Goal: Answer question/provide support: Share knowledge or assist other users

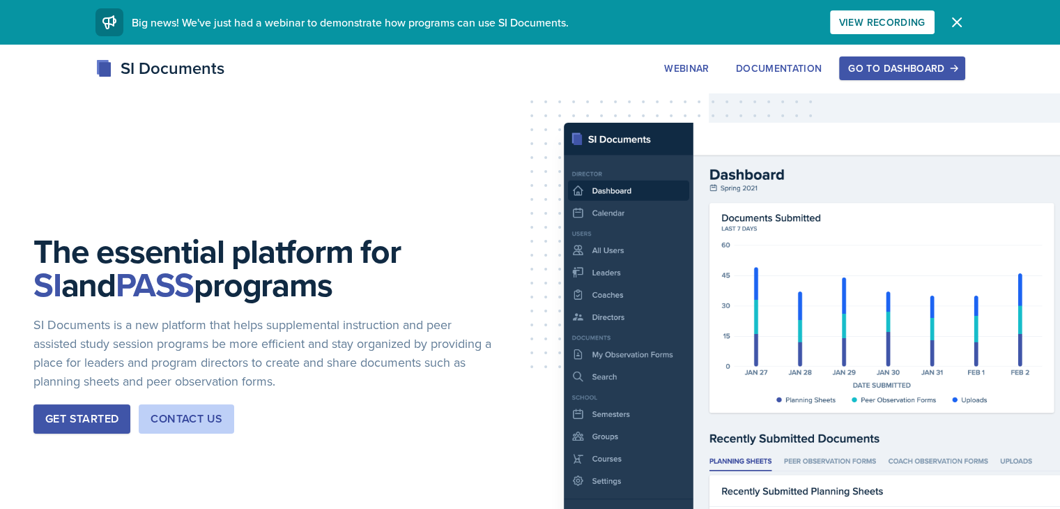
click at [955, 72] on div "Go to Dashboard" at bounding box center [901, 68] width 107 height 11
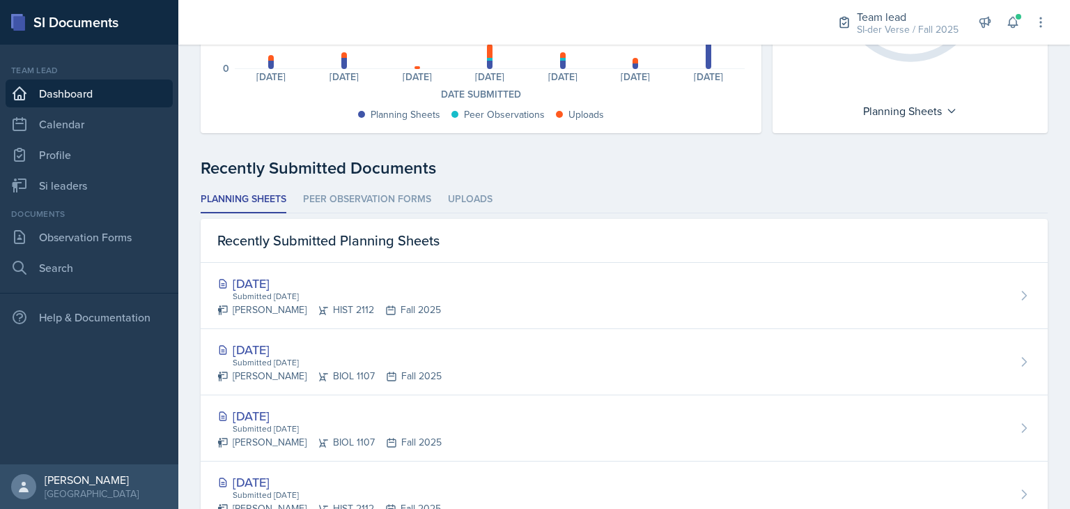
scroll to position [273, 0]
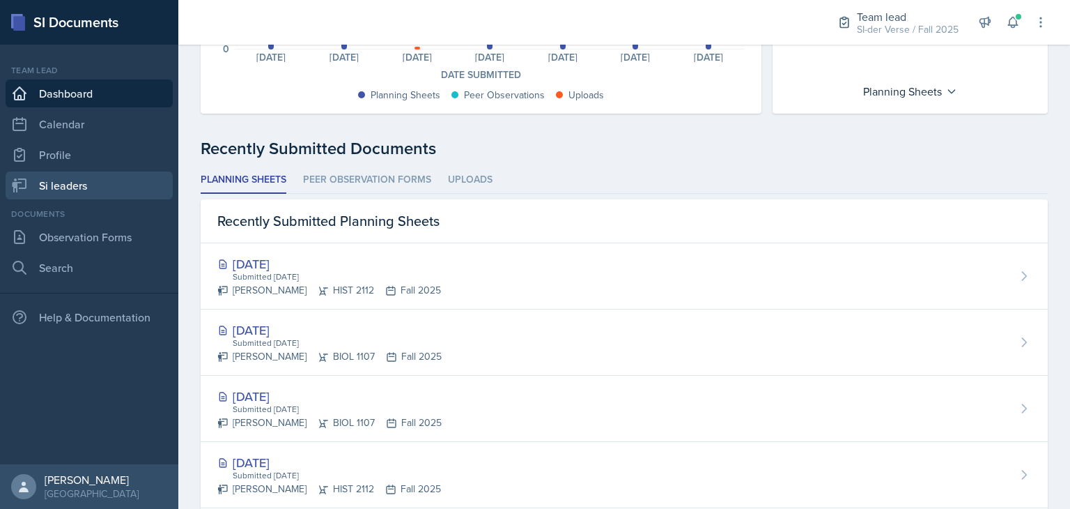
click at [102, 190] on link "Si leaders" at bounding box center [89, 185] width 167 height 28
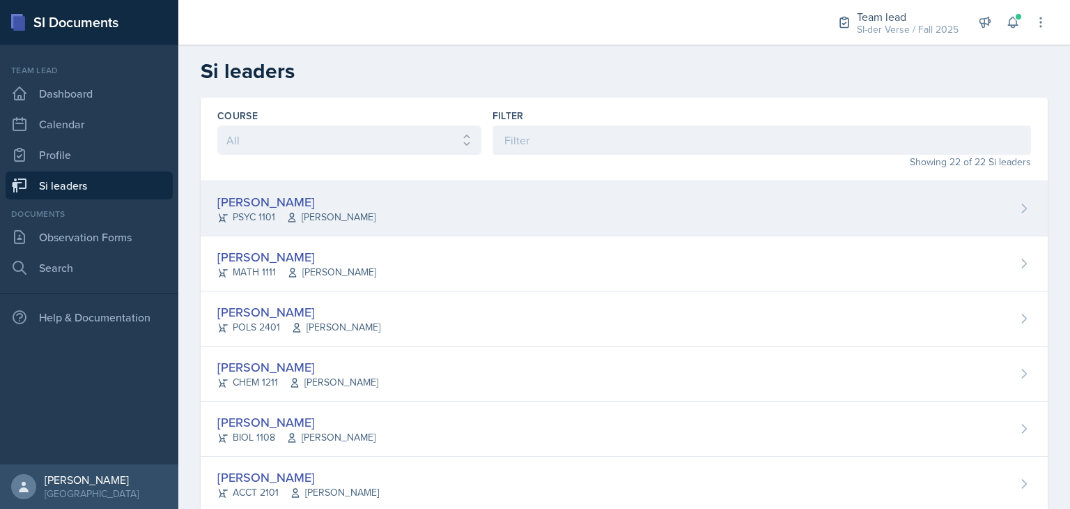
click at [386, 210] on div "[PERSON_NAME] PSYC 1101 [PERSON_NAME]" at bounding box center [624, 208] width 847 height 55
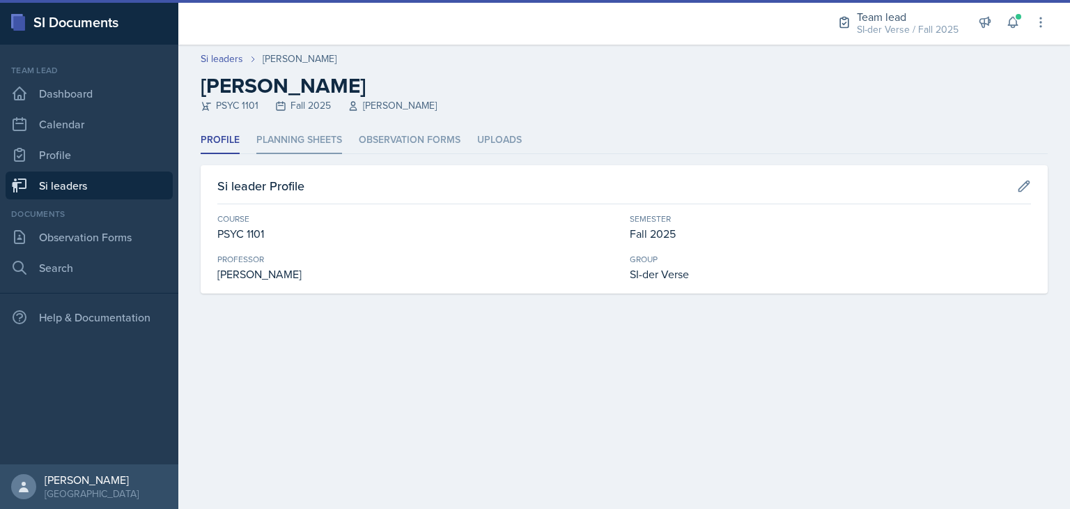
click at [315, 142] on li "Planning Sheets" at bounding box center [299, 140] width 86 height 27
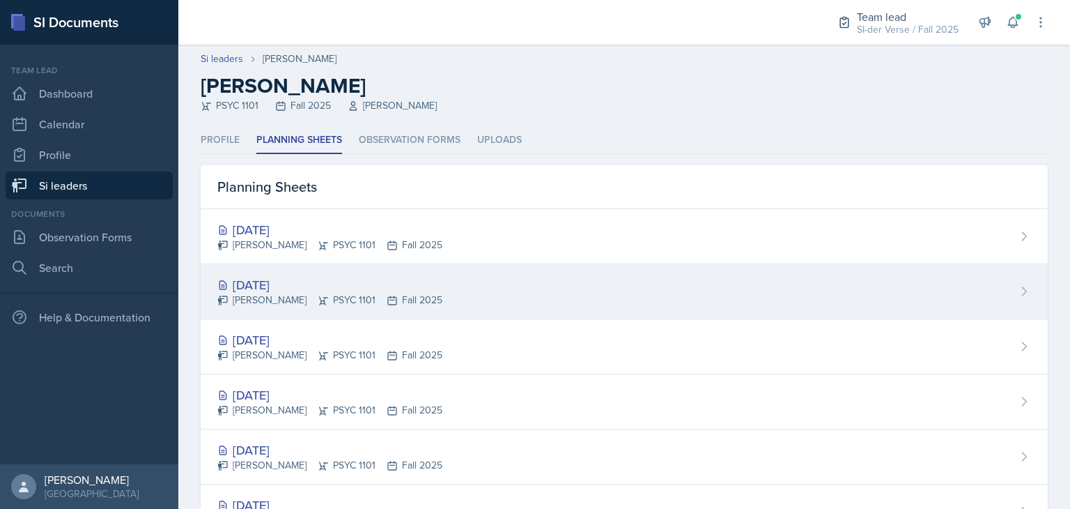
click at [303, 286] on div "[DATE]" at bounding box center [329, 284] width 225 height 19
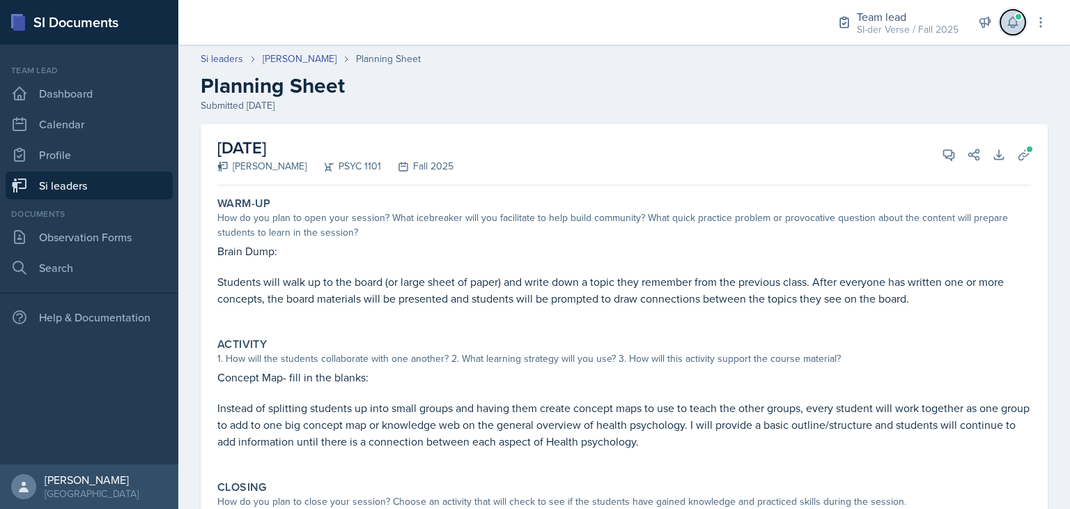
click at [1014, 17] on span at bounding box center [1018, 17] width 8 height 8
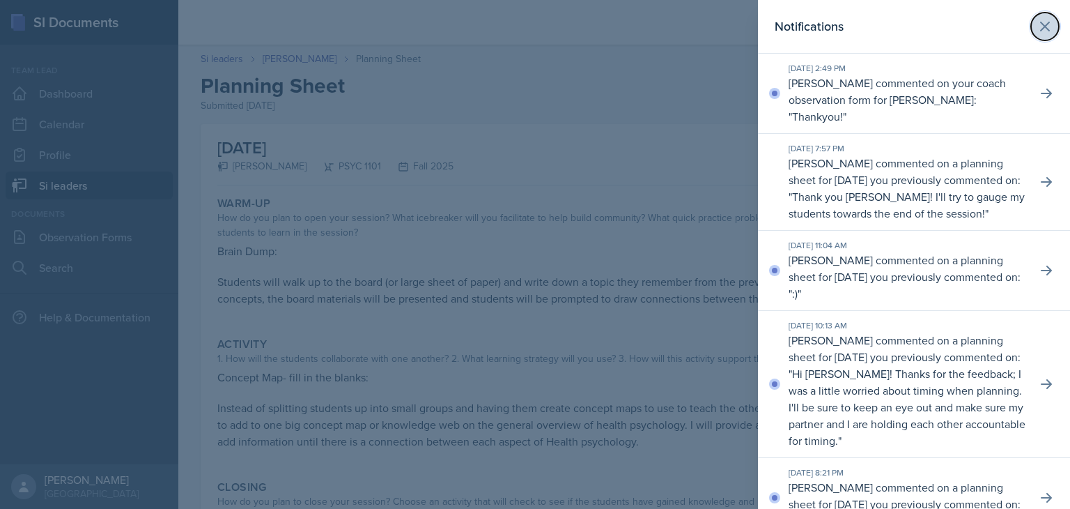
click at [1039, 29] on icon at bounding box center [1045, 26] width 17 height 17
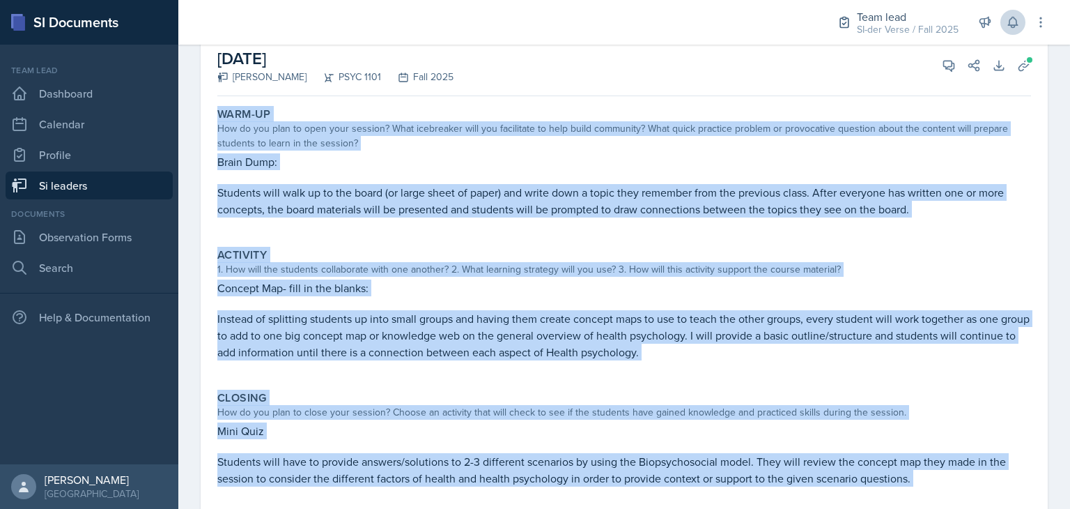
scroll to position [201, 0]
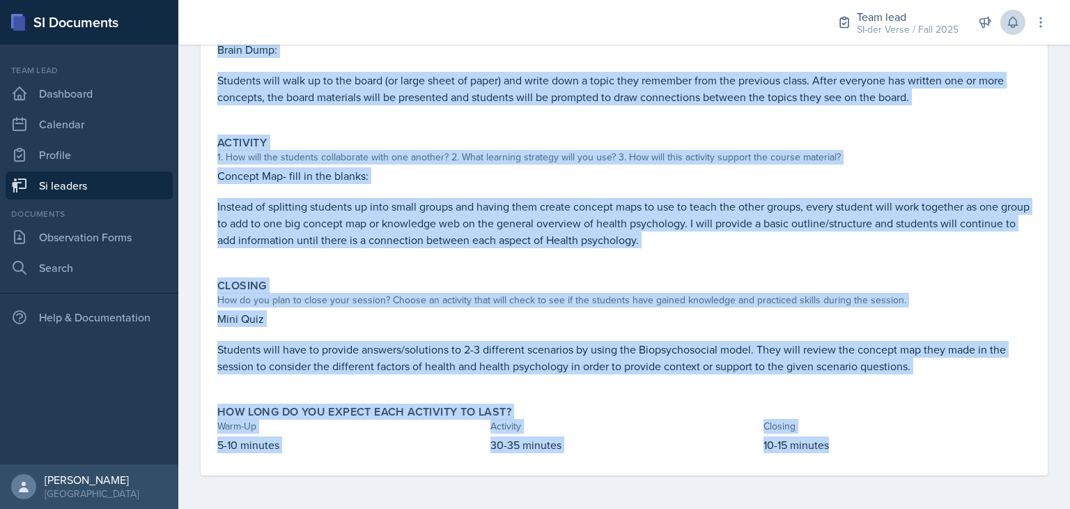
drag, startPoint x: 217, startPoint y: 185, endPoint x: 920, endPoint y: 365, distance: 725.1
click at [920, 365] on div "Warm-Up How do you plan to open your session? What icebreaker will you facilita…" at bounding box center [624, 233] width 814 height 486
copy div "Lore-Ip Dol si ame cons ad elit sedd eiusmod? Temp incididunt utla etd magnaali…"
click at [798, 124] on div "Warm-Up How do you plan to open your session? What icebreaker will you facilita…" at bounding box center [624, 233] width 814 height 486
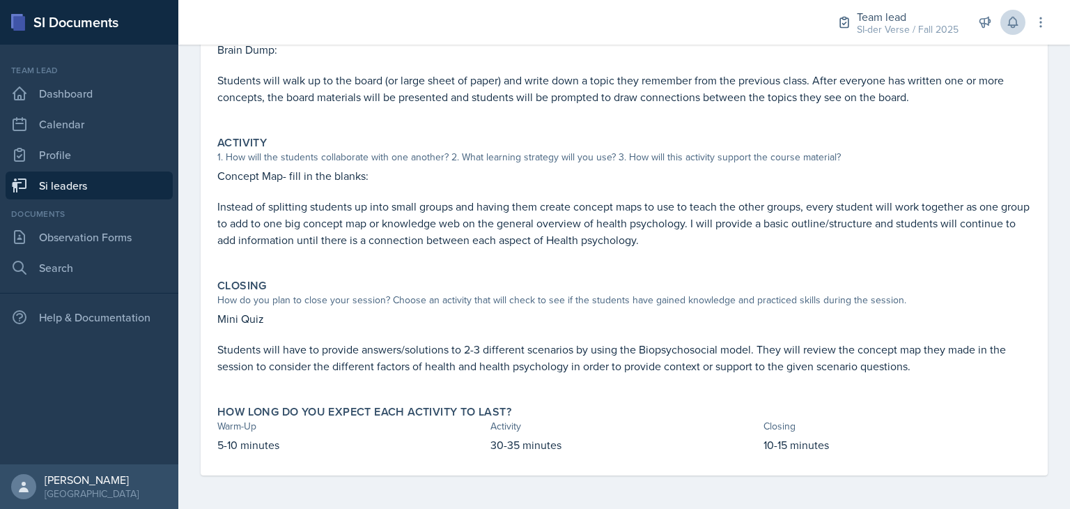
scroll to position [0, 0]
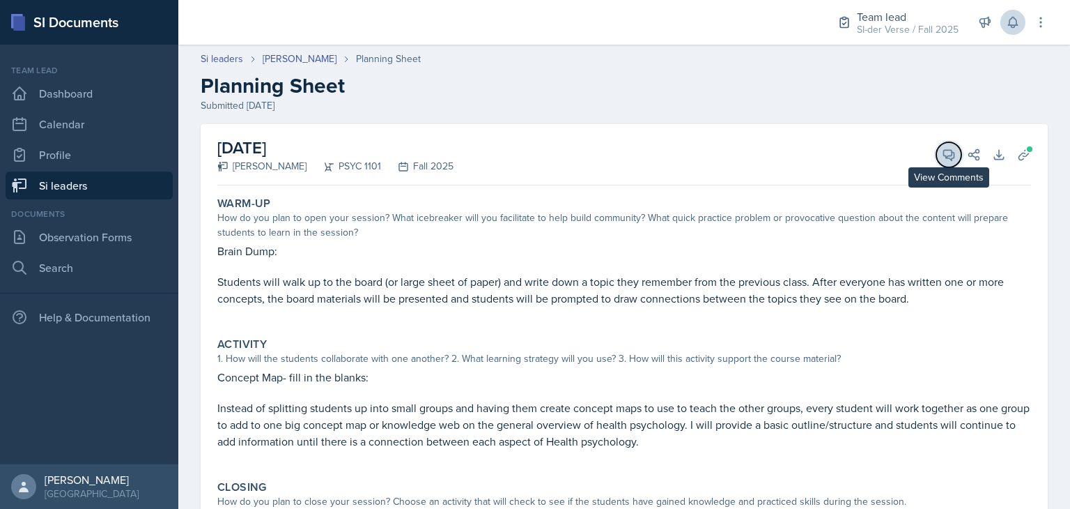
click at [942, 157] on icon at bounding box center [949, 155] width 14 height 14
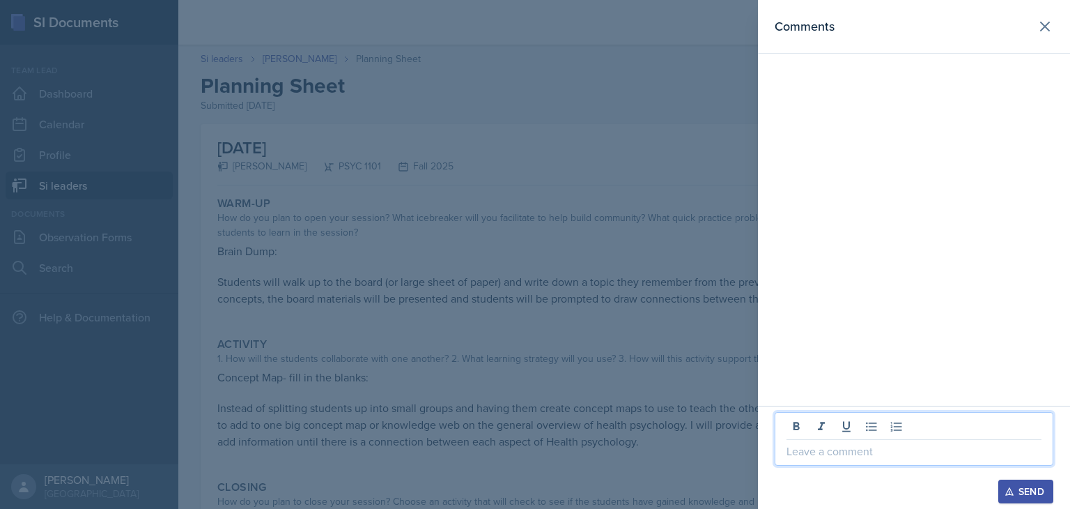
click at [897, 447] on p at bounding box center [914, 450] width 255 height 17
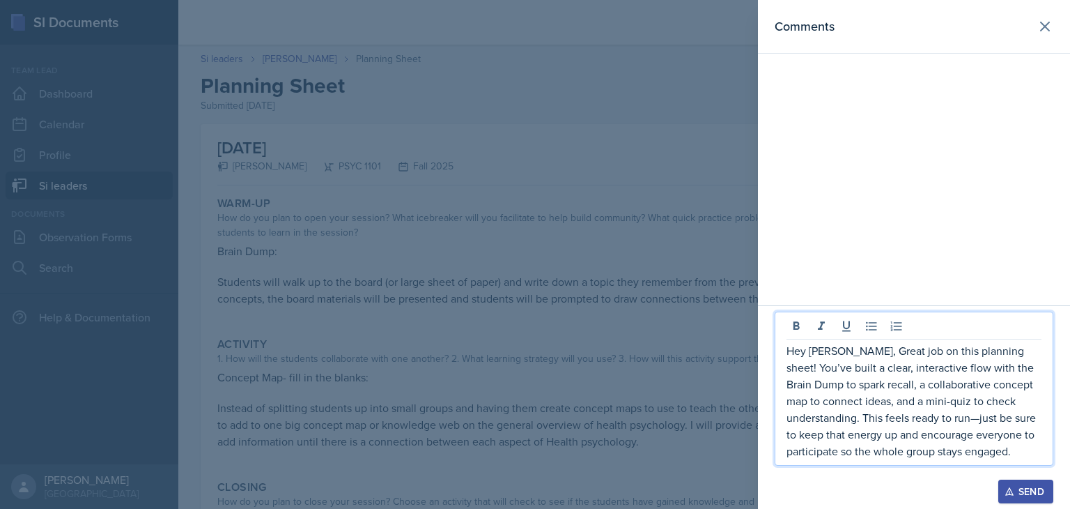
click at [882, 421] on p "Hey [PERSON_NAME], Great job on this planning sheet! You’ve built a clear, inte…" at bounding box center [914, 400] width 255 height 117
click at [935, 454] on p "Hey [PERSON_NAME], Great job on this planning sheet! You’ve built a clear, inte…" at bounding box center [914, 400] width 255 height 117
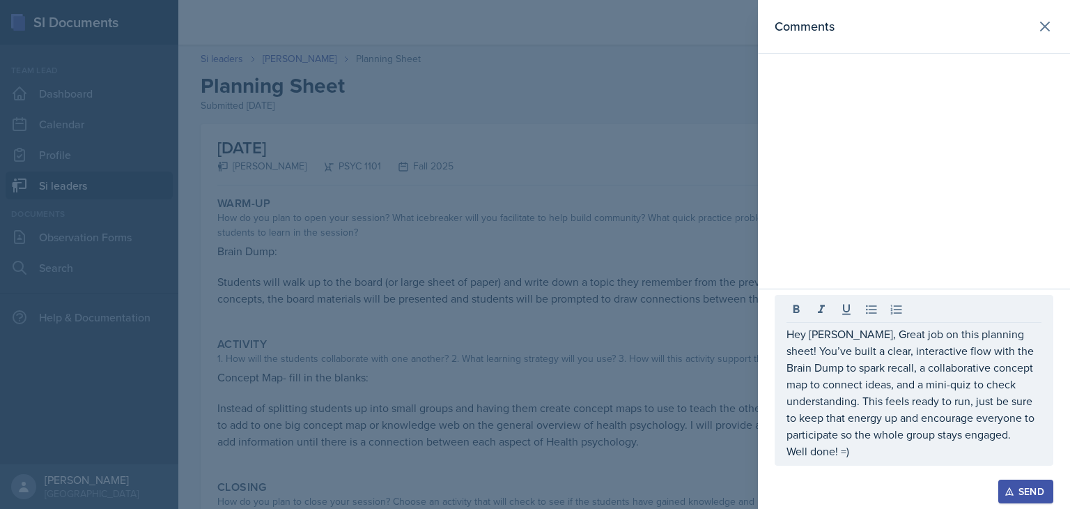
click at [1028, 491] on div "Send" at bounding box center [1025, 491] width 37 height 11
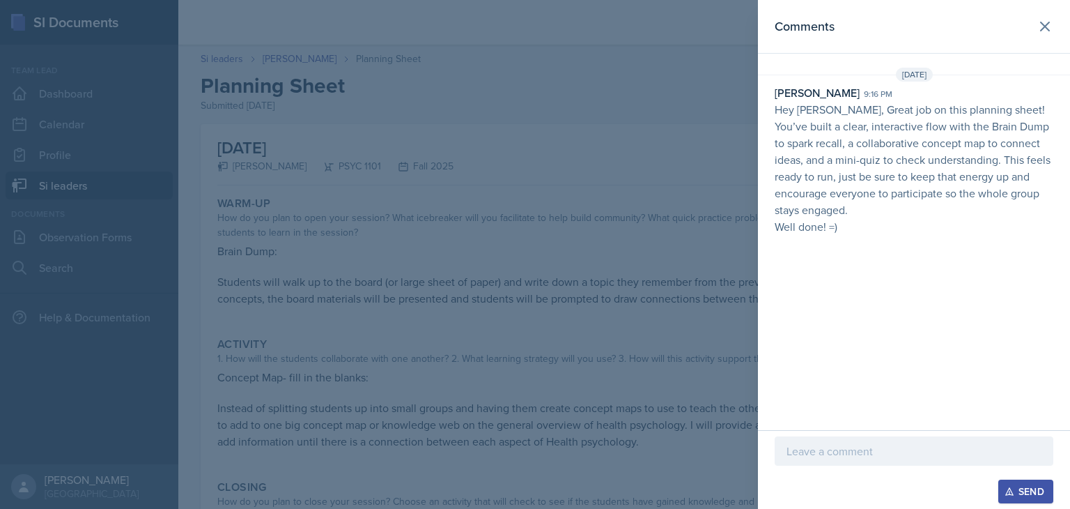
click at [698, 301] on div at bounding box center [535, 254] width 1070 height 509
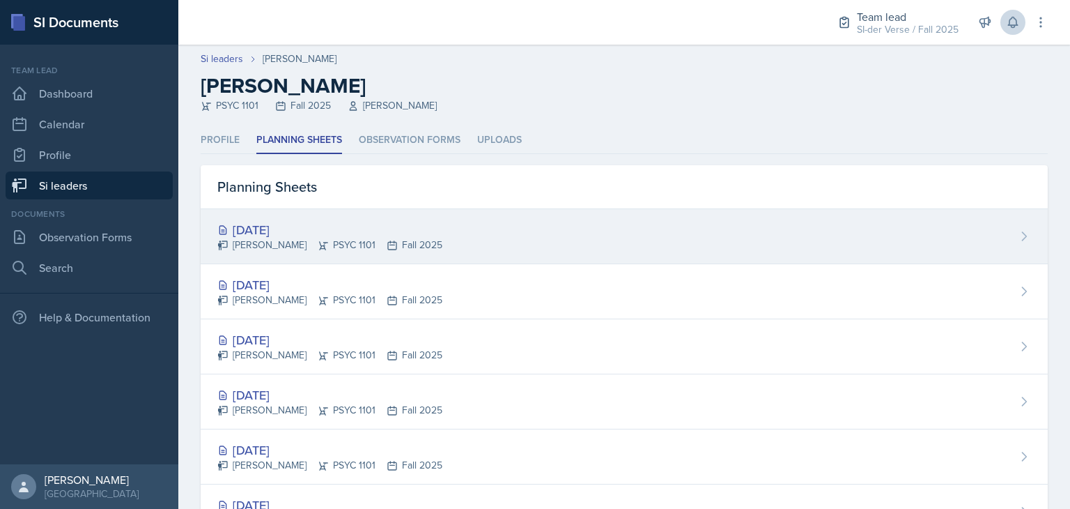
click at [316, 235] on div "[DATE]" at bounding box center [329, 229] width 225 height 19
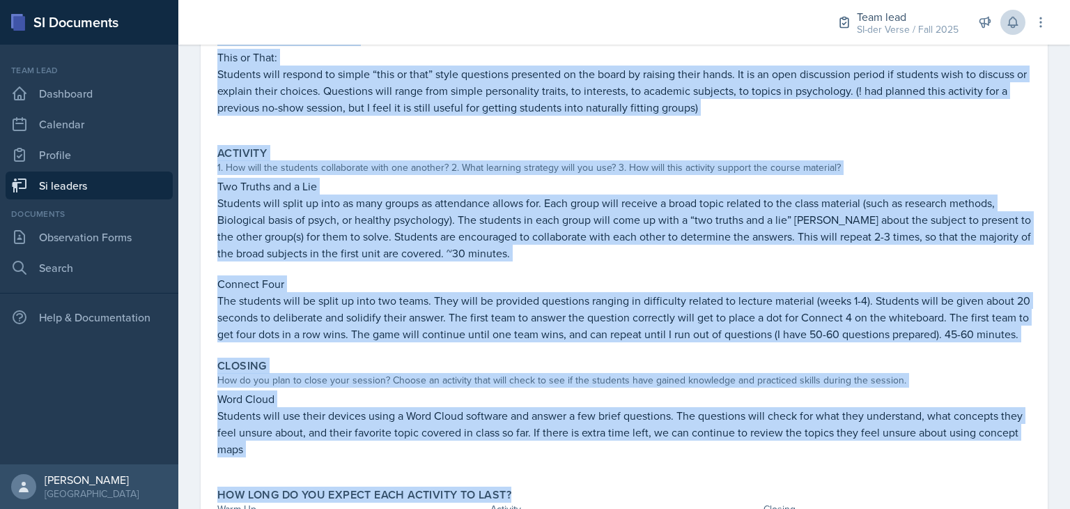
scroll to position [293, 0]
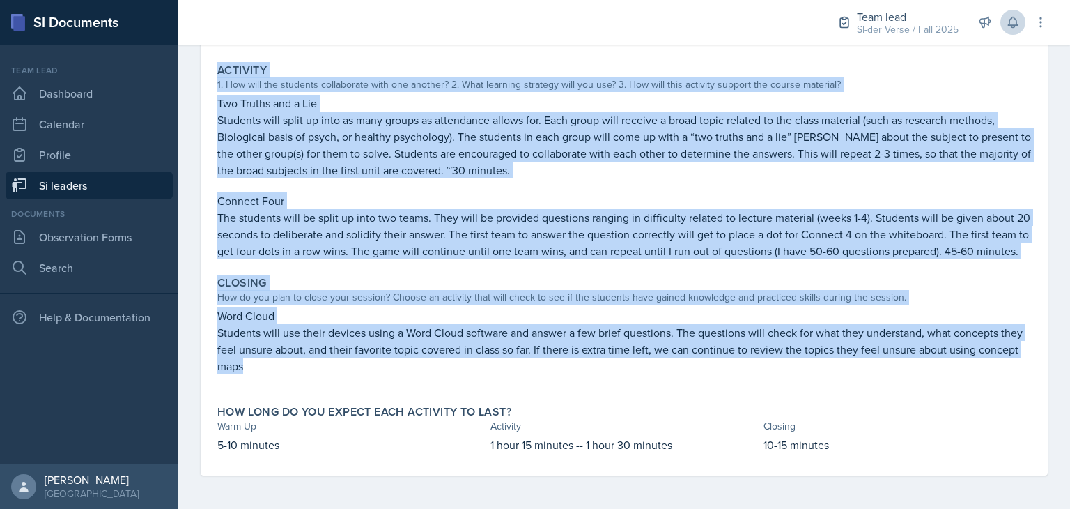
drag, startPoint x: 217, startPoint y: 200, endPoint x: 725, endPoint y: 382, distance: 539.7
click at [725, 382] on div "Warm-Up How do you plan to open your session? What icebreaker will you facilita…" at bounding box center [624, 194] width 814 height 561
copy div "Lore-Ip Dol si ame cons ad elit sedd eiusmod? Temp incididunt utla etd magnaali…"
click at [691, 307] on p "Word Cloud" at bounding box center [624, 315] width 814 height 17
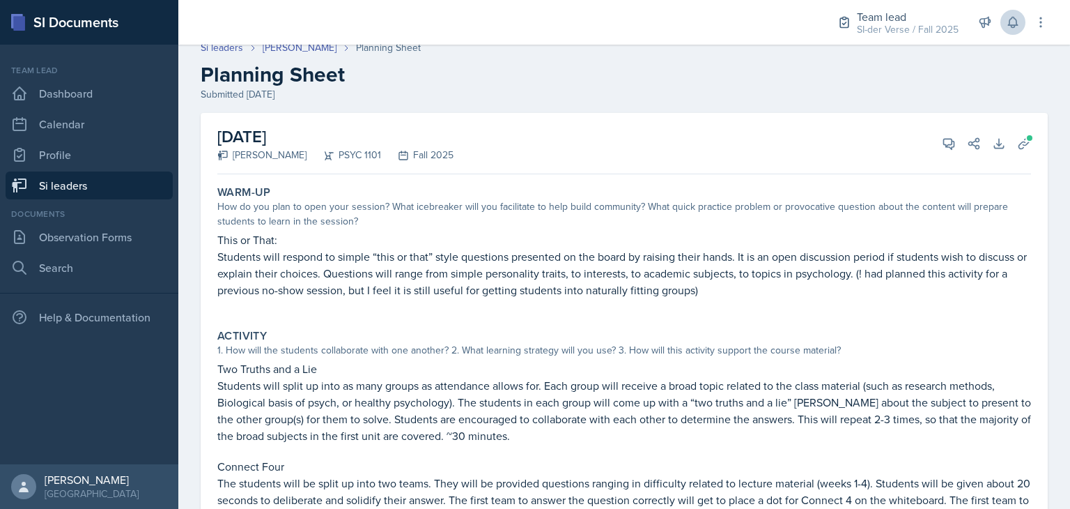
scroll to position [0, 0]
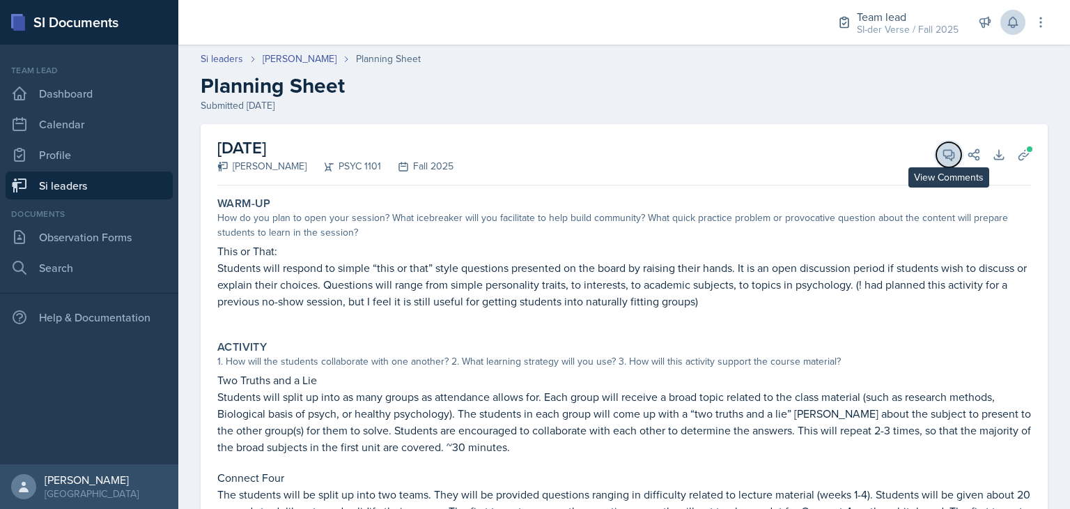
click at [945, 153] on button "View Comments" at bounding box center [948, 154] width 25 height 25
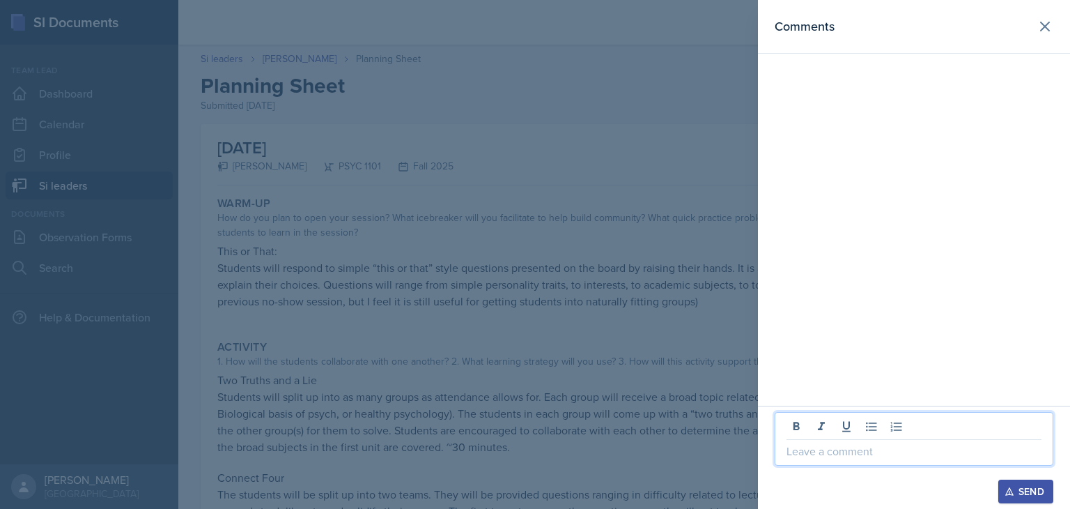
click at [849, 445] on p at bounding box center [914, 450] width 255 height 17
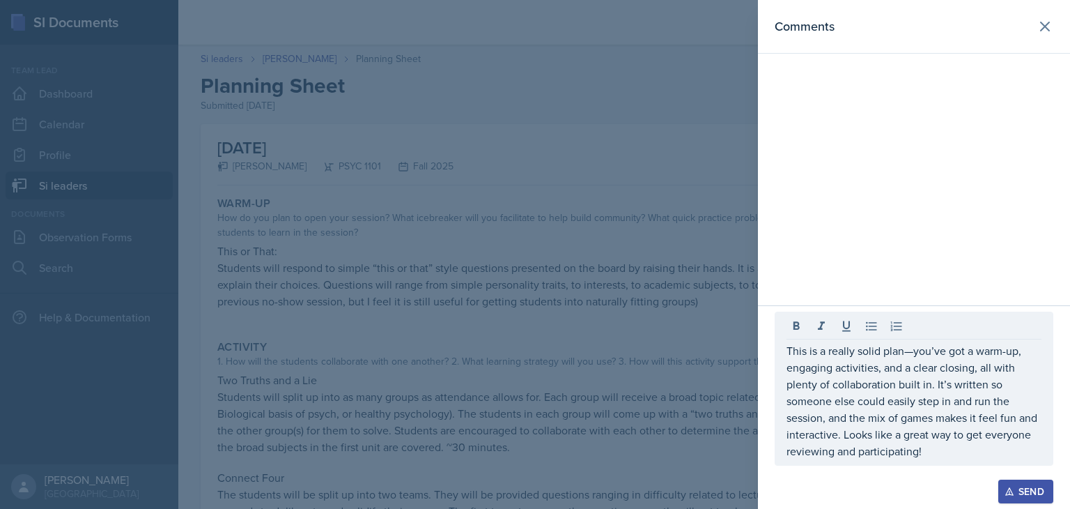
click at [785, 345] on div "This is a really solid plan—you’ve got a warm-up, engaging activities, and a cl…" at bounding box center [914, 388] width 279 height 154
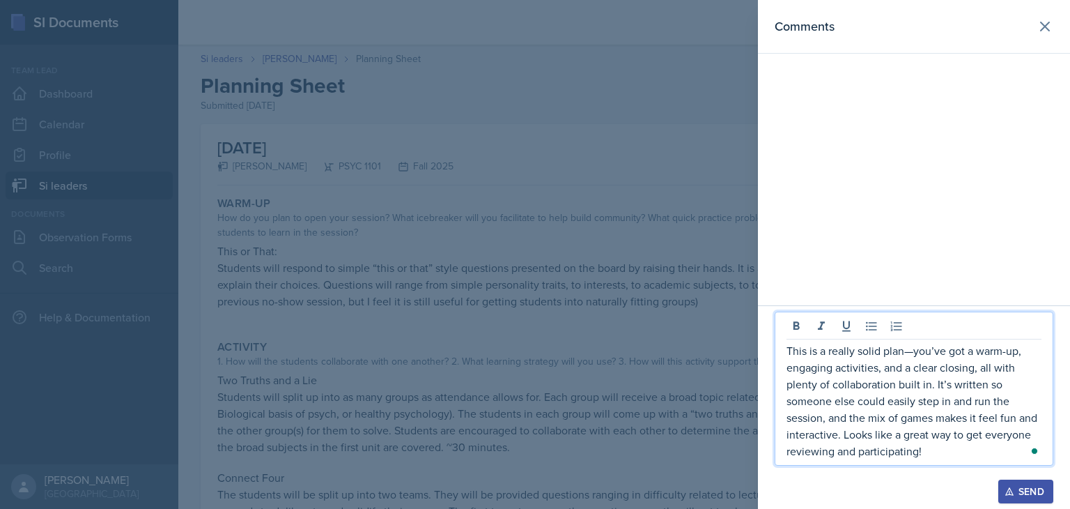
click at [787, 349] on p "This is a really solid plan—you’ve got a warm-up, engaging activities, and a cl…" at bounding box center [914, 400] width 255 height 117
click at [844, 352] on p "Hey [PERSON_NAME], This is a really solid plan—you’ve got a warm-up, engaging a…" at bounding box center [914, 400] width 255 height 117
click at [959, 357] on p "Hey [PERSON_NAME], this is a really solid plan—you’ve got a warm-up, engaging a…" at bounding box center [914, 400] width 255 height 117
click at [938, 451] on p "Hey [PERSON_NAME], this is a really solid plan, you’ve got a warm-up, engaging …" at bounding box center [914, 400] width 255 height 117
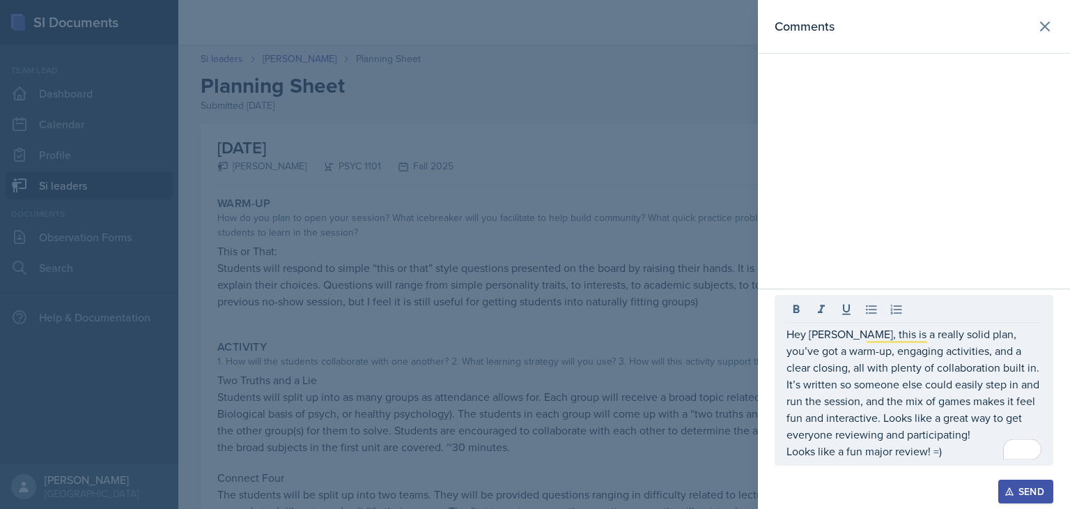
click at [1011, 487] on icon "button" at bounding box center [1010, 491] width 10 height 10
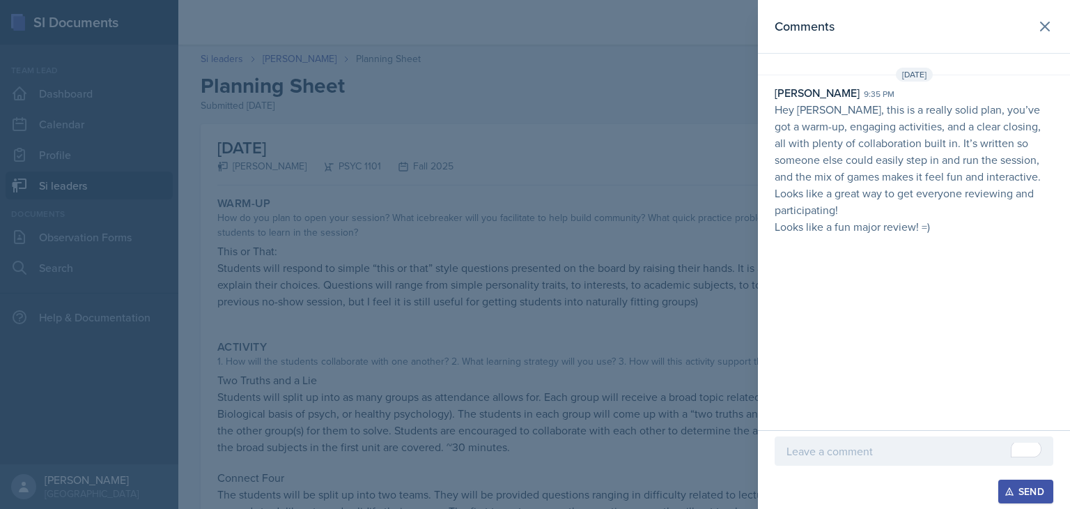
click at [562, 277] on div at bounding box center [535, 254] width 1070 height 509
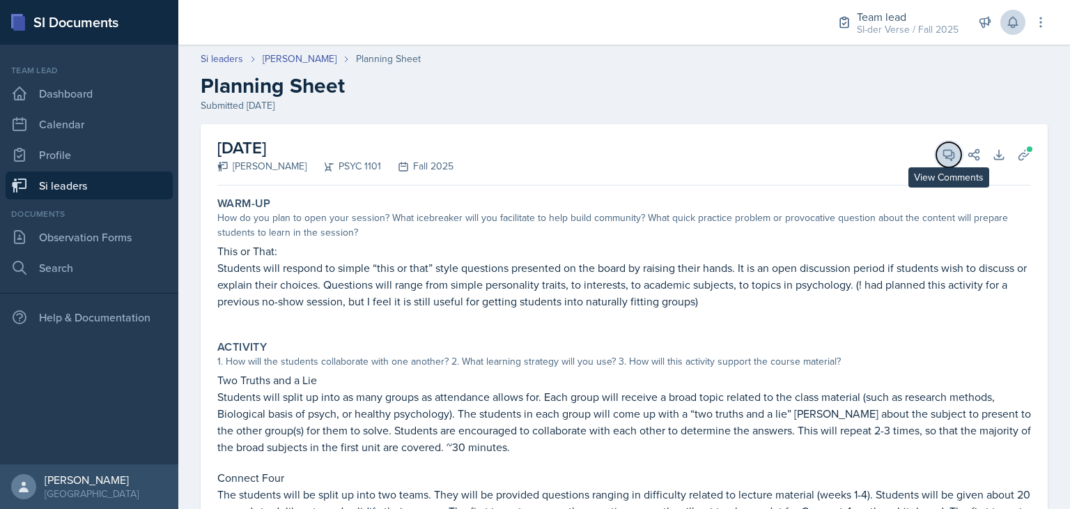
click at [942, 150] on icon at bounding box center [949, 155] width 14 height 14
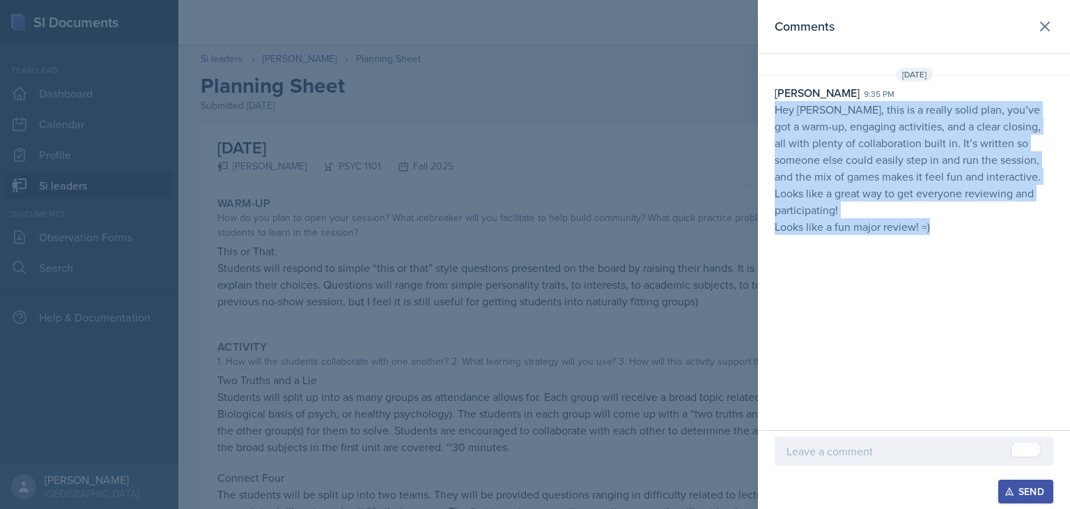
drag, startPoint x: 775, startPoint y: 107, endPoint x: 996, endPoint y: 215, distance: 245.8
click at [996, 215] on p "Hey [PERSON_NAME], this is a really solid plan, you’ve got a warm-up, engaging …" at bounding box center [914, 168] width 279 height 134
copy p "Hey [PERSON_NAME], this is a really solid plan, you’ve got a warm-up, engaging …"
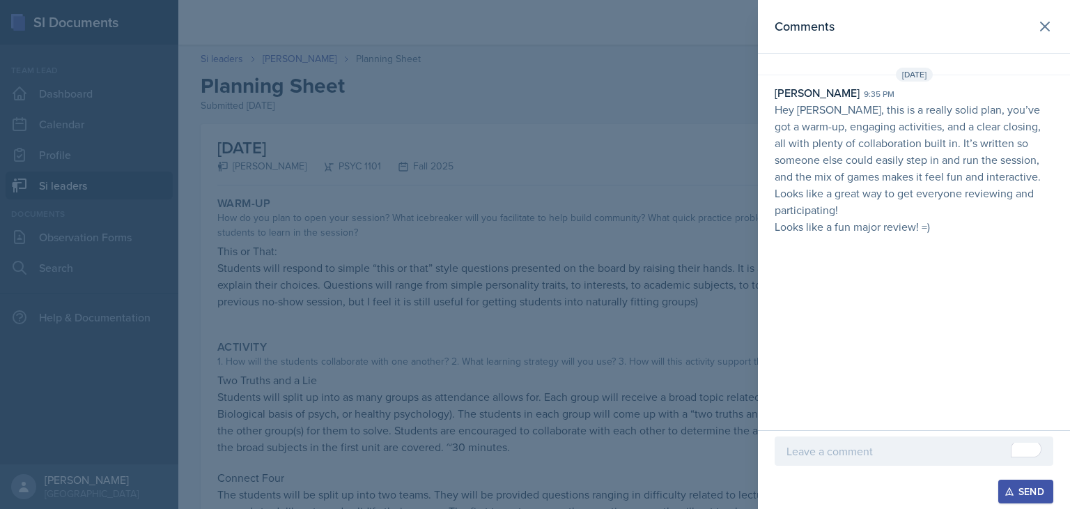
click at [649, 155] on div at bounding box center [535, 254] width 1070 height 509
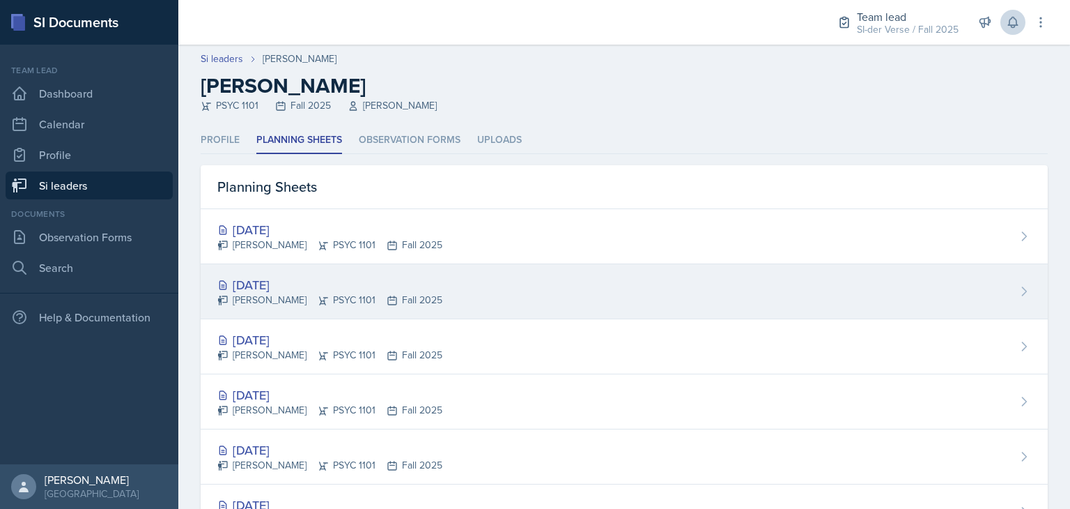
click at [361, 304] on div "[PERSON_NAME] PSYC 1101 Fall 2025" at bounding box center [329, 300] width 225 height 15
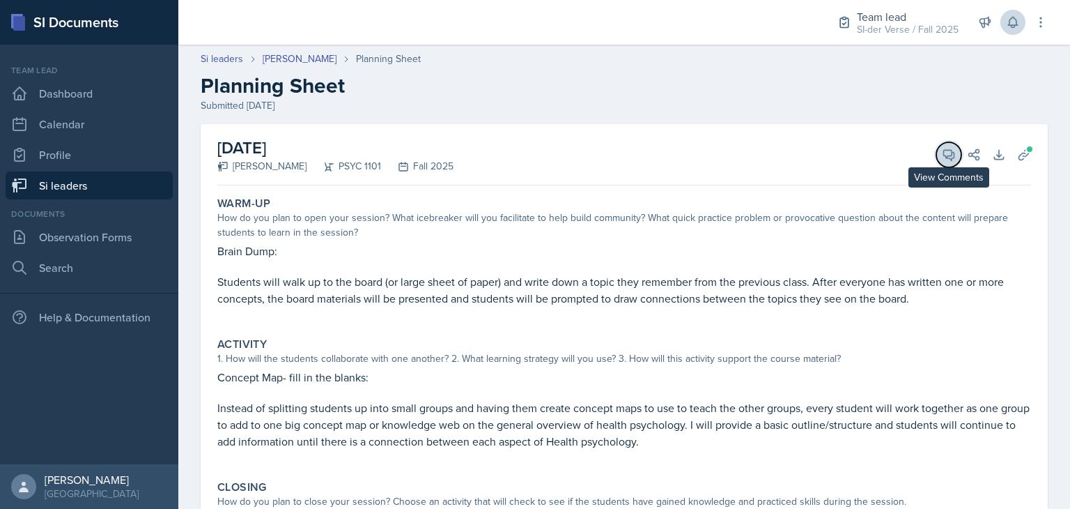
click at [944, 157] on icon at bounding box center [949, 155] width 10 height 10
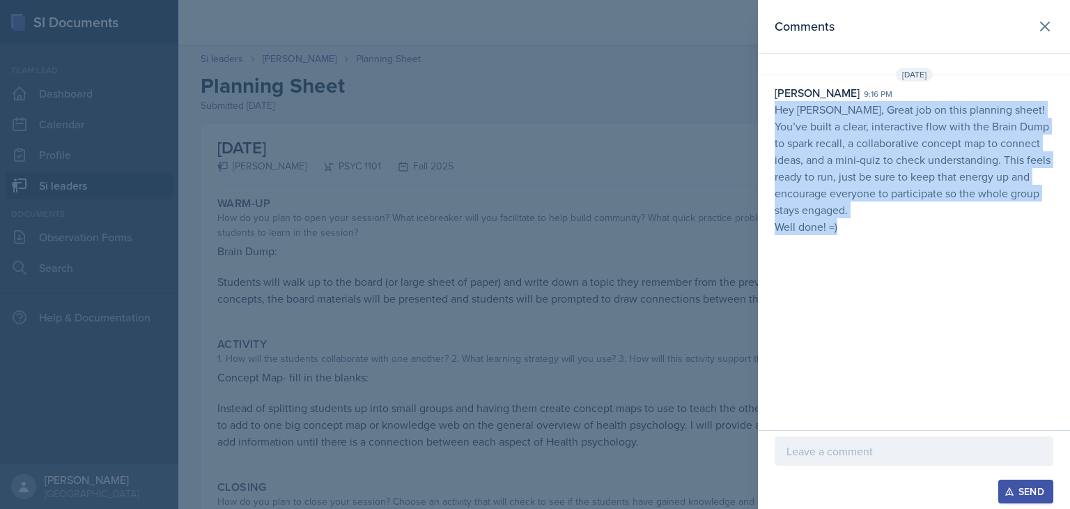
drag, startPoint x: 774, startPoint y: 109, endPoint x: 890, endPoint y: 250, distance: 182.2
click at [890, 250] on div "Comments [DATE] [PERSON_NAME] 9:16 pm Hey [PERSON_NAME], Great job on this plan…" at bounding box center [914, 215] width 312 height 430
copy p "Hey [PERSON_NAME], Great job on this planning sheet! You’ve built a clear, inte…"
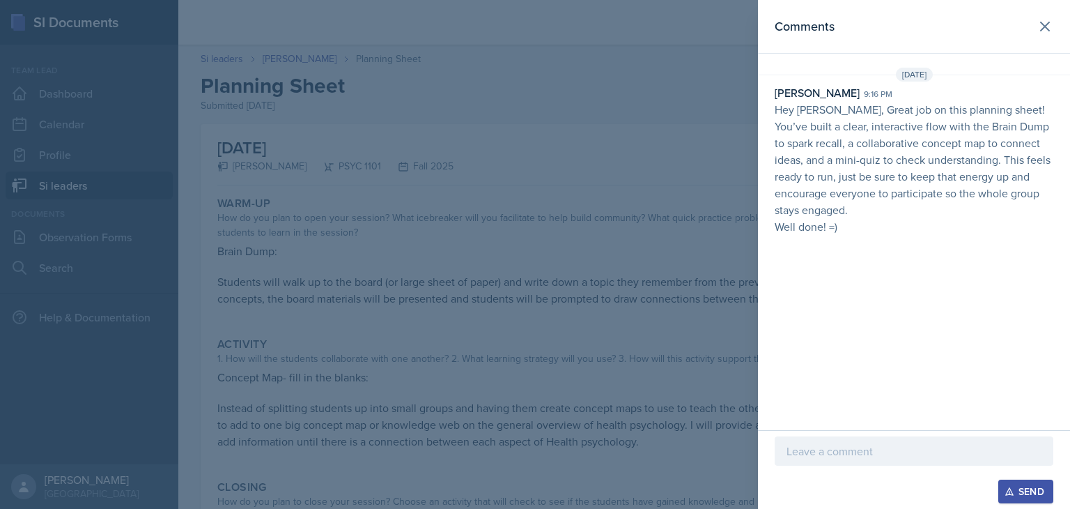
click at [667, 148] on div at bounding box center [535, 254] width 1070 height 509
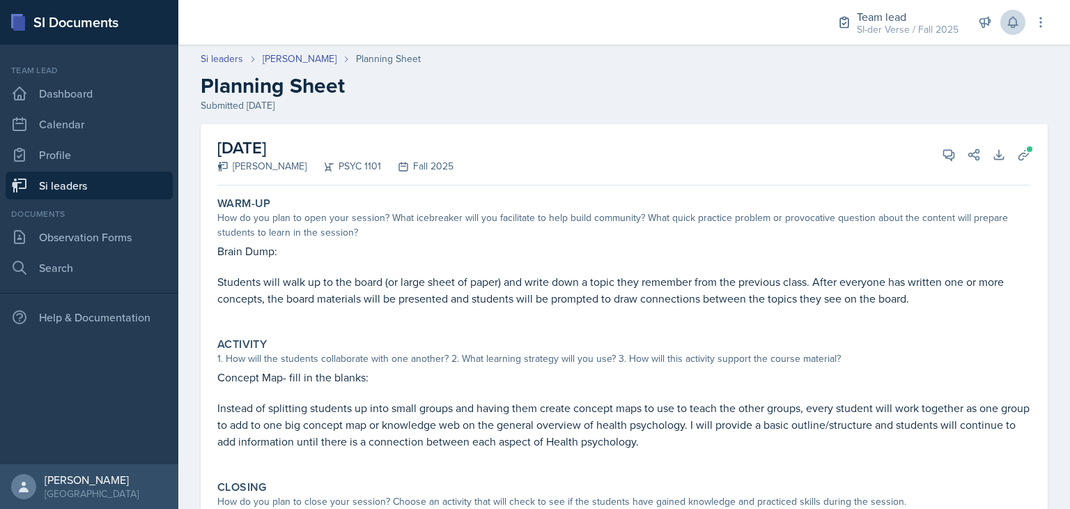
click at [97, 179] on link "Si leaders" at bounding box center [89, 185] width 167 height 28
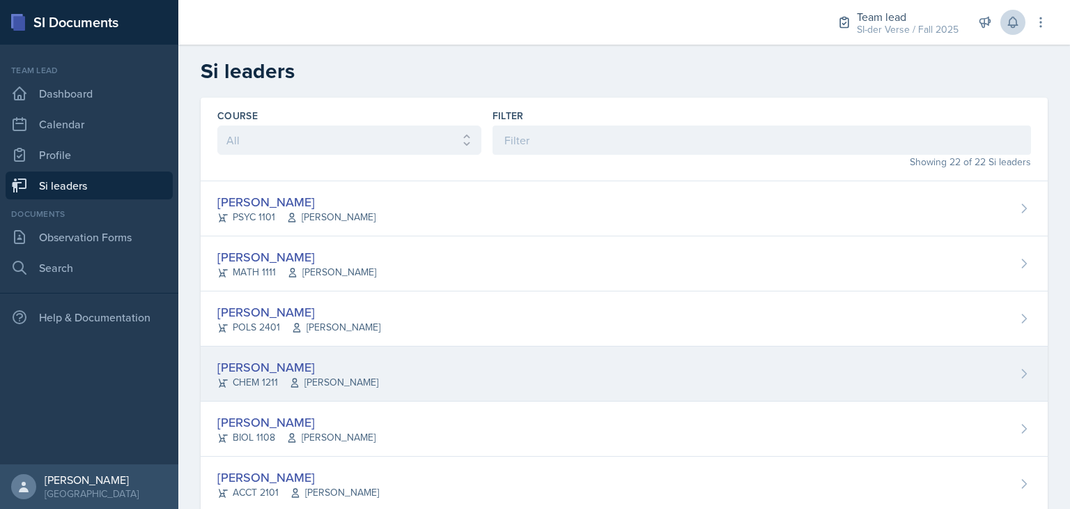
scroll to position [86, 0]
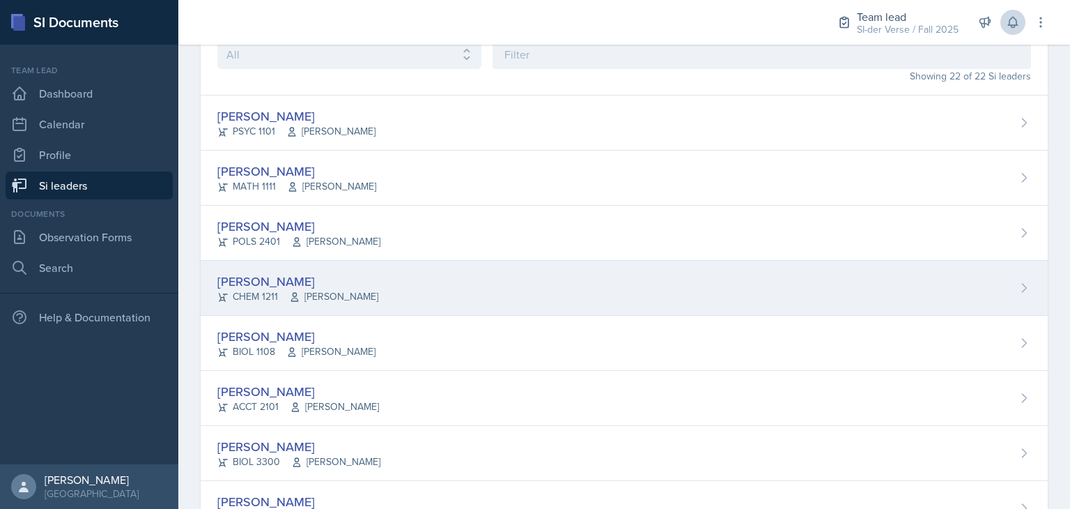
click at [297, 284] on div "[PERSON_NAME]" at bounding box center [297, 281] width 161 height 19
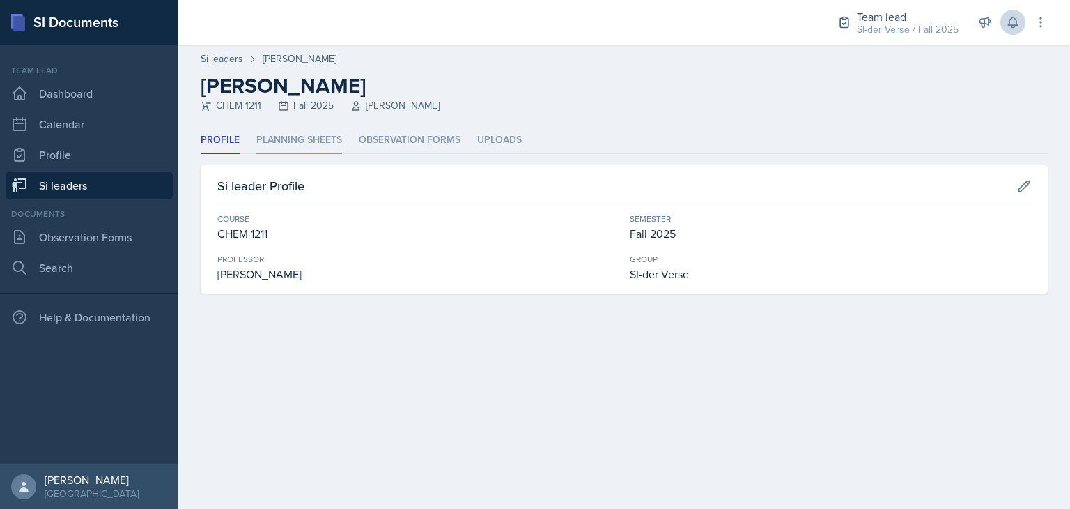
click at [314, 139] on li "Planning Sheets" at bounding box center [299, 140] width 86 height 27
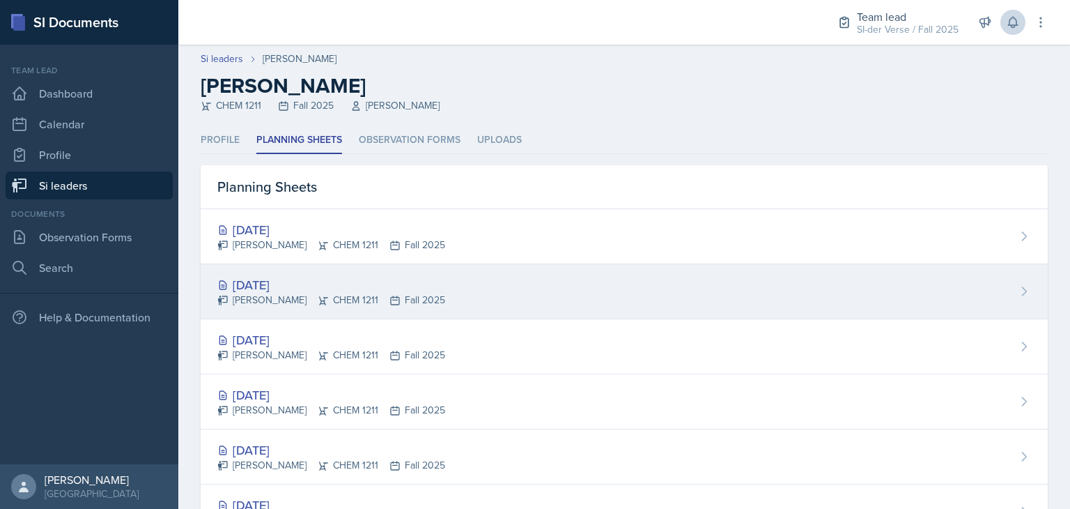
click at [330, 282] on div "[DATE]" at bounding box center [331, 284] width 228 height 19
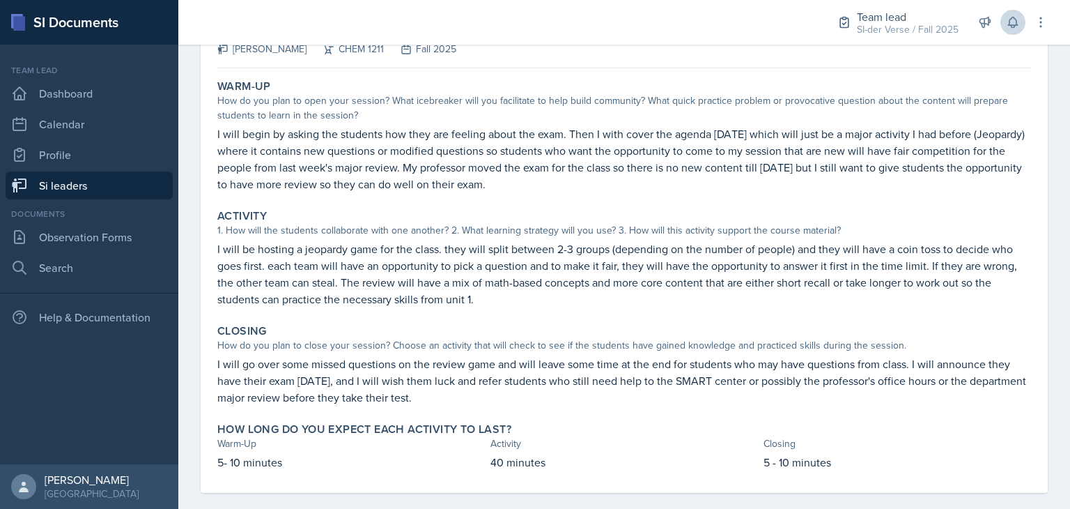
scroll to position [122, 0]
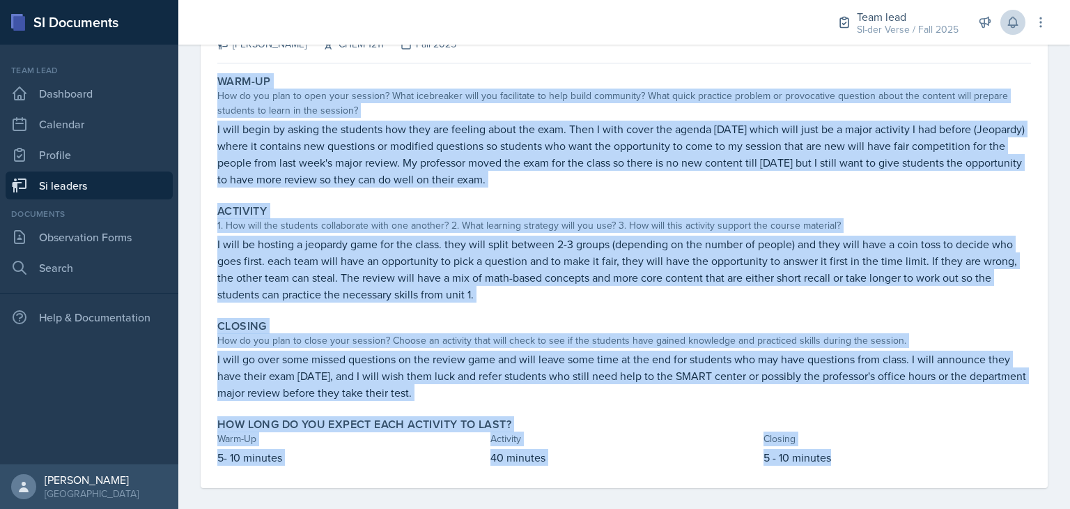
drag, startPoint x: 217, startPoint y: 79, endPoint x: 889, endPoint y: 456, distance: 770.5
click at [889, 456] on div "Warm-Up How do you plan to open your session? What icebreaker will you facilita…" at bounding box center [624, 278] width 814 height 419
copy div "Warm-Up How do you plan to open your session? What icebreaker will you facilita…"
click at [653, 372] on p "I will go over some missed questions on the review game and will leave some tim…" at bounding box center [624, 375] width 814 height 50
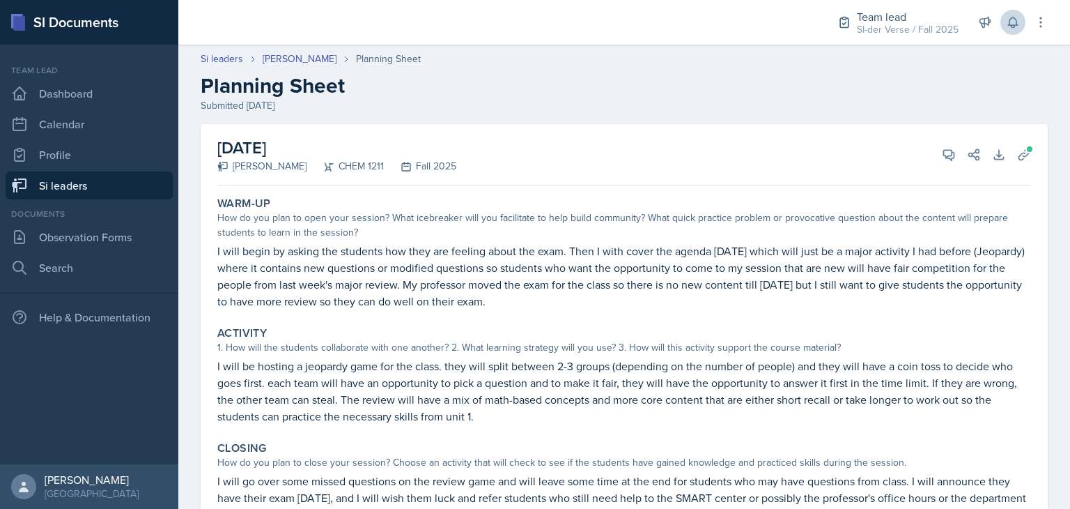
scroll to position [0, 0]
click at [936, 153] on button "View Comments" at bounding box center [948, 154] width 25 height 25
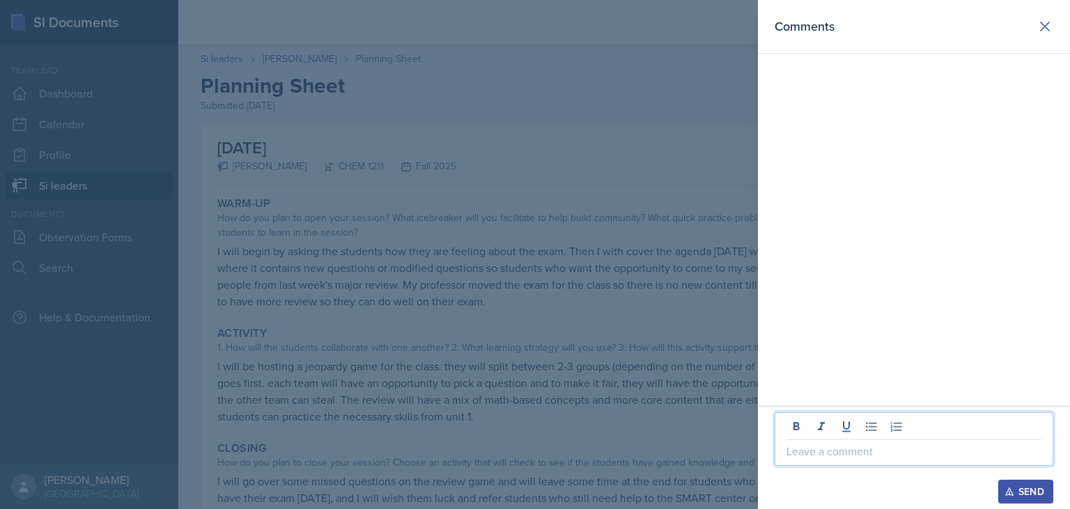
click at [825, 458] on p at bounding box center [914, 450] width 255 height 17
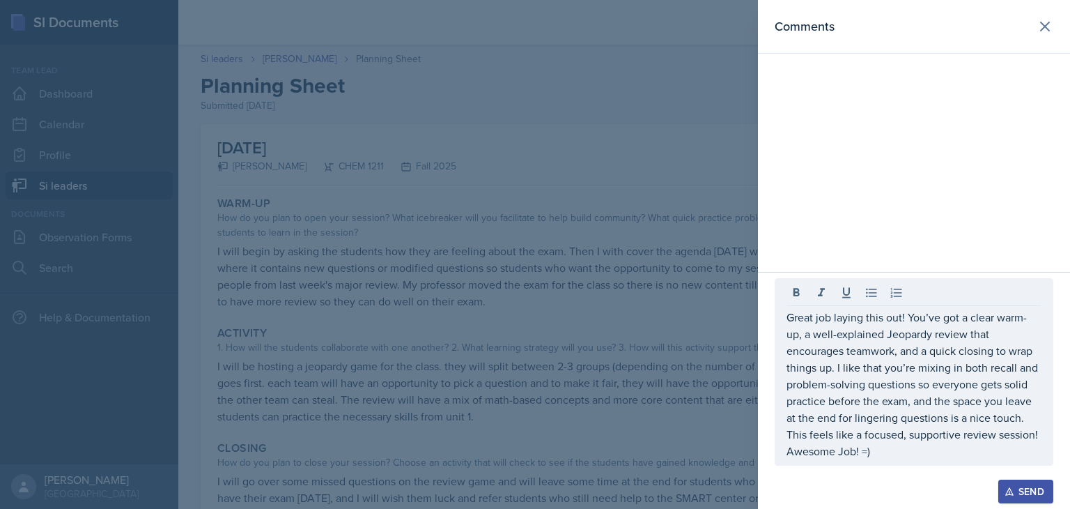
drag, startPoint x: 786, startPoint y: 318, endPoint x: 933, endPoint y: 356, distance: 151.7
click at [933, 356] on div "Great job laying this out! You’ve got a clear warm-up, a well-explained Jeopard…" at bounding box center [914, 371] width 279 height 187
click at [785, 320] on div "Great job laying this out! You’ve got a clear warm-up, a well-explained Jeopard…" at bounding box center [914, 371] width 279 height 187
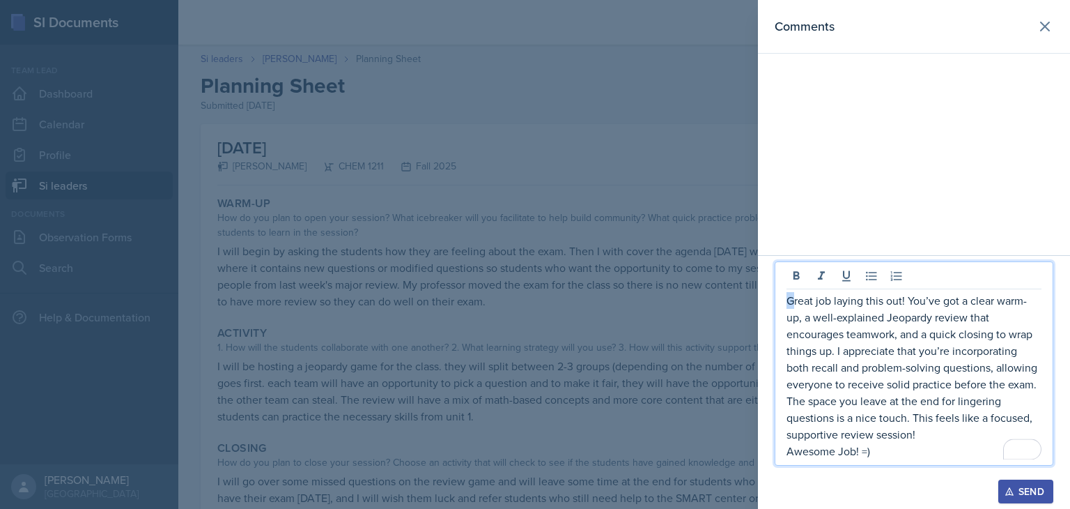
click at [791, 304] on p "Great job laying this out! You’ve got a clear warm-up, a well-explained Jeopard…" at bounding box center [914, 367] width 255 height 150
click at [784, 304] on div "Great job laying this out! You’ve got a clear warm-up, a well-explained Jeopard…" at bounding box center [914, 363] width 279 height 204
click at [788, 300] on p "Great job laying this out! You’ve got a clear warm-up, a well-explained Jeopard…" at bounding box center [914, 367] width 255 height 150
click at [846, 305] on p "Hey [PERSON_NAME], Great job laying this out! You’ve got a clear warm-up, a wel…" at bounding box center [914, 367] width 255 height 150
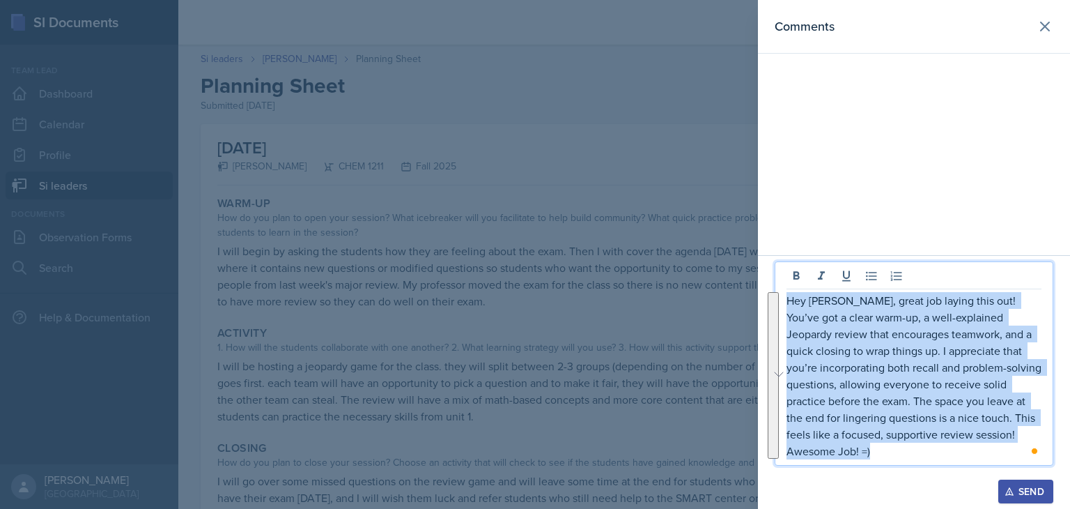
drag, startPoint x: 787, startPoint y: 297, endPoint x: 929, endPoint y: 455, distance: 212.6
click at [929, 455] on div "Hey [PERSON_NAME], great job laying this out! You’ve got a clear warm-up, a wel…" at bounding box center [914, 375] width 255 height 167
copy div "Hey [PERSON_NAME], great job laying this out! You’ve got a clear warm-up, a wel…"
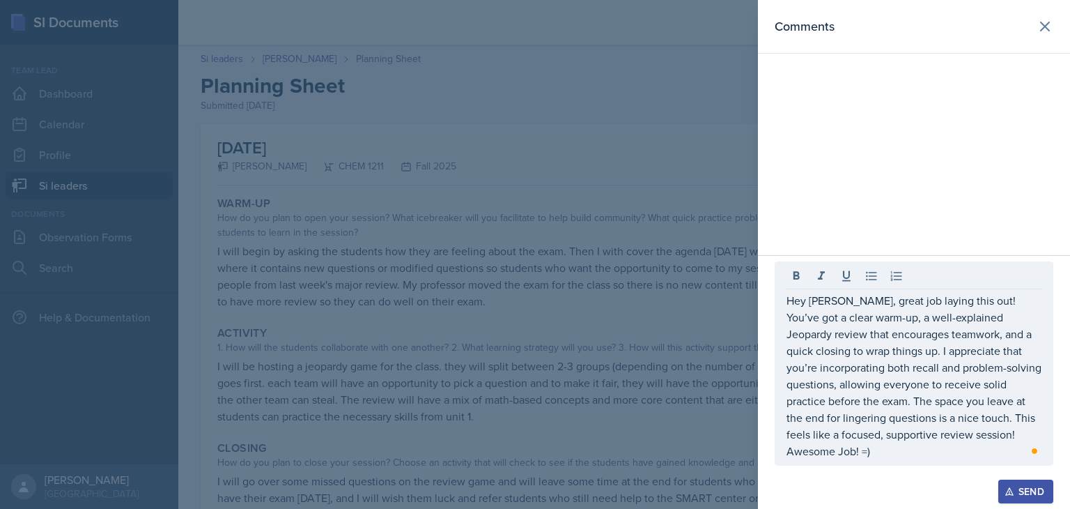
click at [987, 144] on div "Comments" at bounding box center [914, 127] width 312 height 255
click at [1030, 496] on div "Send" at bounding box center [1025, 491] width 37 height 11
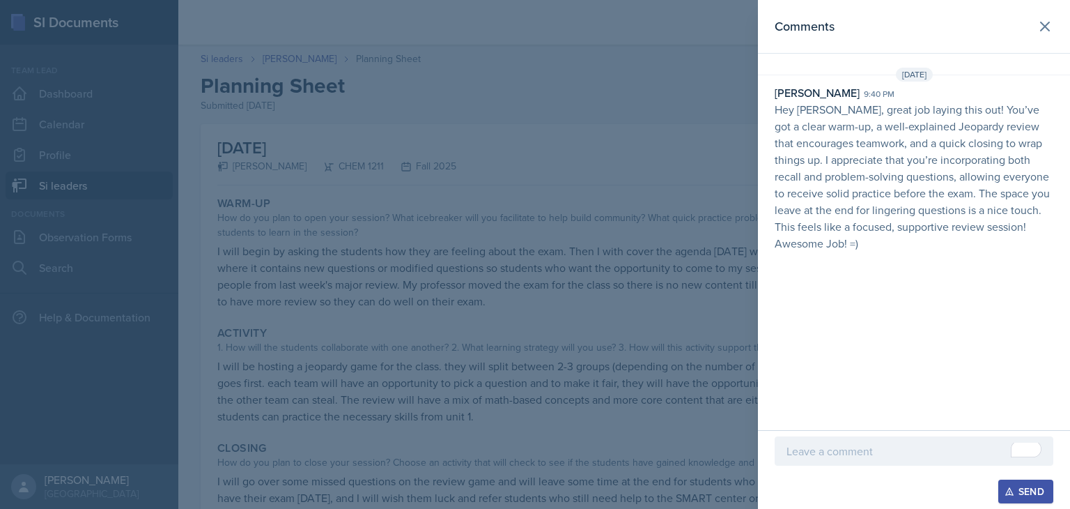
click at [617, 366] on div at bounding box center [535, 254] width 1070 height 509
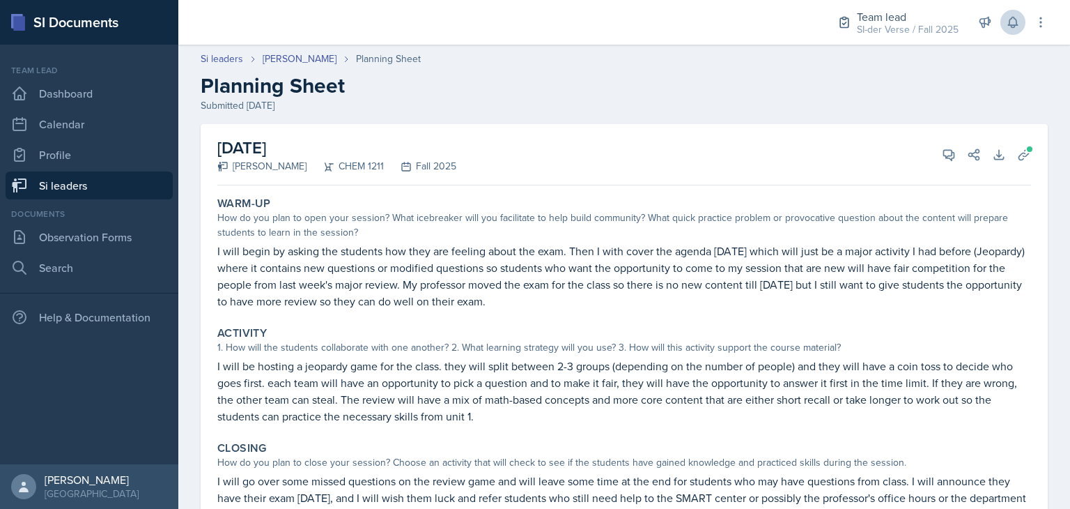
click at [68, 179] on link "Si leaders" at bounding box center [89, 185] width 167 height 28
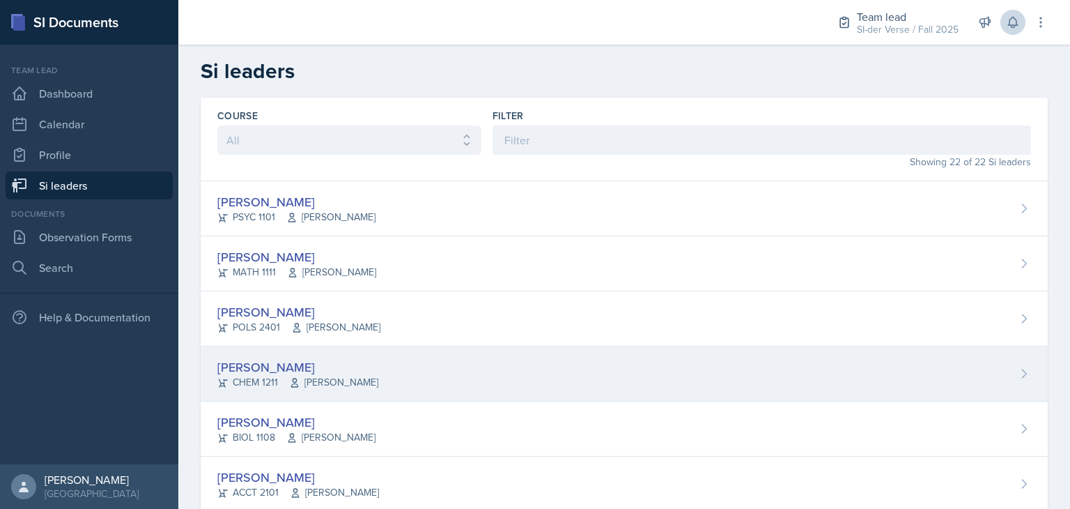
click at [318, 372] on div "[PERSON_NAME]" at bounding box center [297, 366] width 161 height 19
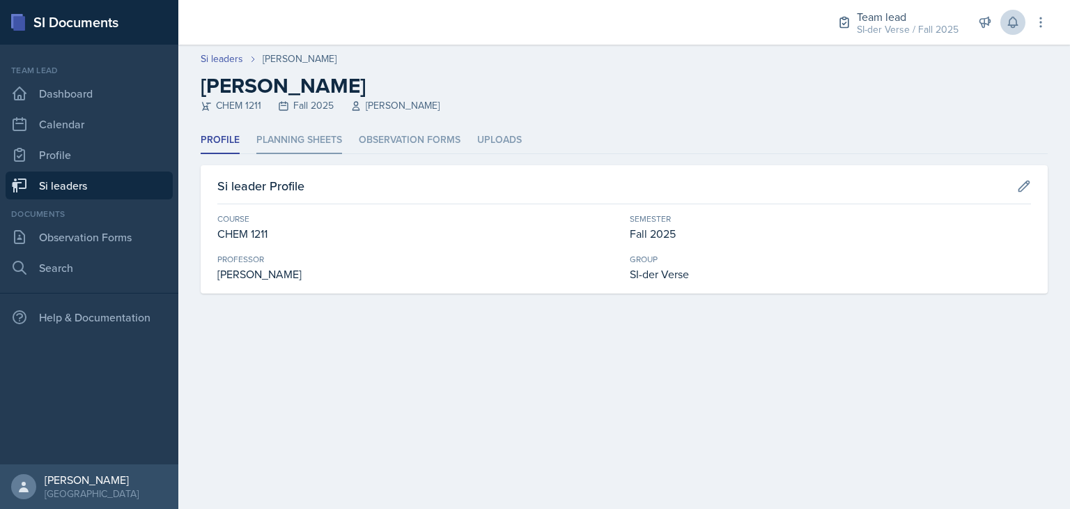
click at [294, 138] on li "Planning Sheets" at bounding box center [299, 140] width 86 height 27
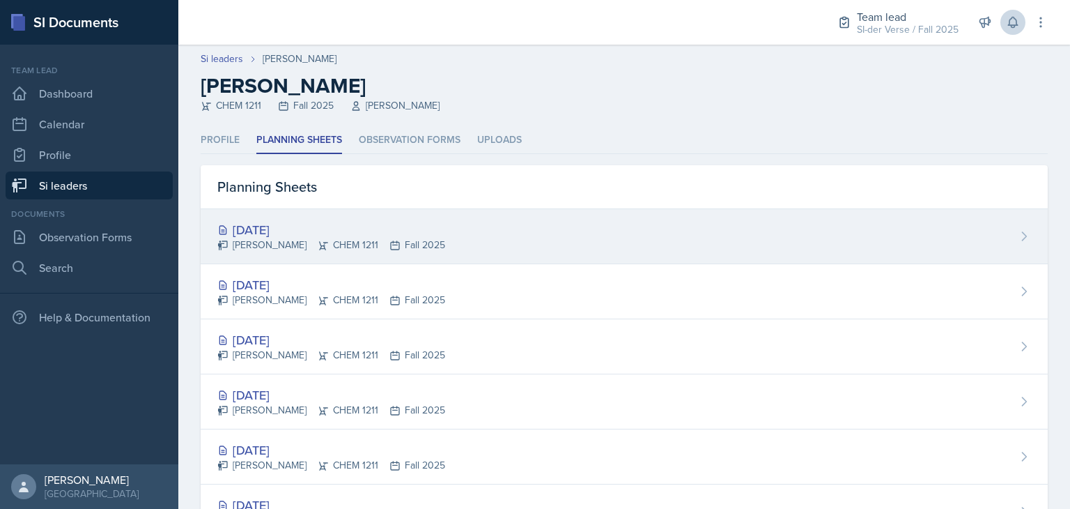
click at [319, 244] on icon at bounding box center [323, 245] width 9 height 8
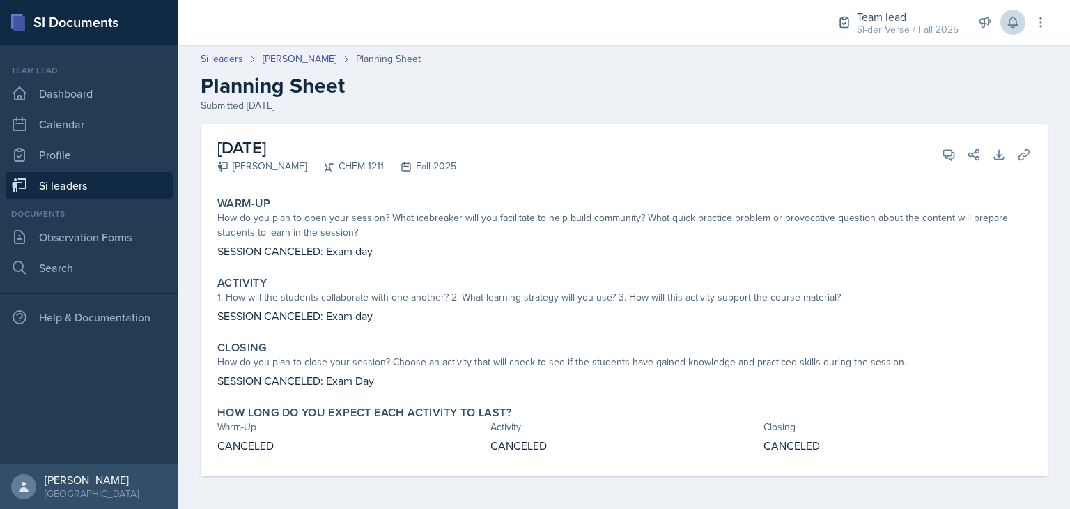
scroll to position [1, 0]
click at [944, 156] on icon at bounding box center [949, 154] width 10 height 10
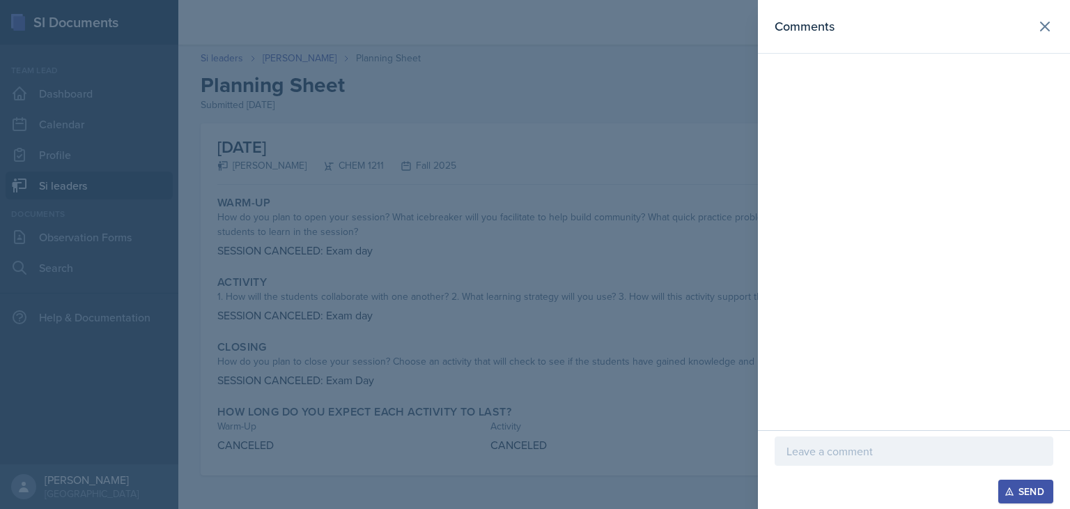
click at [895, 444] on p at bounding box center [914, 450] width 255 height 17
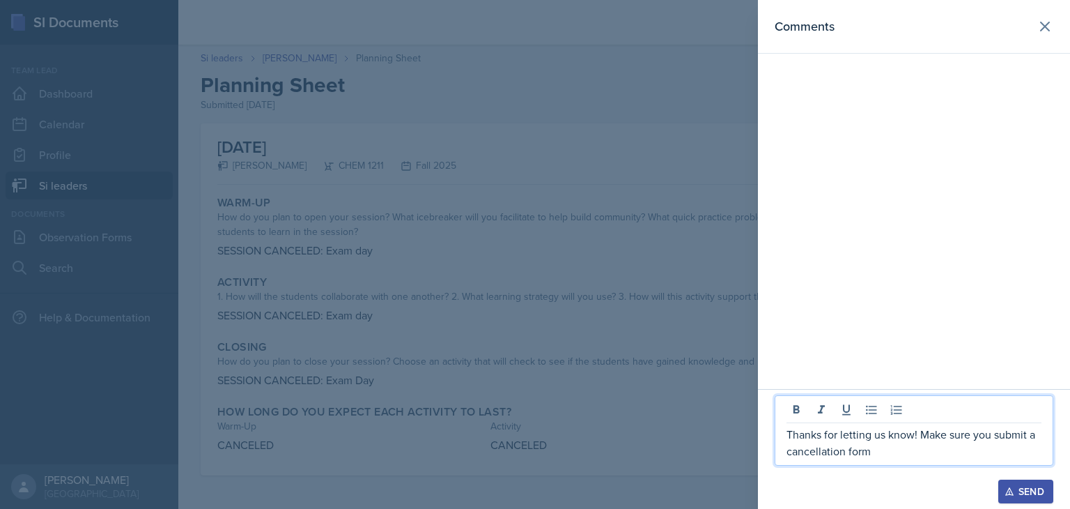
click at [881, 454] on p "Thanks for letting us know! Make sure you submit a cancellation form" at bounding box center [914, 442] width 255 height 33
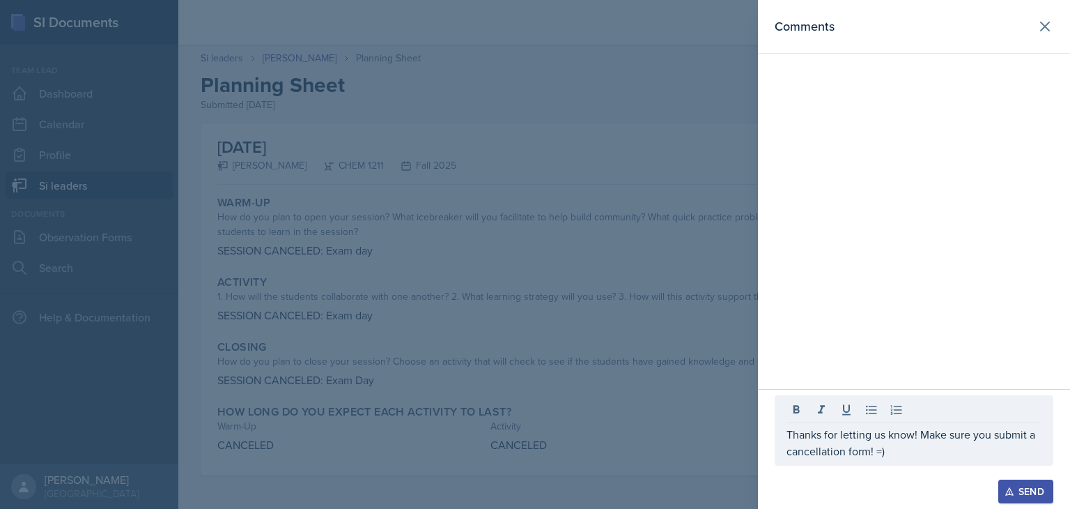
click at [1010, 486] on icon "button" at bounding box center [1010, 491] width 10 height 10
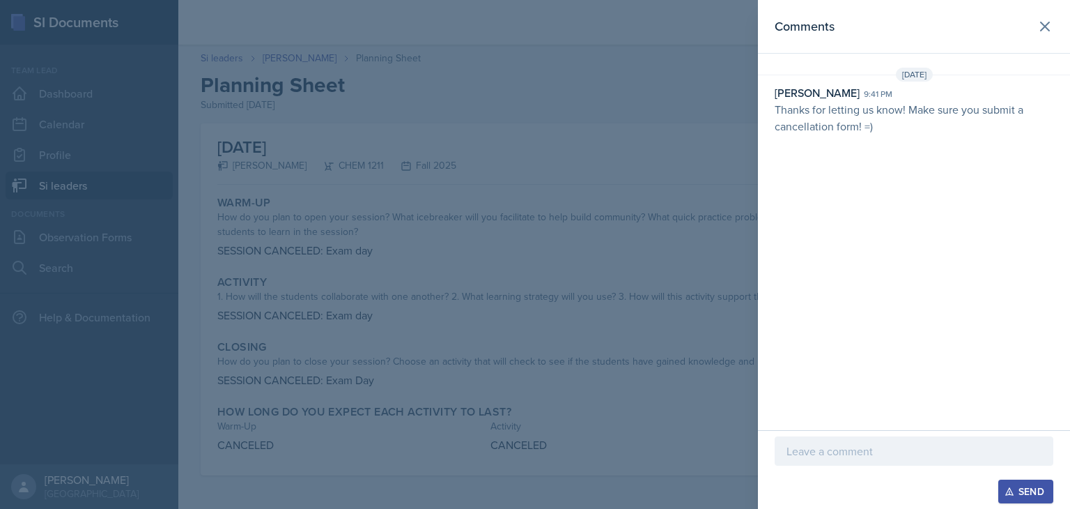
click at [585, 266] on div at bounding box center [535, 254] width 1070 height 509
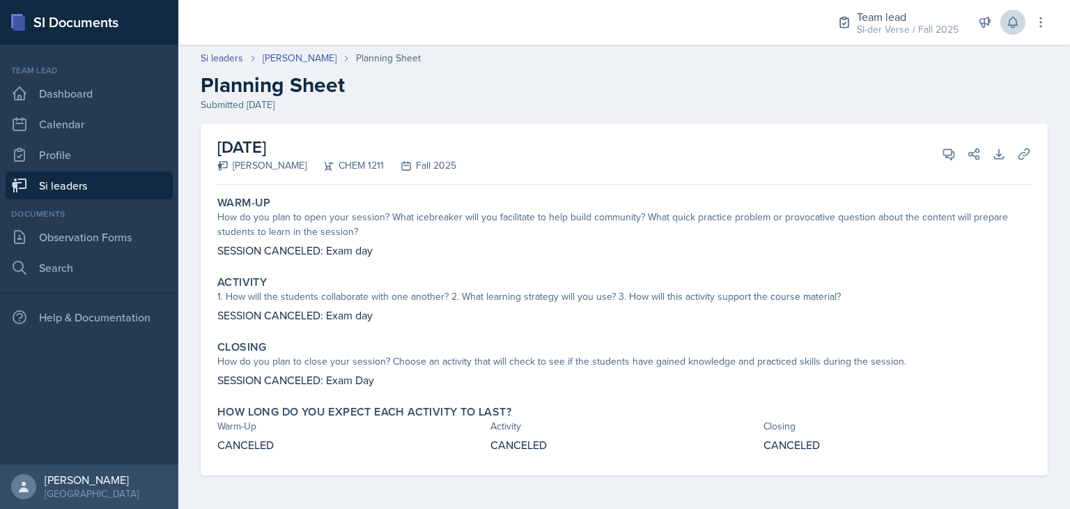
click at [292, 243] on p "SESSION CANCELED: Exam day" at bounding box center [624, 250] width 814 height 17
copy p "CANCELED"
click at [79, 183] on link "Si leaders" at bounding box center [89, 185] width 167 height 28
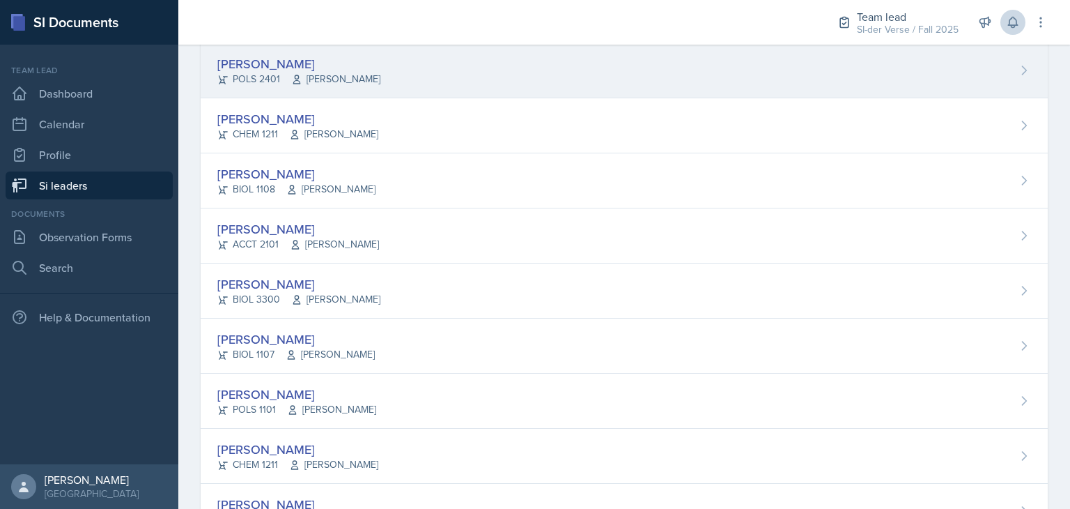
scroll to position [286, 0]
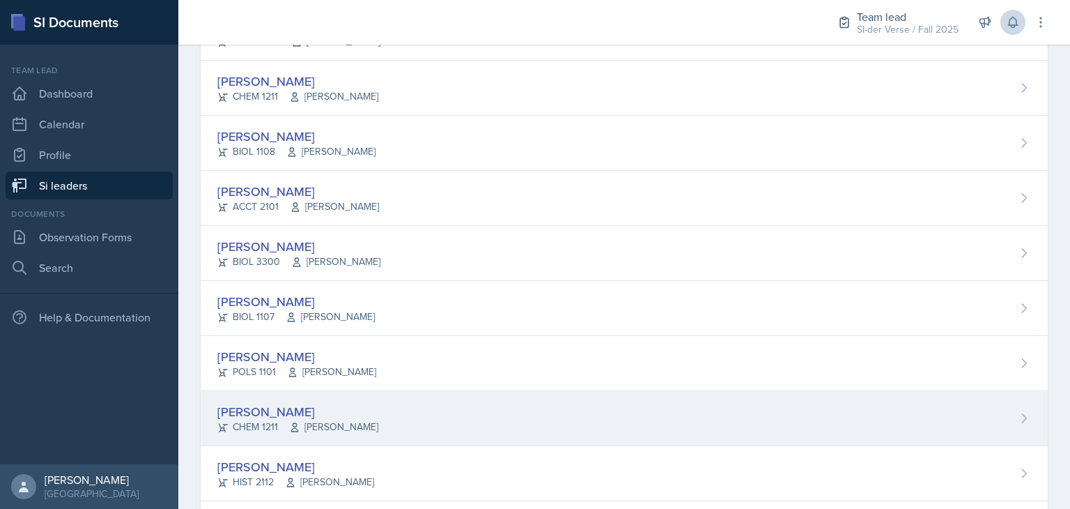
click at [398, 433] on div "[PERSON_NAME] CHEM 1211 [PERSON_NAME]" at bounding box center [624, 418] width 847 height 55
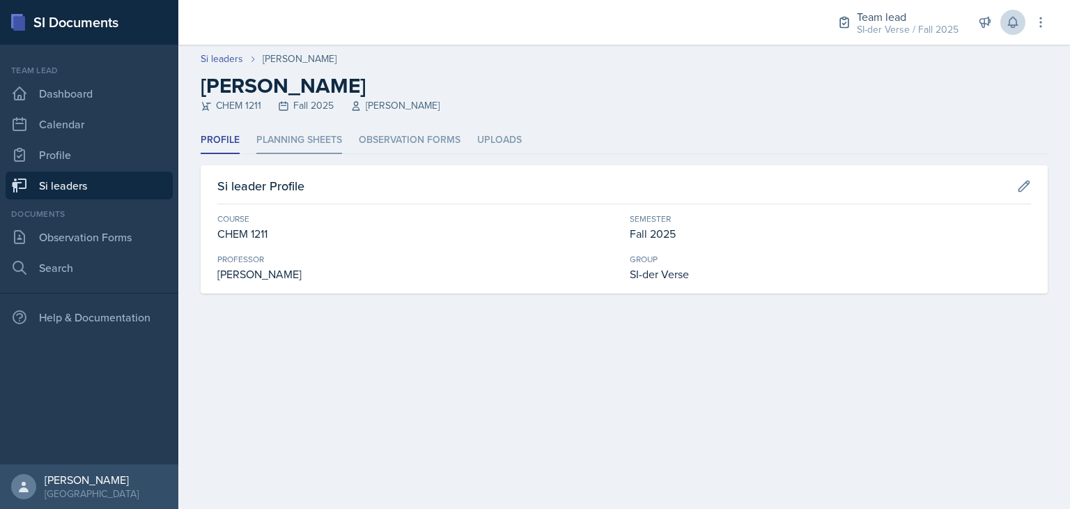
click at [290, 135] on li "Planning Sheets" at bounding box center [299, 140] width 86 height 27
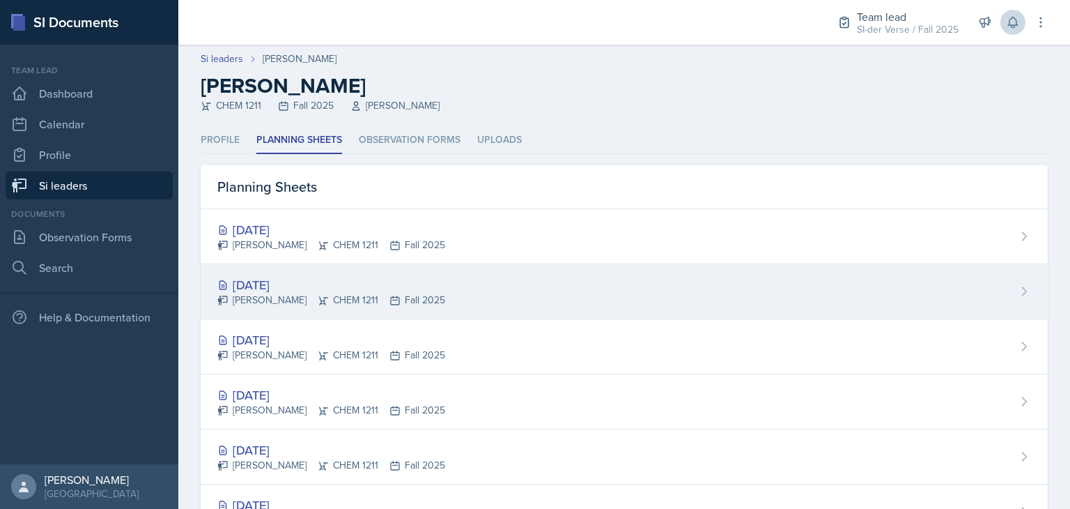
click at [290, 292] on div "[DATE]" at bounding box center [331, 284] width 228 height 19
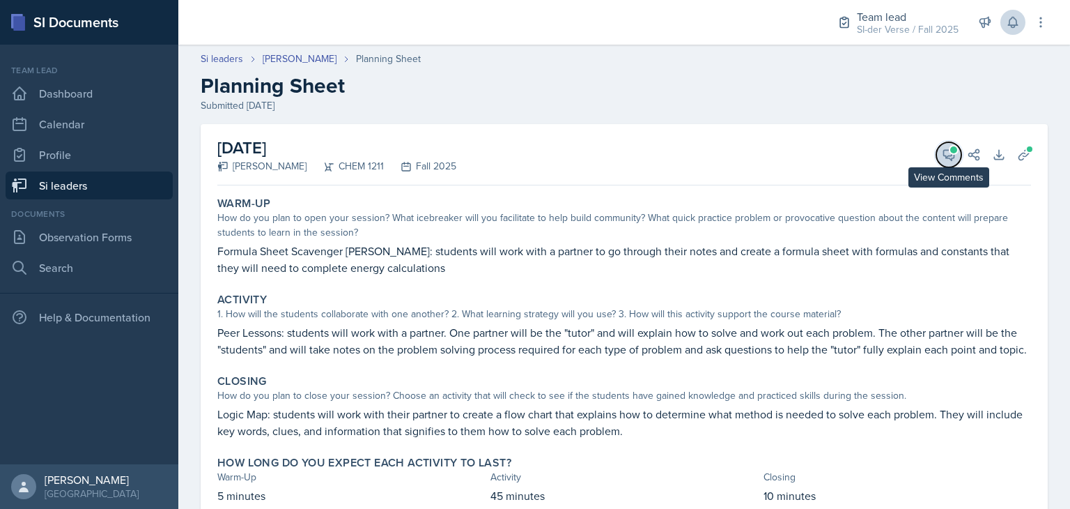
click at [942, 157] on icon at bounding box center [949, 155] width 14 height 14
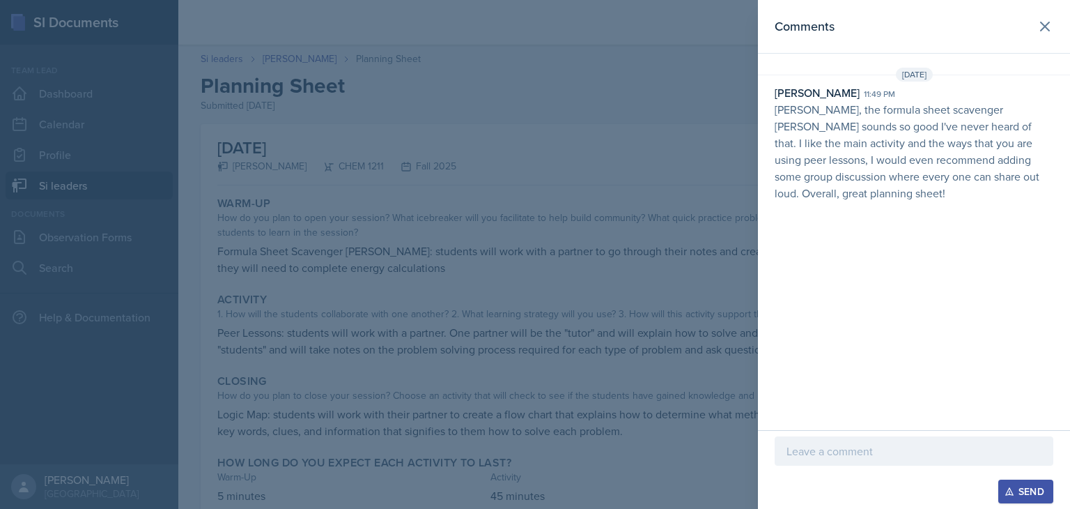
click at [624, 201] on div at bounding box center [535, 254] width 1070 height 509
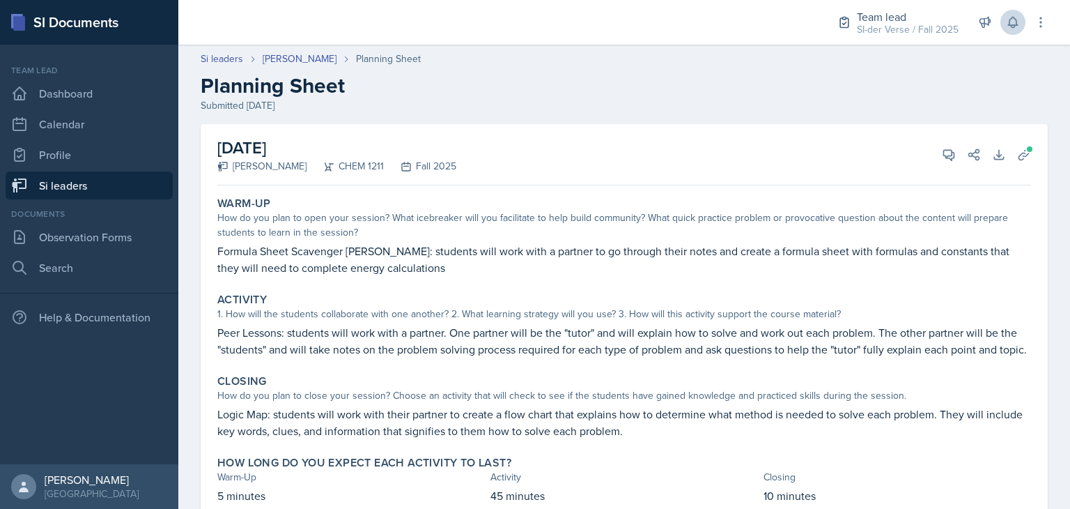
click at [70, 187] on link "Si leaders" at bounding box center [89, 185] width 167 height 28
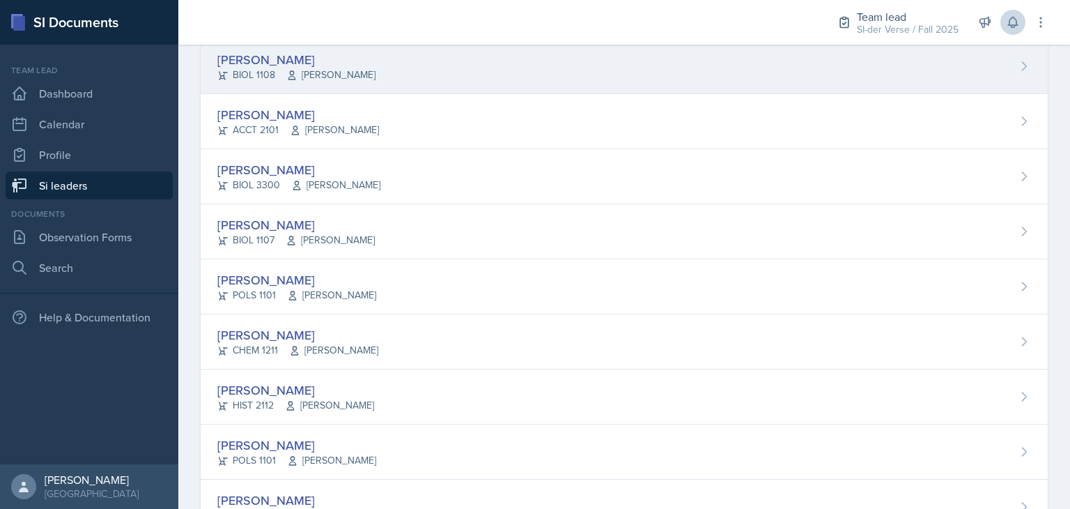
scroll to position [364, 0]
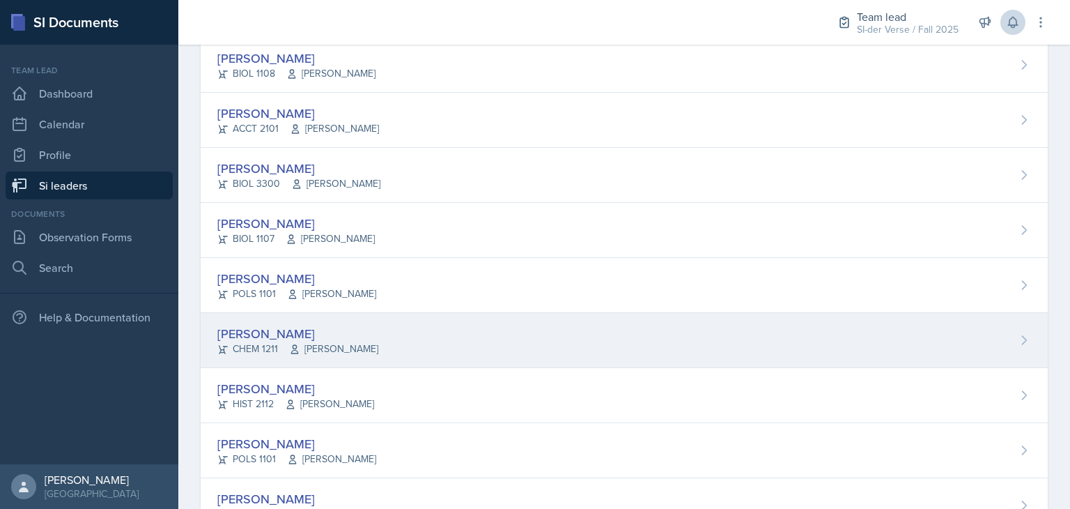
click at [317, 334] on div "[PERSON_NAME]" at bounding box center [297, 333] width 161 height 19
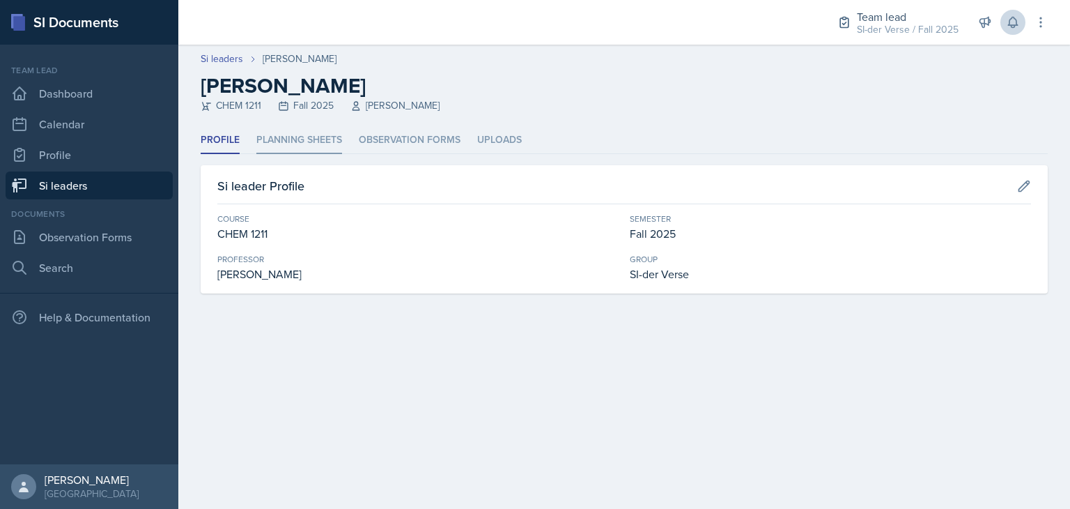
click at [317, 142] on li "Planning Sheets" at bounding box center [299, 140] width 86 height 27
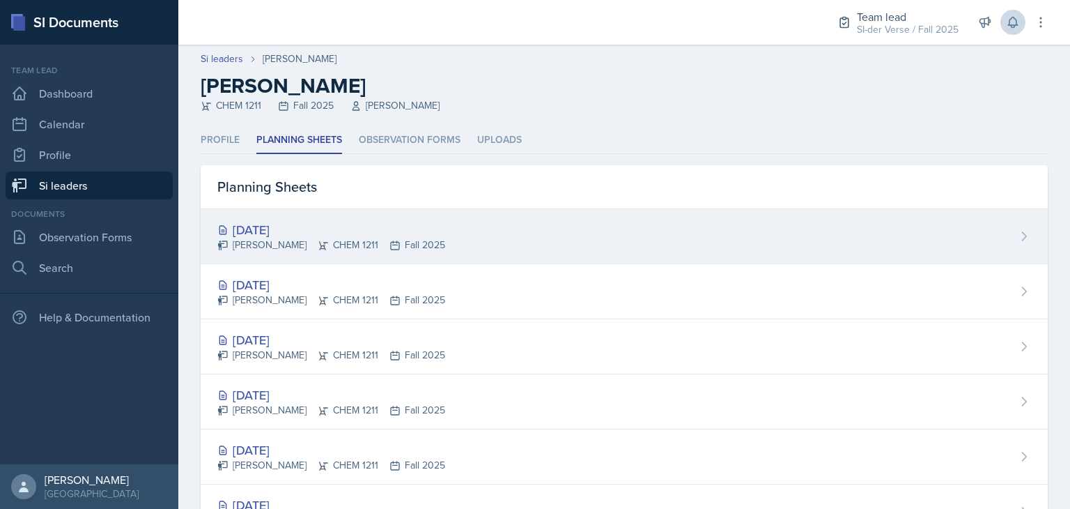
click at [339, 227] on div "[DATE]" at bounding box center [331, 229] width 228 height 19
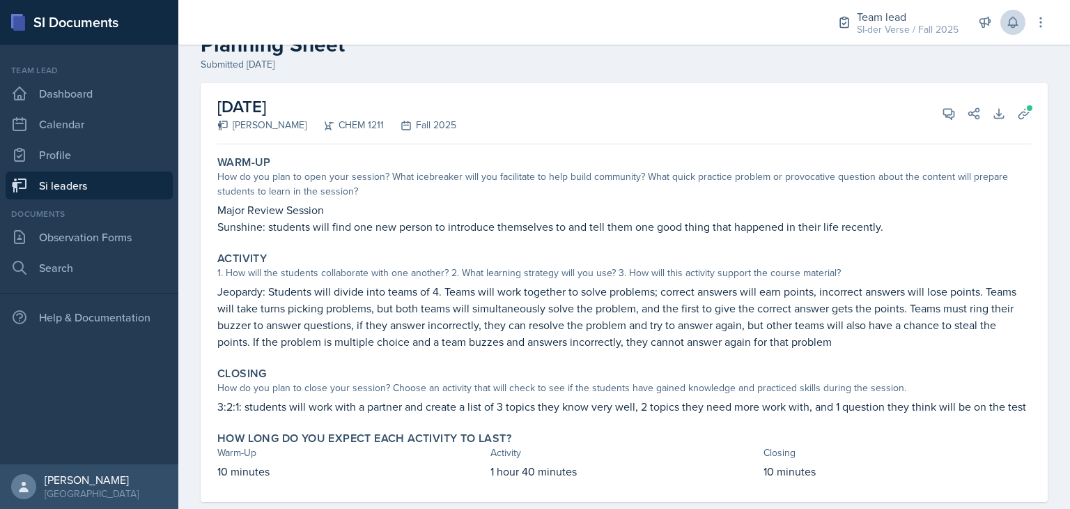
scroll to position [42, 0]
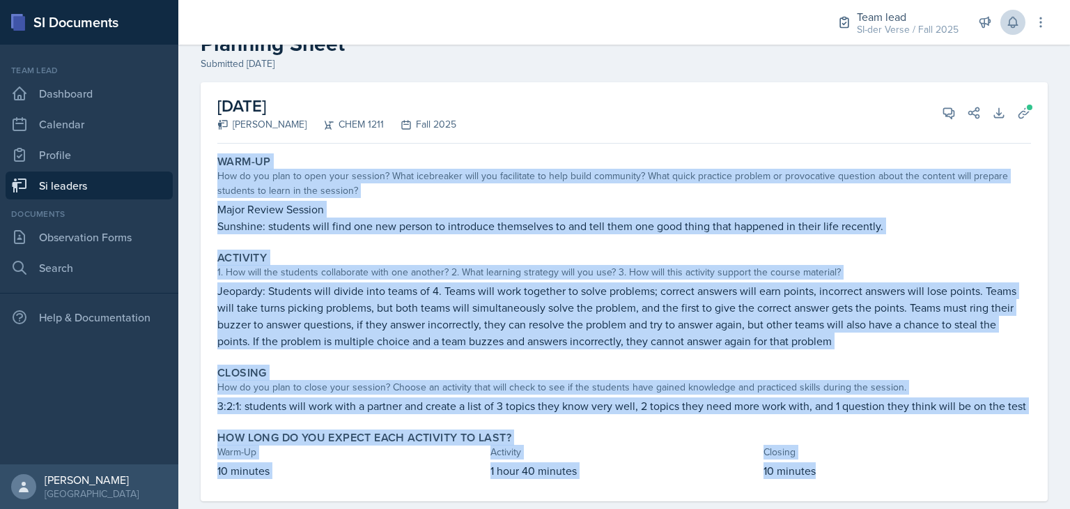
drag, startPoint x: 217, startPoint y: 162, endPoint x: 853, endPoint y: 490, distance: 716.0
click at [853, 490] on div "Warm-Up How do you plan to open your session? What icebreaker will you facilita…" at bounding box center [624, 325] width 814 height 352
copy div "Warm-Up How do you plan to open your session? What icebreaker will you facilita…"
click at [947, 111] on button "View Comments" at bounding box center [948, 112] width 25 height 25
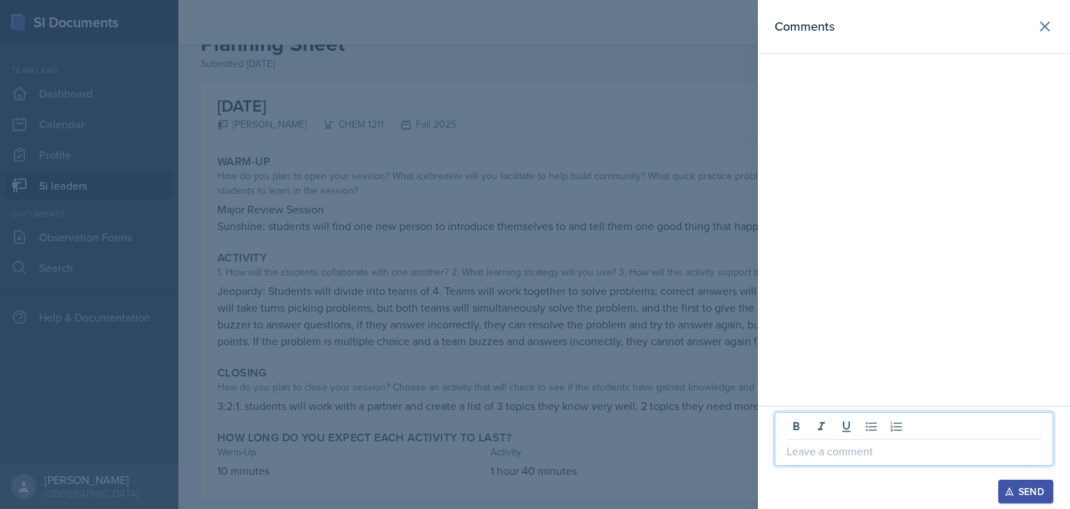
click at [866, 454] on p at bounding box center [914, 450] width 255 height 17
paste div
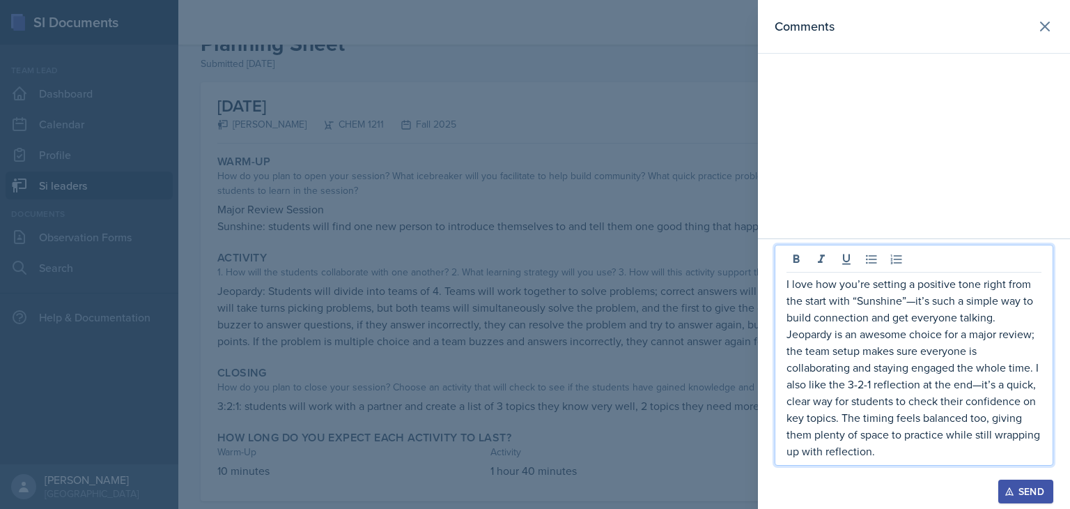
click at [914, 304] on p "I love how you’re setting a positive tone right from the start with “Sunshine”—…" at bounding box center [914, 367] width 255 height 184
click at [980, 386] on p "I love how you’re setting a positive tone right from the start with “Sunshine” …" at bounding box center [914, 367] width 255 height 184
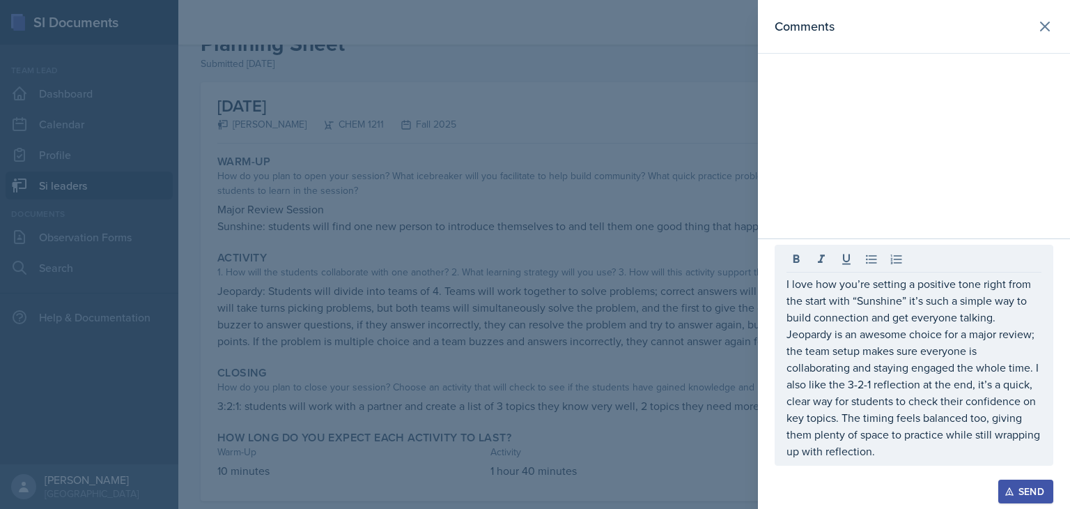
click at [784, 282] on div "I love how you’re setting a positive tone right from the start with “Sunshine” …" at bounding box center [914, 355] width 279 height 221
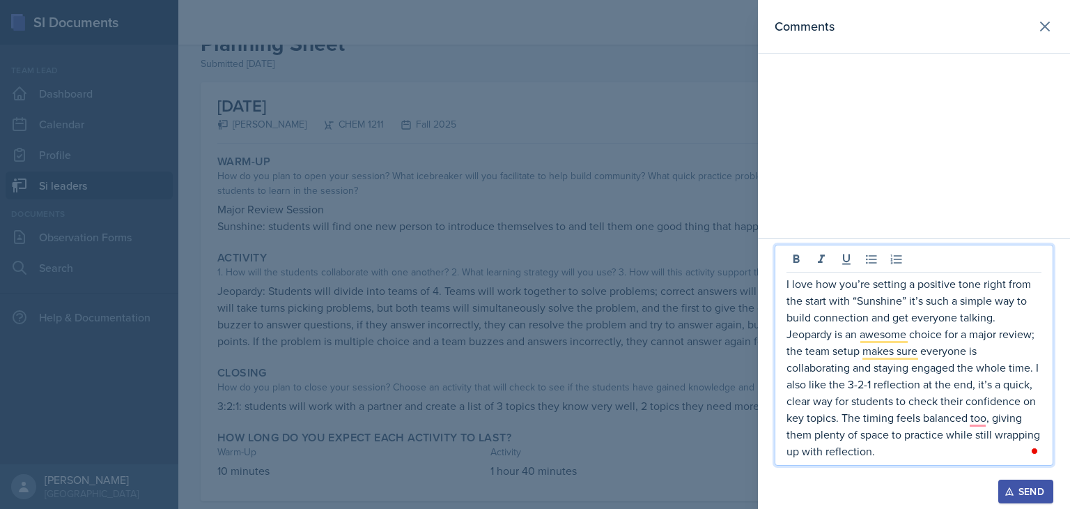
click at [787, 283] on p "I love how you’re setting a positive tone right from the start with “Sunshine” …" at bounding box center [914, 367] width 255 height 184
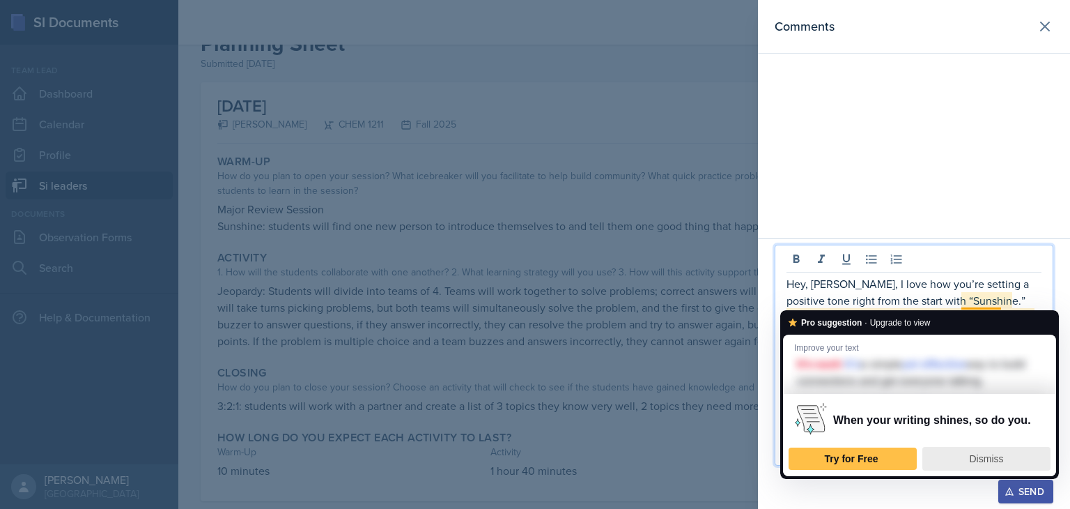
click at [970, 455] on span "Dismiss" at bounding box center [987, 458] width 34 height 11
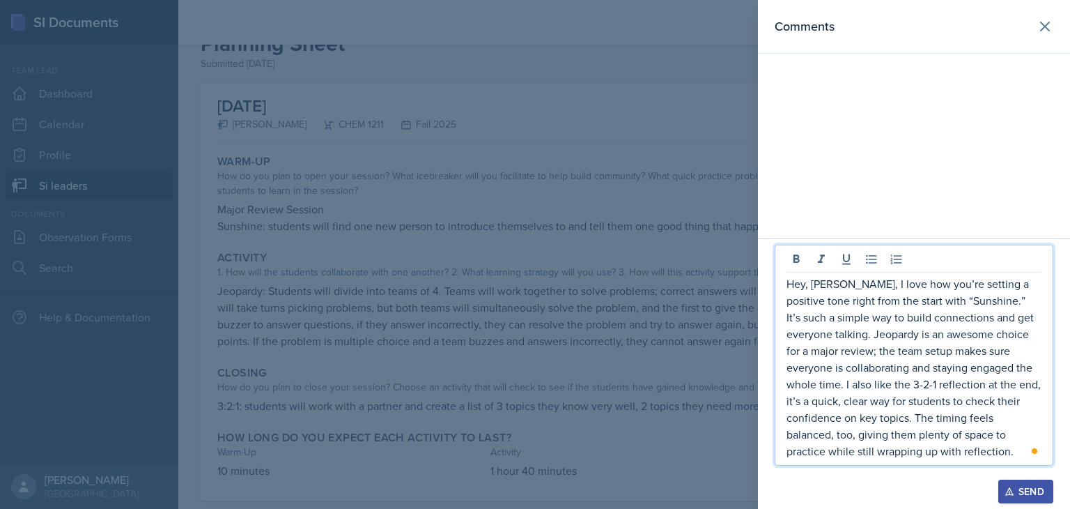
click at [883, 456] on p "Hey, [PERSON_NAME], I love how you’re setting a positive tone right from the st…" at bounding box center [914, 367] width 255 height 184
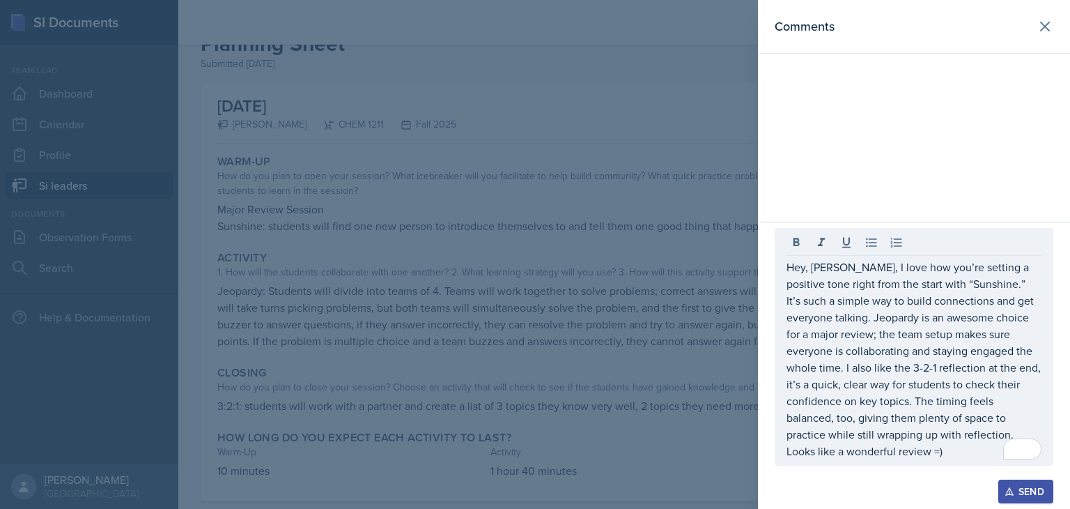
click at [1018, 486] on div "Send" at bounding box center [1025, 491] width 37 height 11
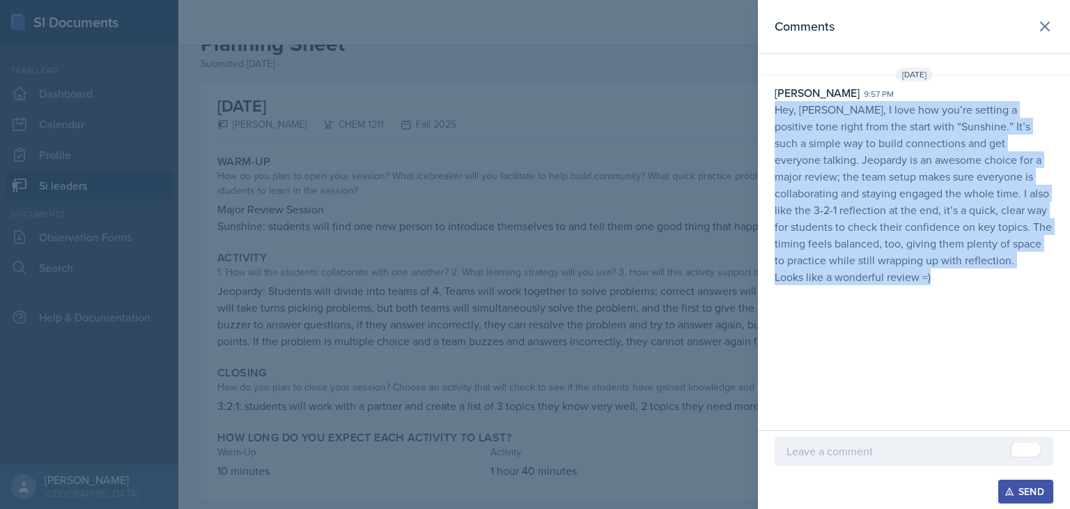
drag, startPoint x: 774, startPoint y: 110, endPoint x: 971, endPoint y: 277, distance: 258.5
click at [971, 277] on div "[PERSON_NAME] 9:57 pm Hey, [PERSON_NAME], I love how you’re setting a positive …" at bounding box center [914, 184] width 312 height 201
copy p "Hey, [PERSON_NAME], I love how you’re setting a positive tone right from the st…"
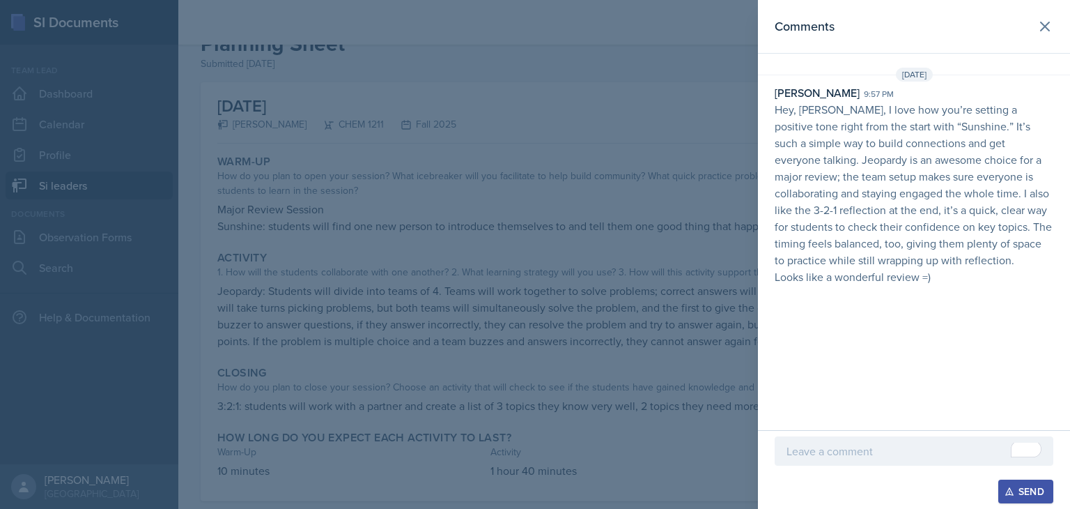
click at [525, 218] on div at bounding box center [535, 254] width 1070 height 509
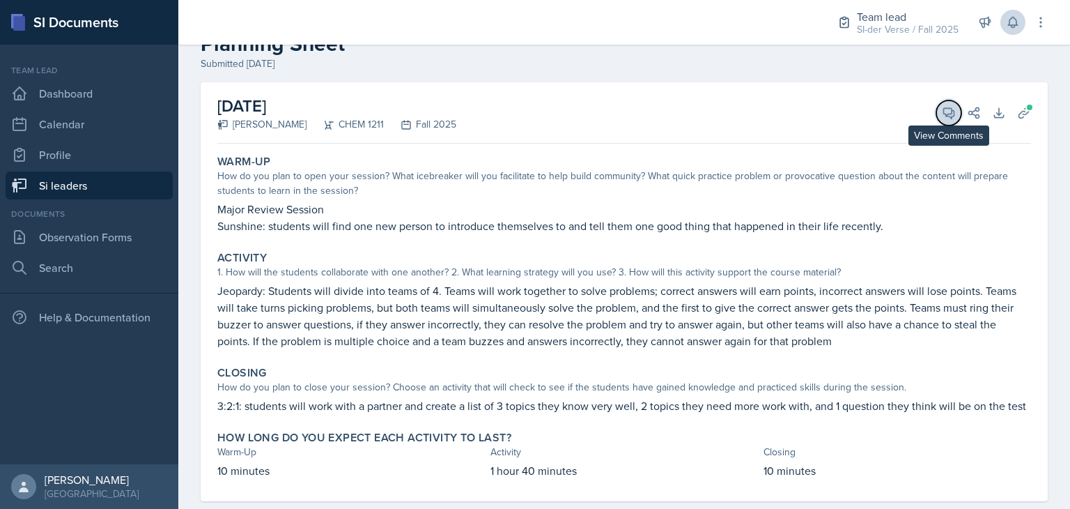
click at [942, 117] on icon at bounding box center [949, 113] width 14 height 14
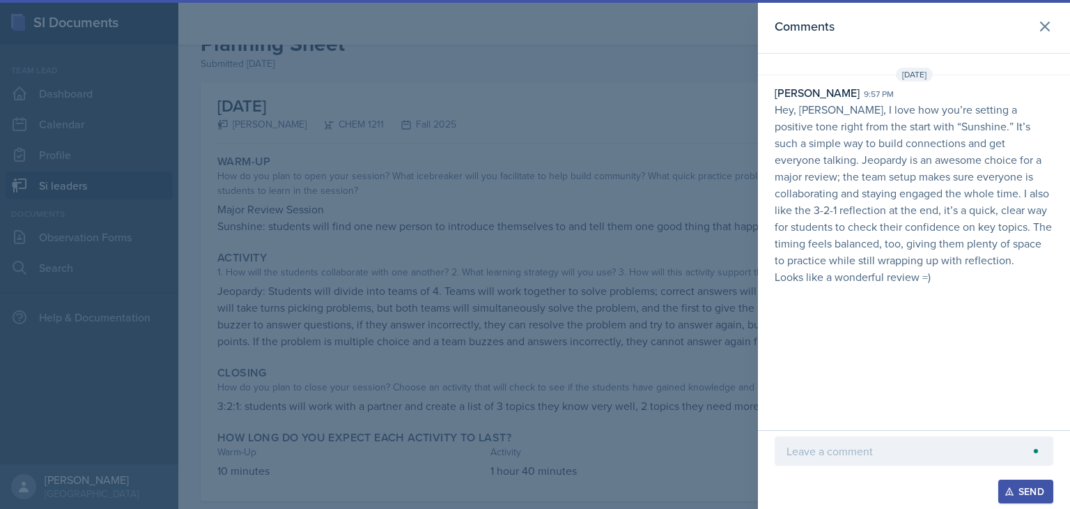
click at [637, 166] on div at bounding box center [535, 254] width 1070 height 509
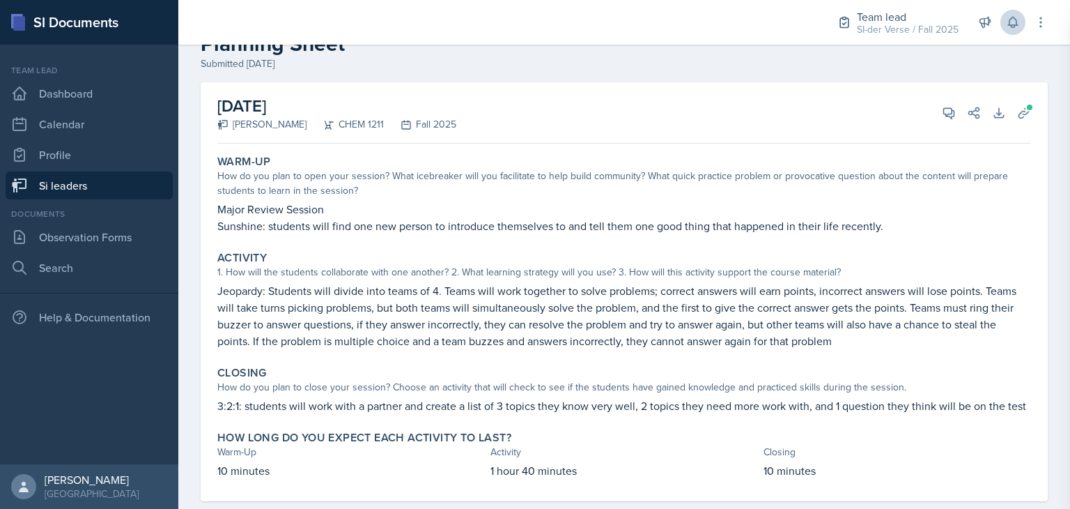
click at [637, 166] on div "[DATE] [PERSON_NAME] CHEM 1211 Fall 2025 View Comments Comments [DATE] [PERSON_…" at bounding box center [624, 291] width 847 height 419
click at [134, 174] on link "Si leaders" at bounding box center [89, 185] width 167 height 28
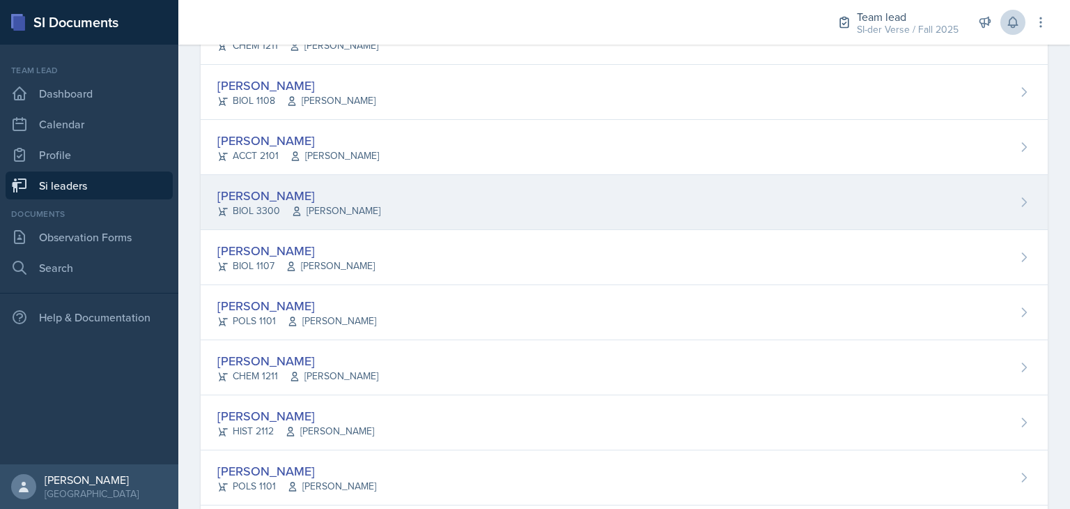
scroll to position [337, 0]
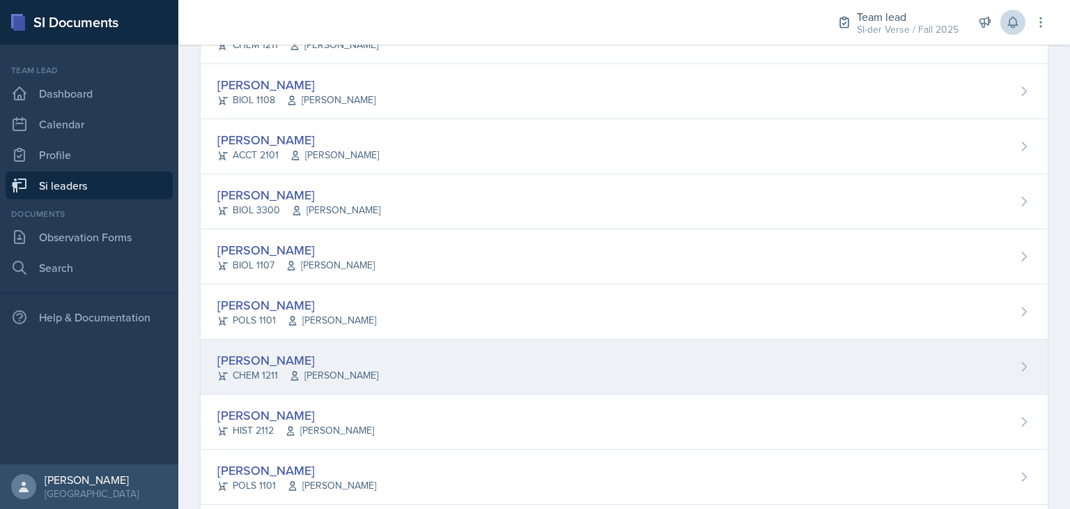
click at [305, 368] on span "[PERSON_NAME]" at bounding box center [333, 375] width 89 height 15
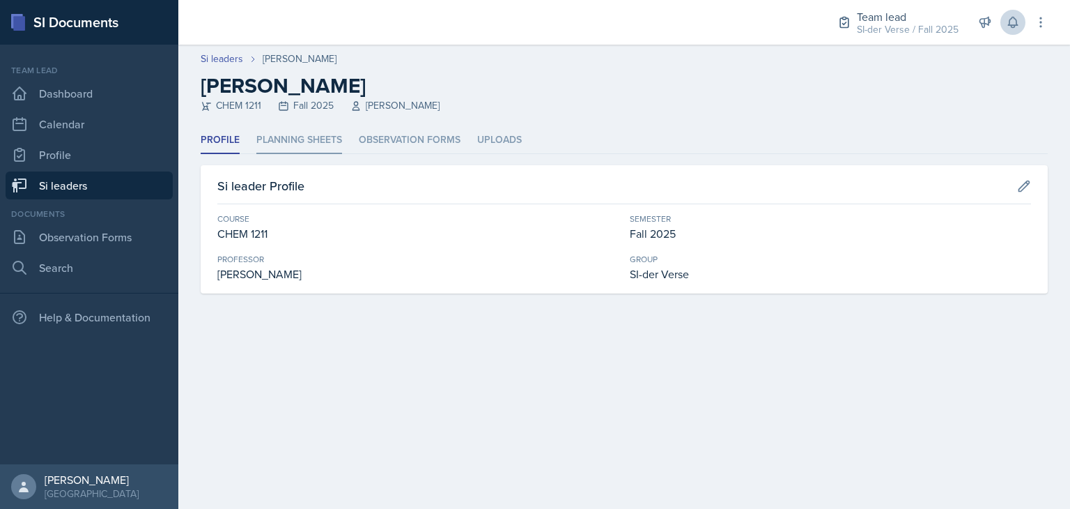
click at [302, 141] on li "Planning Sheets" at bounding box center [299, 140] width 86 height 27
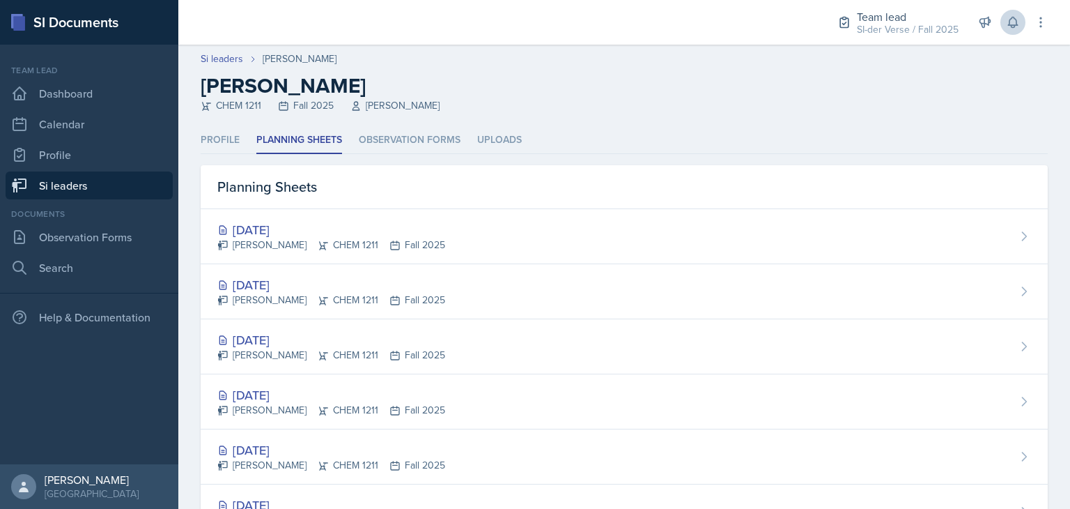
click at [84, 186] on link "Si leaders" at bounding box center [89, 185] width 167 height 28
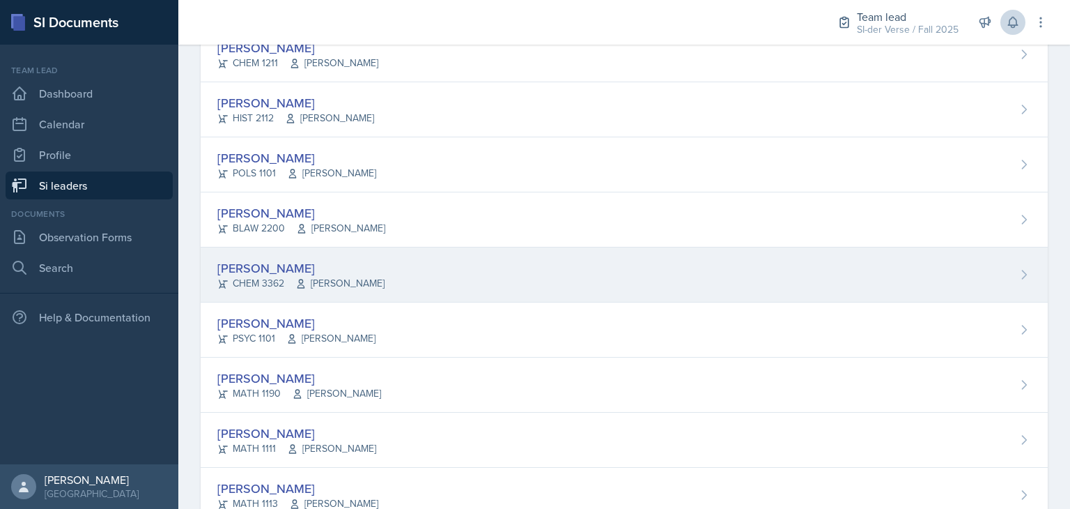
scroll to position [649, 0]
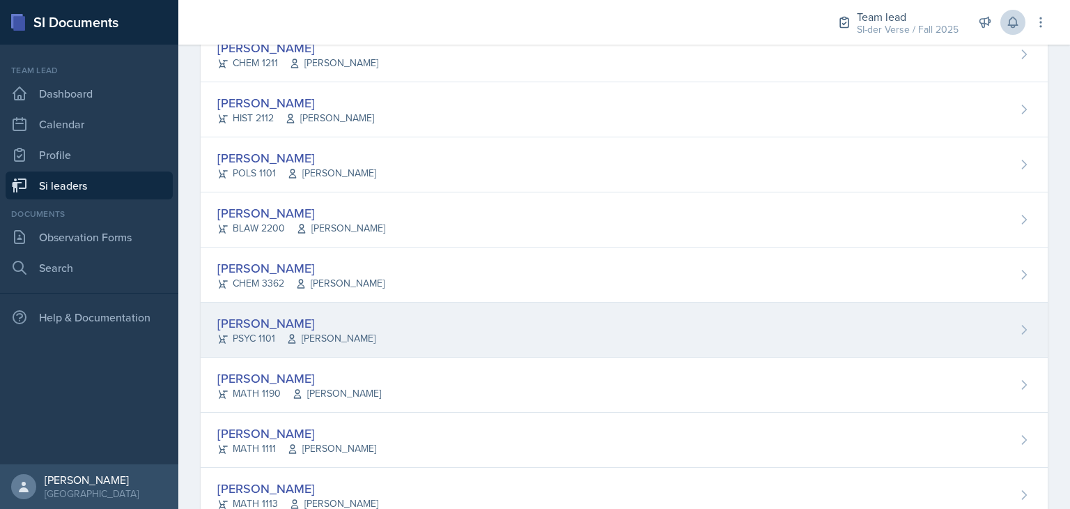
click at [399, 318] on div "[PERSON_NAME] PSYC 1101 [PERSON_NAME]" at bounding box center [624, 329] width 847 height 55
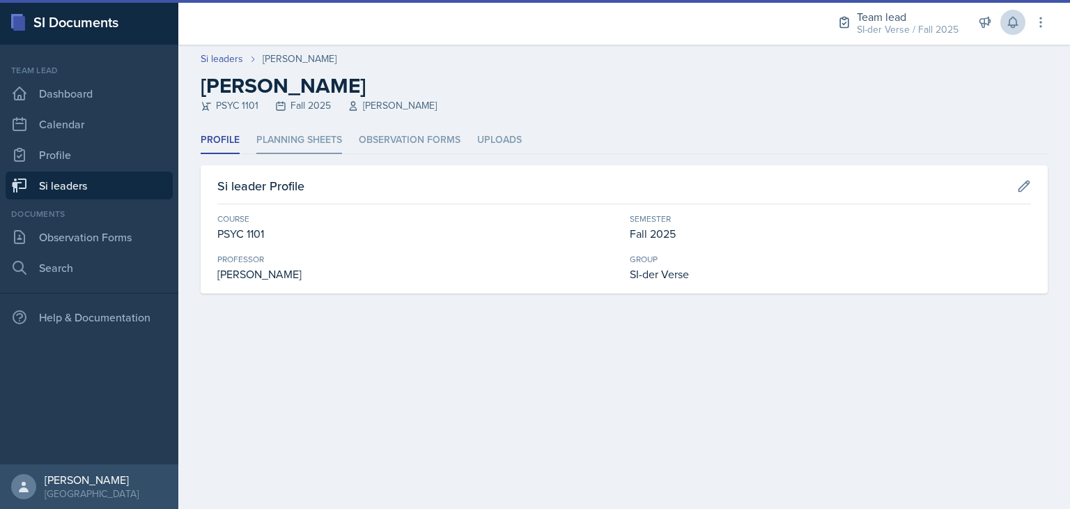
click at [323, 146] on li "Planning Sheets" at bounding box center [299, 140] width 86 height 27
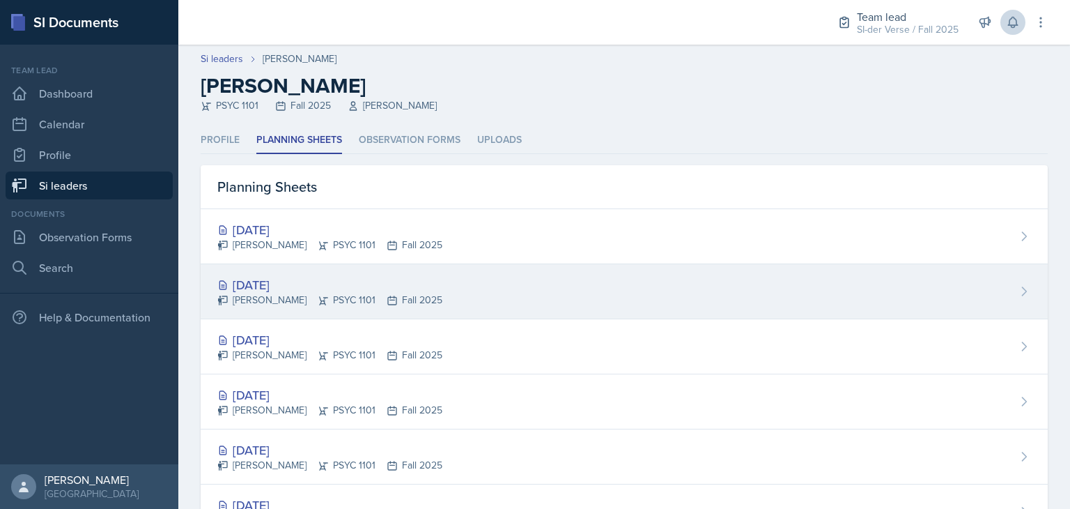
click at [330, 275] on div "[DATE]" at bounding box center [329, 284] width 225 height 19
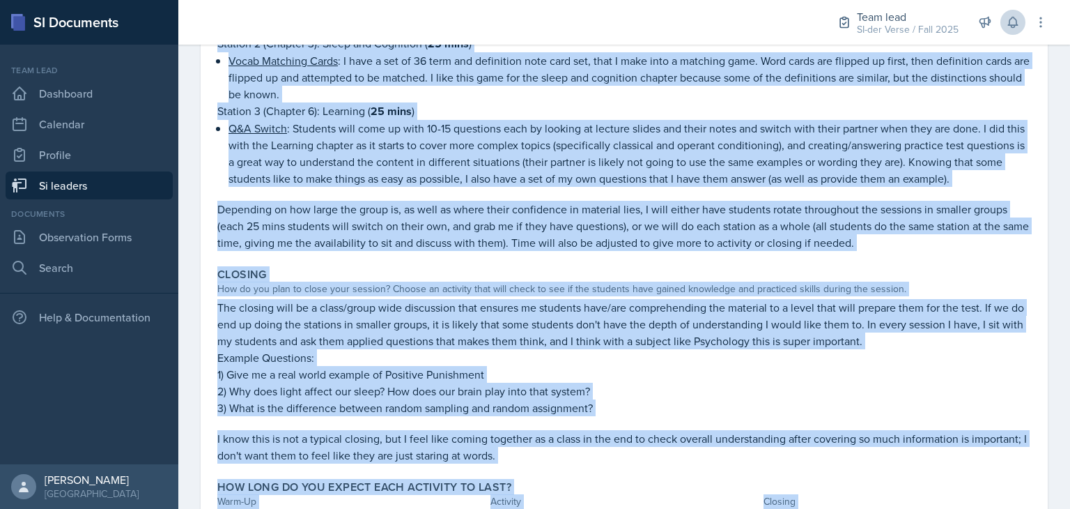
scroll to position [591, 0]
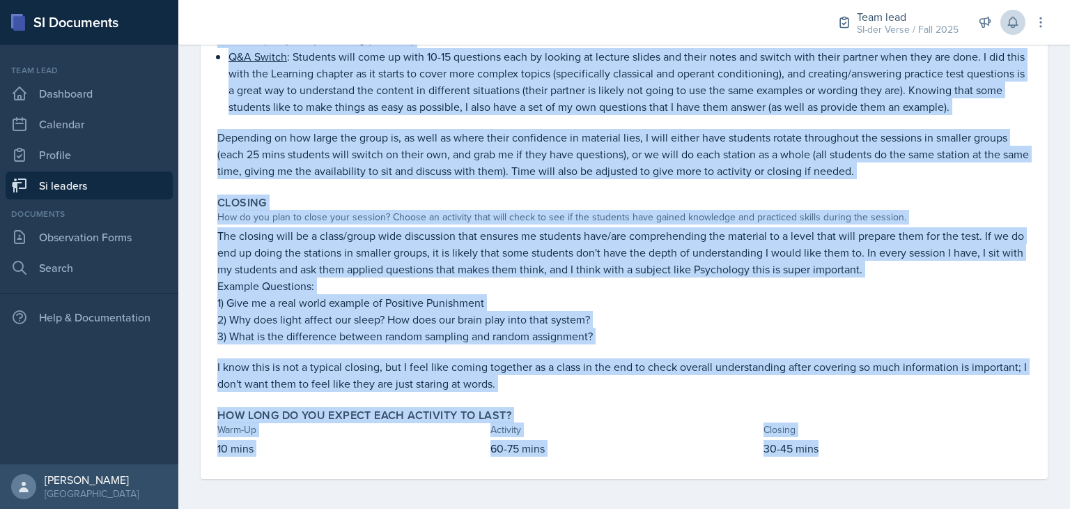
drag, startPoint x: 217, startPoint y: 182, endPoint x: 849, endPoint y: 452, distance: 686.7
click at [849, 452] on div "Warm-Up How do you plan to open your session? What icebreaker will you facilita…" at bounding box center [624, 38] width 814 height 879
copy div "Warm-Up How do you plan to open your session? What icebreaker will you facilita…"
click at [610, 294] on p "1) Give me a real world example of Positive Punishment" at bounding box center [624, 302] width 814 height 17
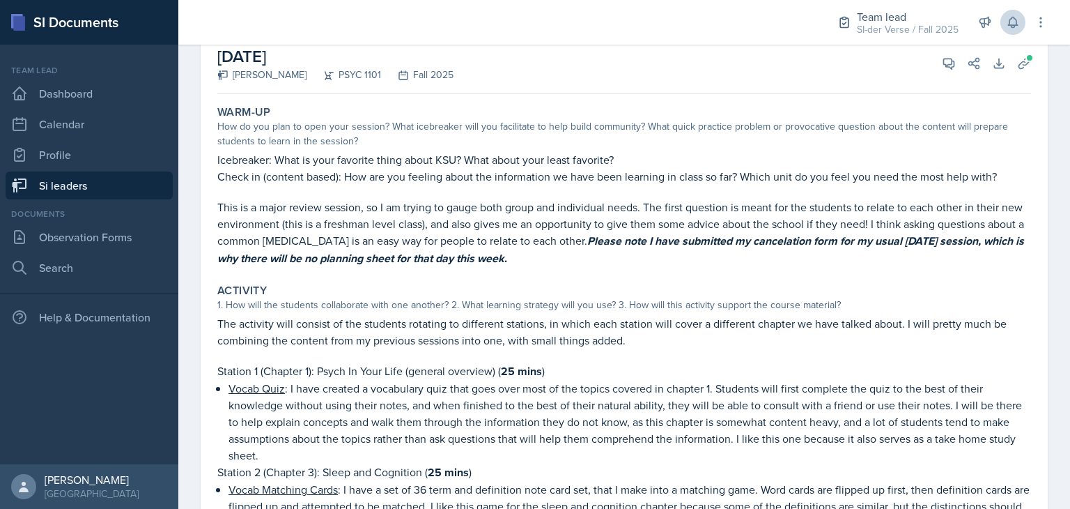
scroll to position [8, 0]
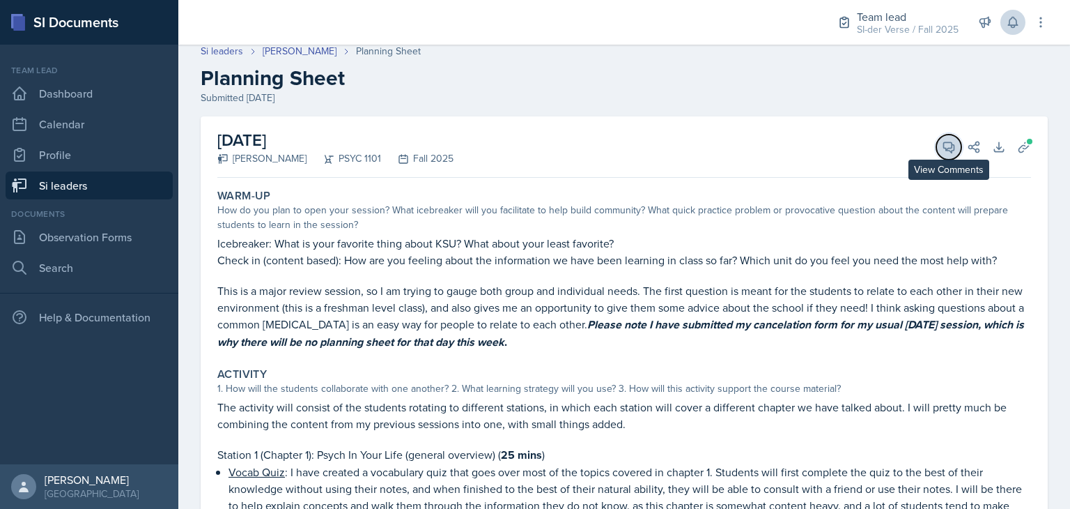
click at [942, 141] on icon at bounding box center [949, 147] width 14 height 14
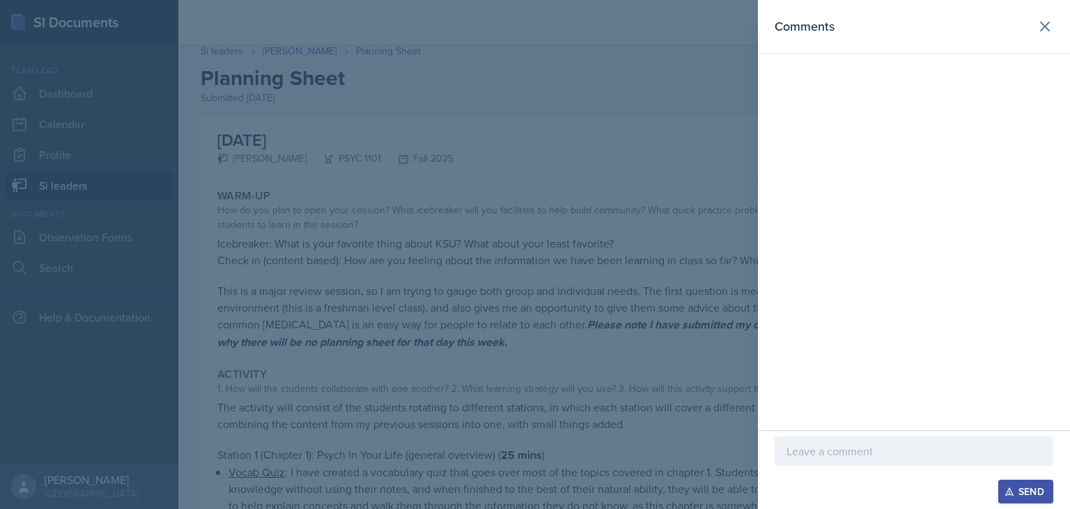
click at [860, 459] on div at bounding box center [914, 450] width 279 height 29
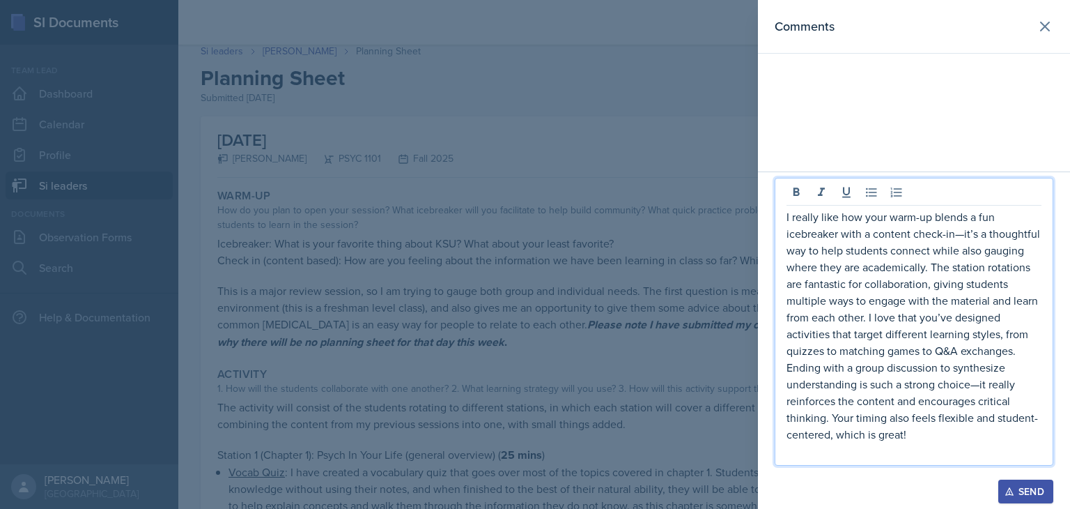
click at [786, 221] on div "I really like how your warm-up blends a fun icebreaker with a content check-in—…" at bounding box center [914, 322] width 279 height 288
click at [788, 217] on p "I really like how your warm-up blends a fun icebreaker with a content check-in—…" at bounding box center [914, 325] width 255 height 234
click at [928, 433] on p "Hey [PERSON_NAME], I really like how your warm-up blends a fun icebreaker with …" at bounding box center [914, 325] width 255 height 234
click at [1034, 386] on p "Hey [PERSON_NAME], I really like how your warm-up blends a fun icebreaker with …" at bounding box center [914, 325] width 255 height 234
click at [1026, 238] on p "Hey [PERSON_NAME], I really like how your warm-up blends a fun icebreaker with …" at bounding box center [914, 325] width 255 height 234
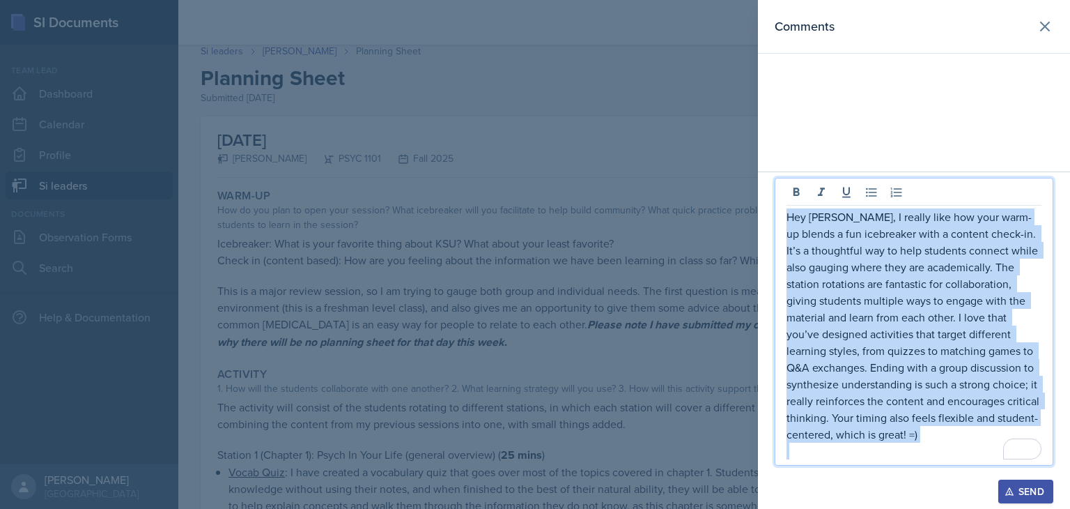
drag, startPoint x: 787, startPoint y: 213, endPoint x: 961, endPoint y: 451, distance: 294.6
click at [961, 451] on div "Hey [PERSON_NAME], I really like how your warm-up blends a fun icebreaker with …" at bounding box center [914, 333] width 255 height 251
click at [1022, 491] on div "Send" at bounding box center [1025, 491] width 37 height 11
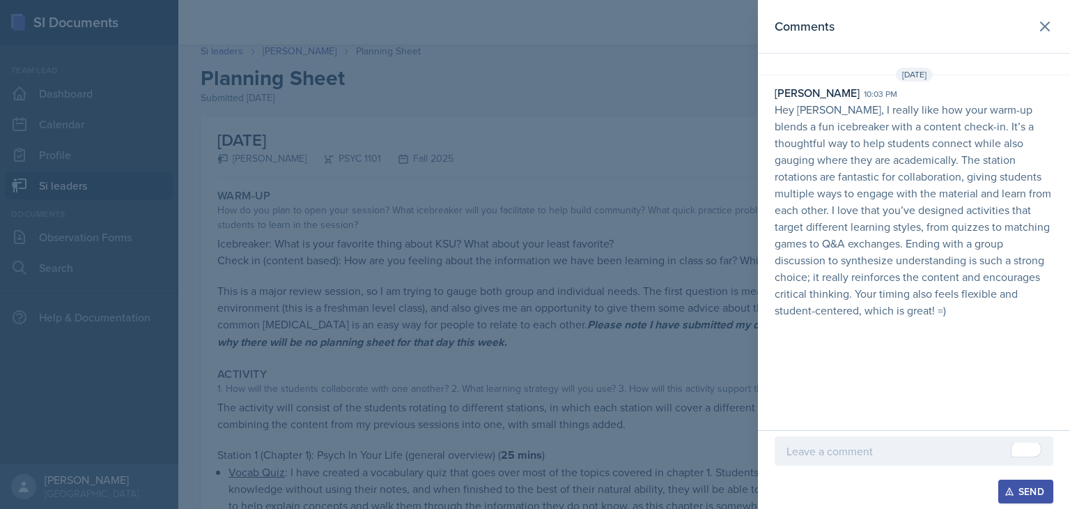
click at [616, 363] on div at bounding box center [535, 254] width 1070 height 509
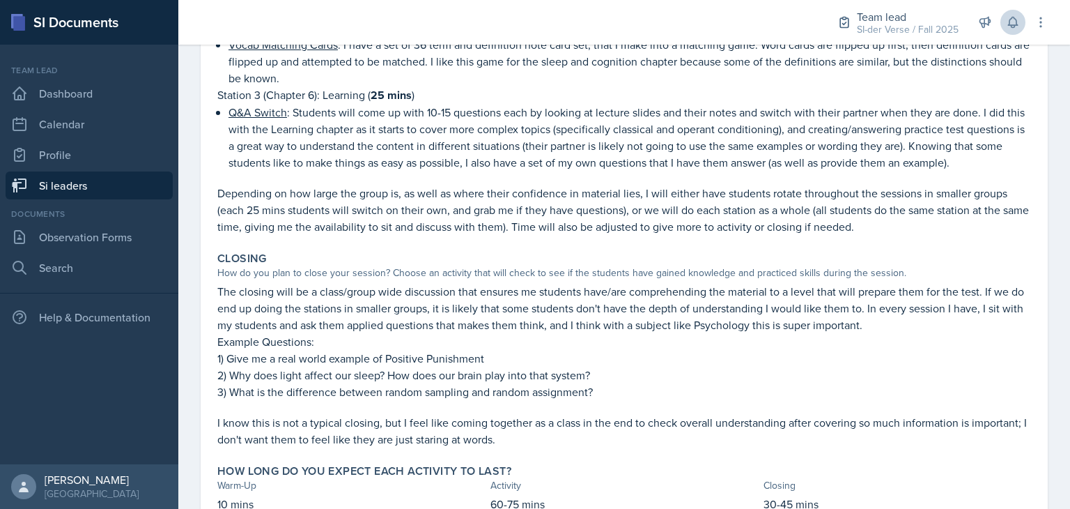
scroll to position [0, 0]
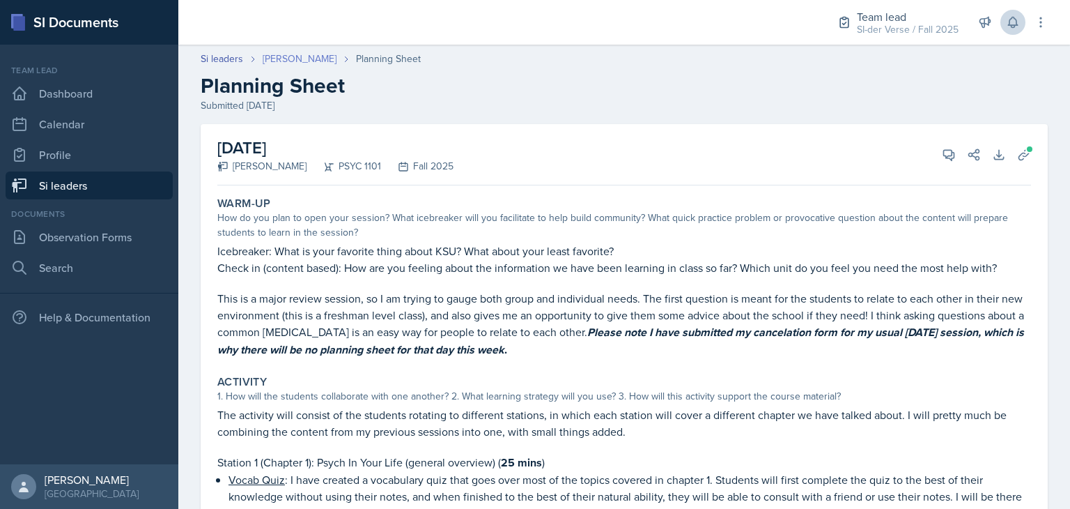
click at [288, 63] on link "[PERSON_NAME]" at bounding box center [300, 59] width 74 height 15
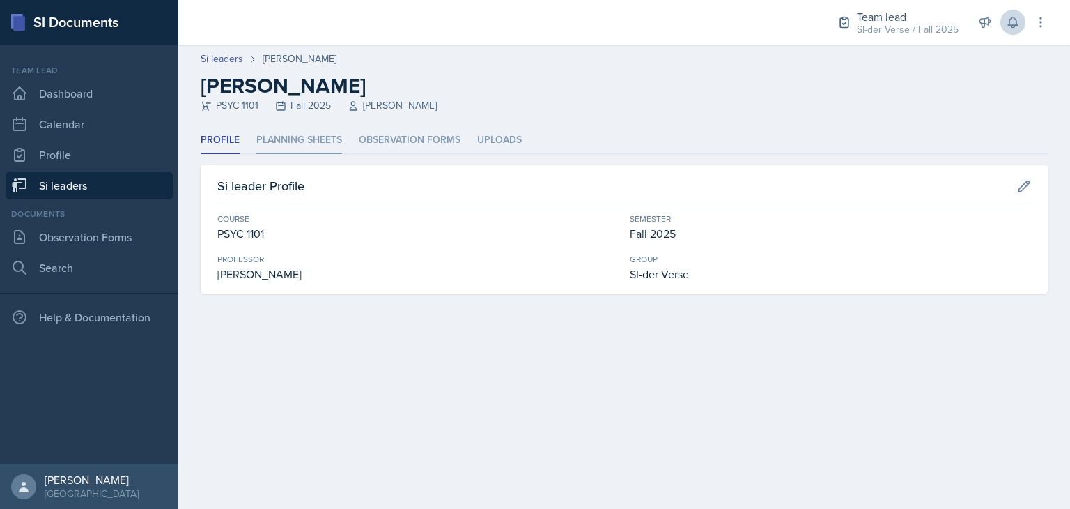
click at [308, 140] on li "Planning Sheets" at bounding box center [299, 140] width 86 height 27
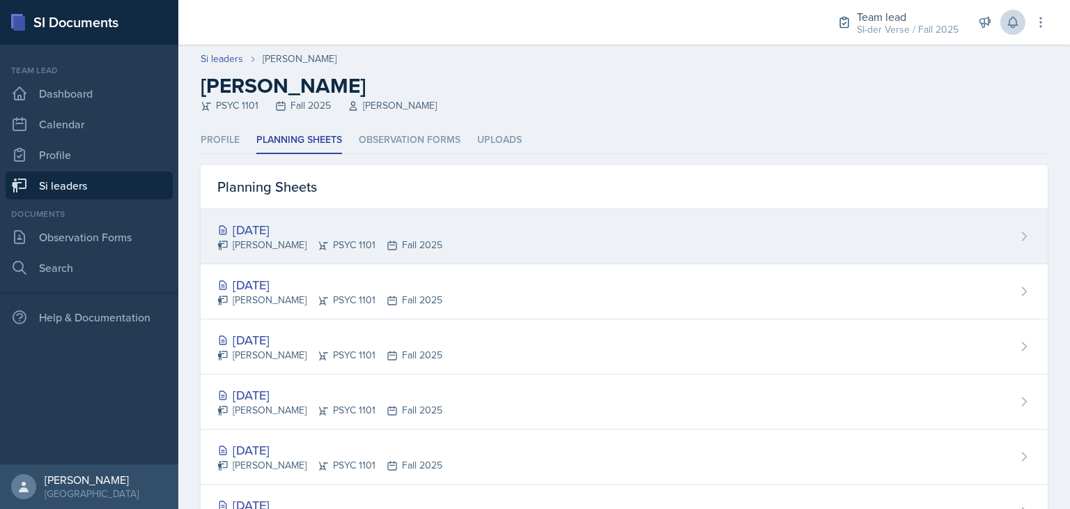
click at [304, 218] on div "[DATE] [PERSON_NAME] PSYC 1101 Fall 2025" at bounding box center [624, 236] width 847 height 55
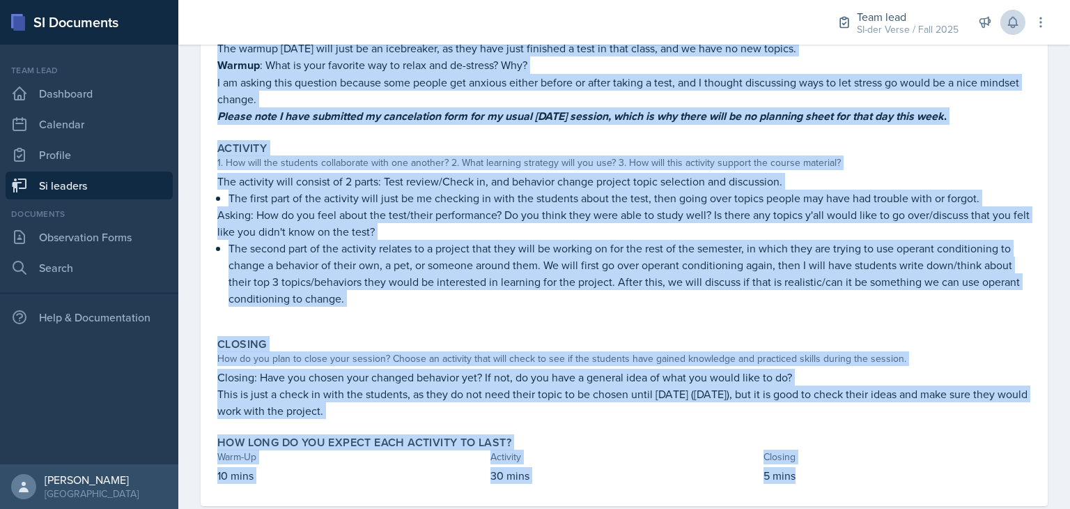
scroll to position [232, 0]
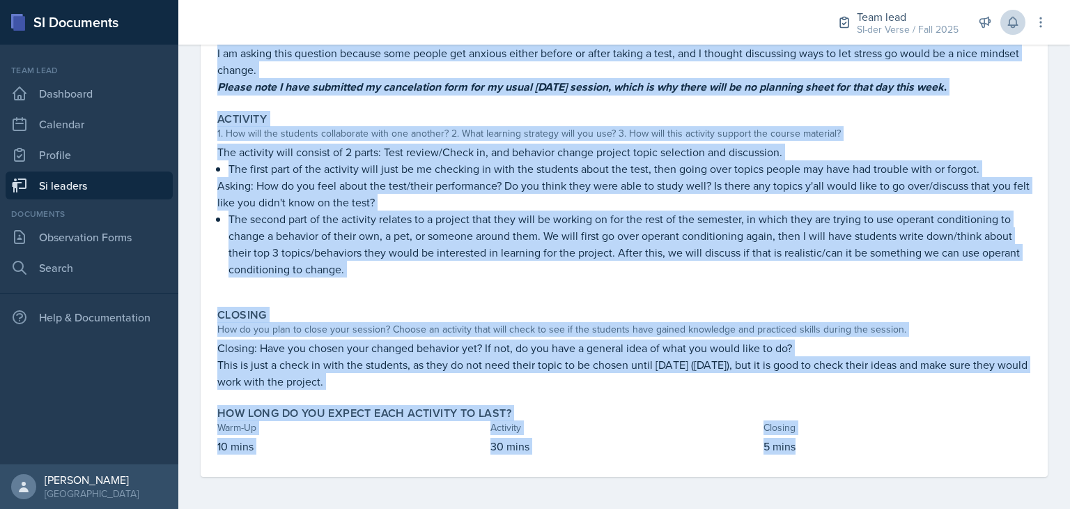
drag, startPoint x: 212, startPoint y: 87, endPoint x: 888, endPoint y: 477, distance: 780.3
click at [888, 477] on div "[DATE] [PERSON_NAME] PSYC 1101 Fall 2025 View Comments Comments Send Share Down…" at bounding box center [624, 201] width 892 height 618
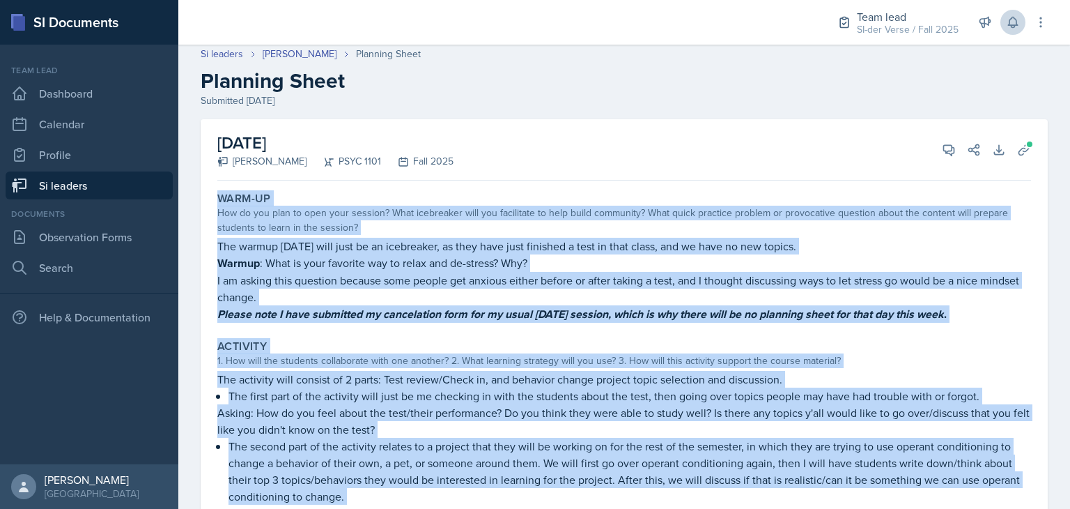
scroll to position [0, 0]
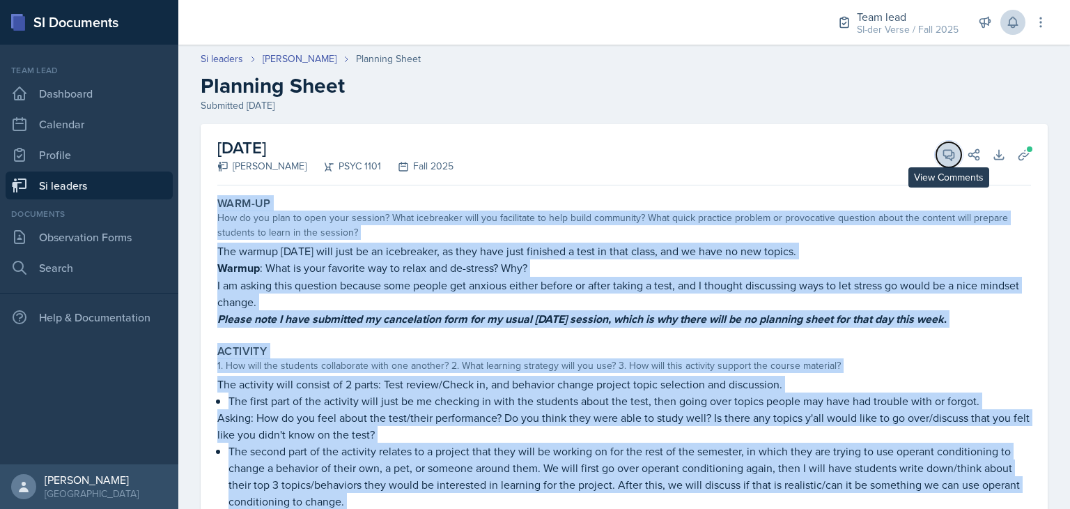
click at [942, 154] on icon at bounding box center [949, 155] width 14 height 14
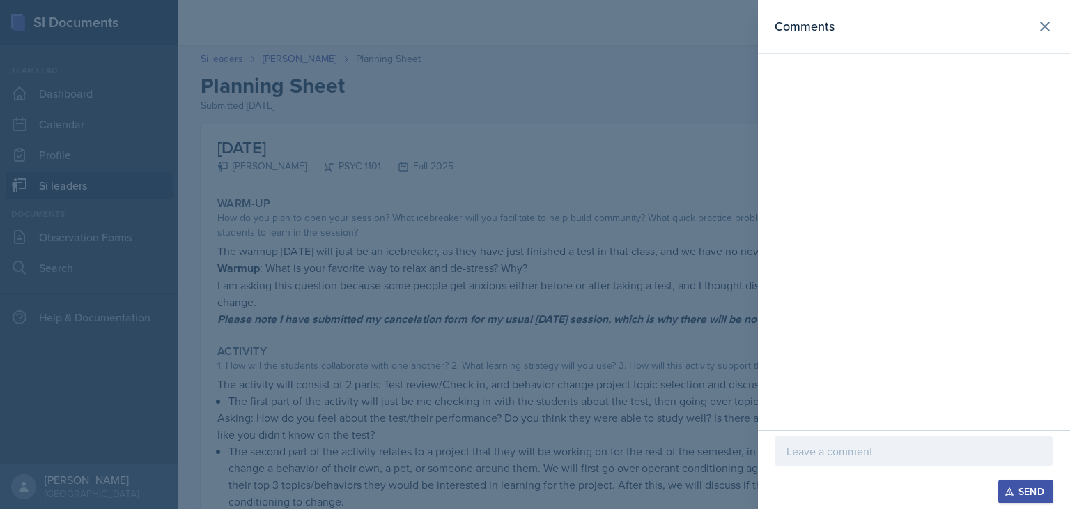
click at [916, 447] on p at bounding box center [914, 450] width 255 height 17
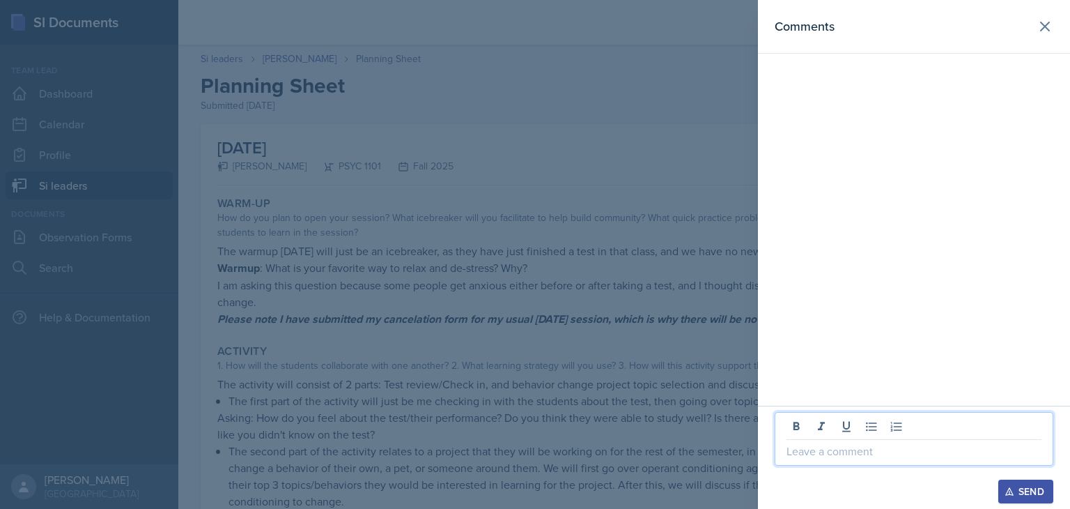
paste div
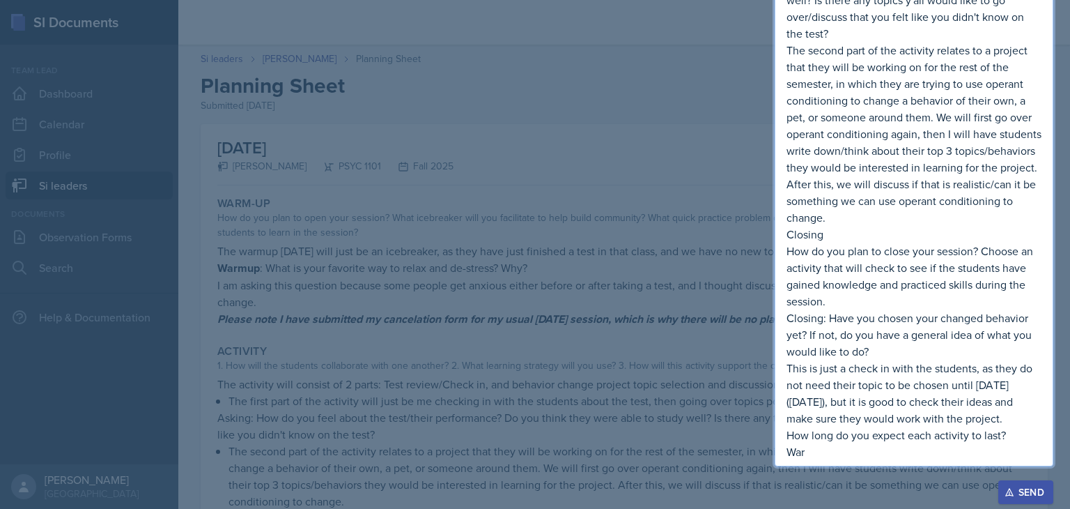
scroll to position [530, 0]
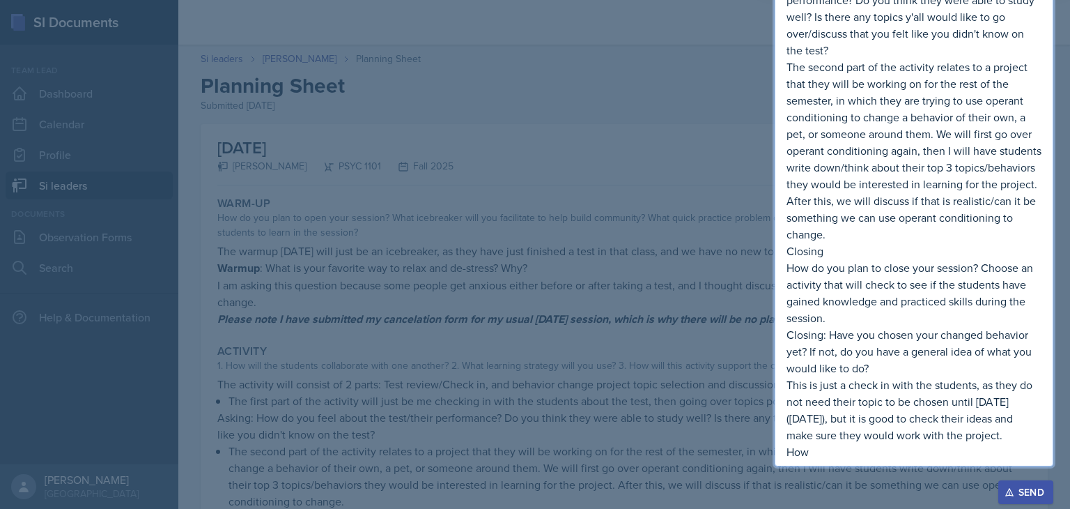
drag, startPoint x: 869, startPoint y: 456, endPoint x: 801, endPoint y: -8, distance: 469.1
click at [801, 0] on html "SI Documents Team lead Dashboard Calendar Profile Si leaders Documents Observat…" at bounding box center [535, 254] width 1070 height 509
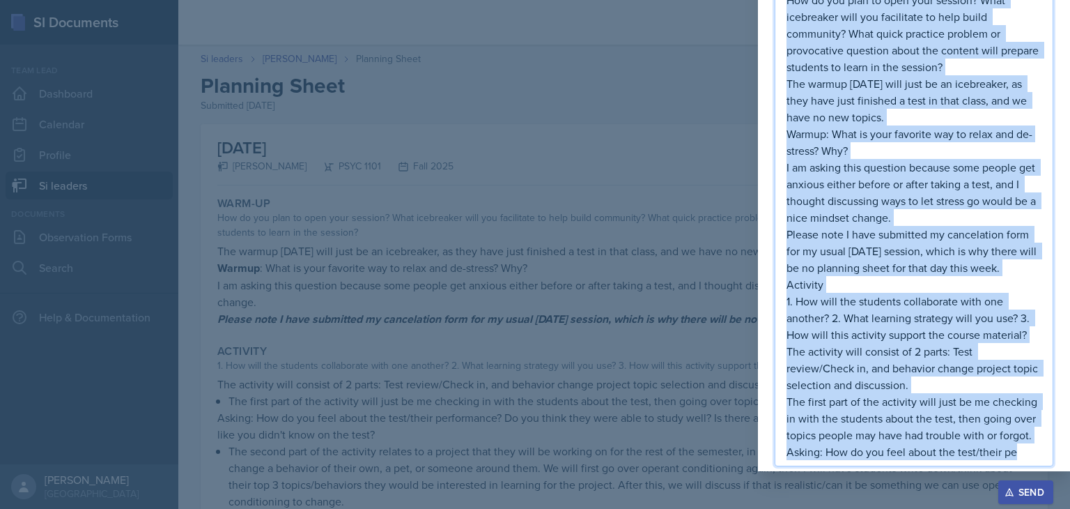
drag, startPoint x: 1026, startPoint y: 458, endPoint x: 790, endPoint y: -35, distance: 546.9
click at [790, 0] on html "SI Documents Team lead Dashboard Calendar Profile Si leaders Documents Observat…" at bounding box center [535, 254] width 1070 height 509
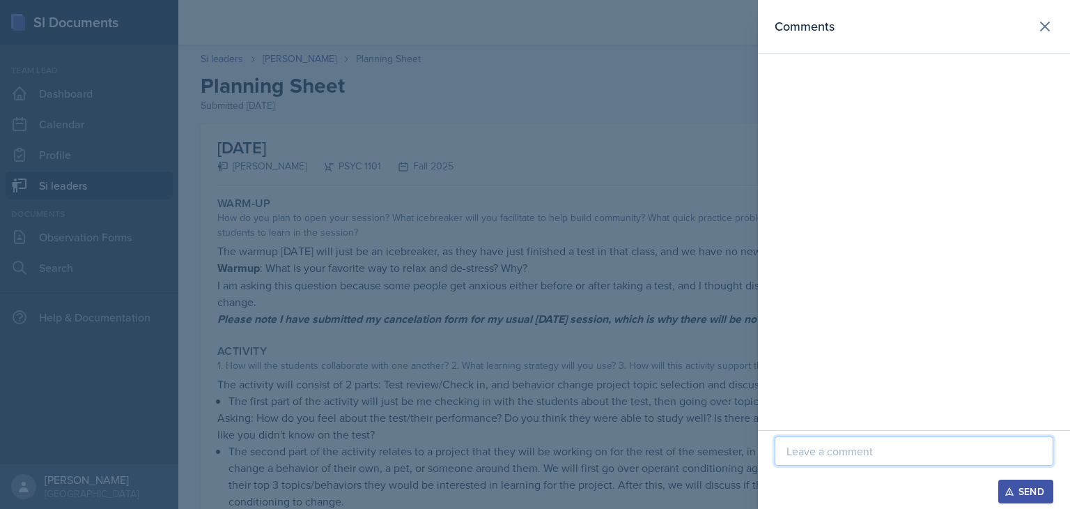
scroll to position [0, 0]
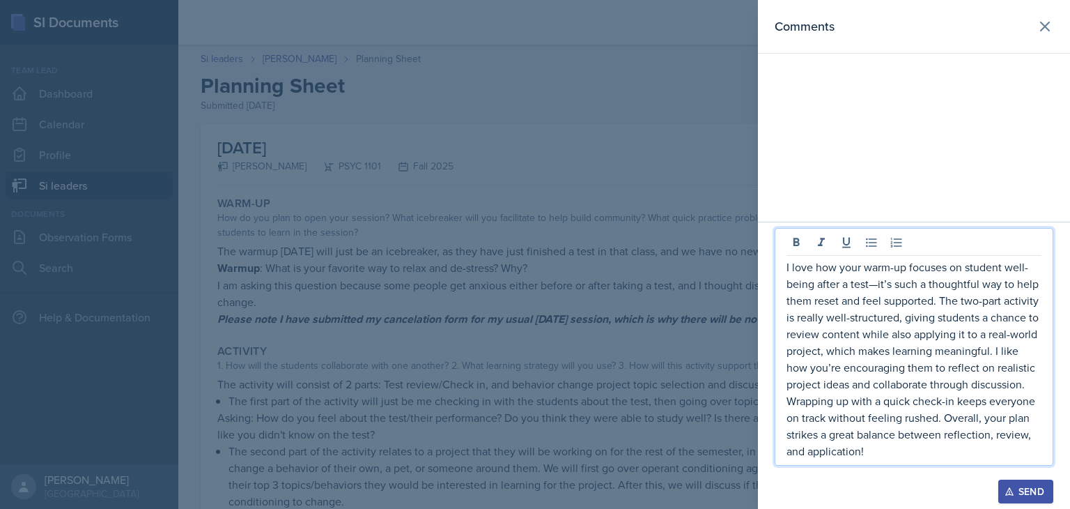
click at [879, 285] on p "I love how your warm-up focuses on student well-being after a test—it’s such a …" at bounding box center [914, 358] width 255 height 201
click at [878, 456] on p "I love how your warm-up focuses on student well-being after a test, it’s such a…" at bounding box center [914, 358] width 255 height 201
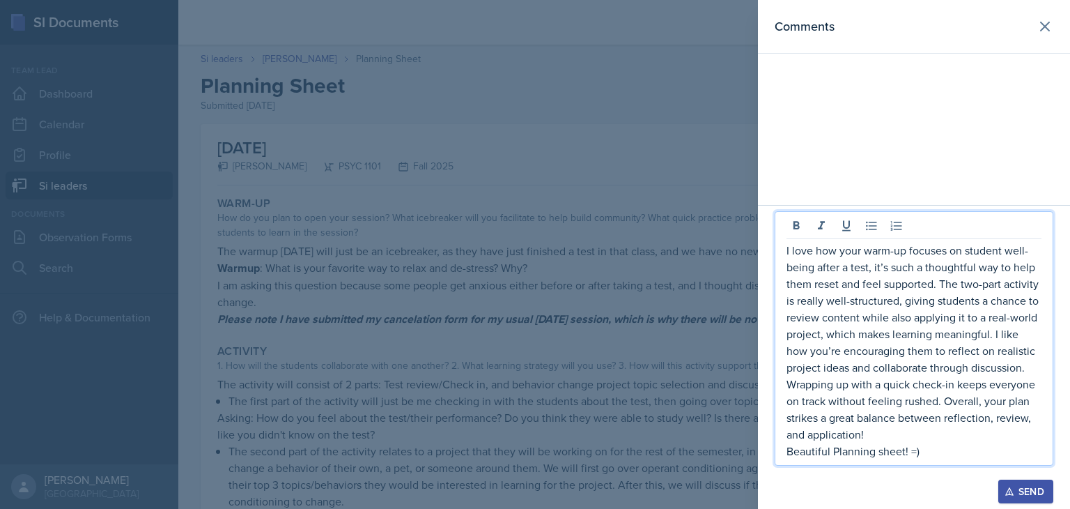
click at [835, 451] on p "Beautiful Planning sheet! =)" at bounding box center [914, 450] width 255 height 17
click at [839, 452] on p "Beautiful Planning sheet! =)" at bounding box center [914, 450] width 255 height 17
click at [898, 454] on p "Beautiful [PERSON_NAME] sheet! =)" at bounding box center [914, 450] width 255 height 17
click at [785, 251] on div "I love how your warm-up focuses on student well-being after a test, it’s such a…" at bounding box center [914, 338] width 279 height 254
click at [786, 248] on div "I love how your warm-up focuses on student well-being after a test, it’s such a…" at bounding box center [914, 338] width 279 height 254
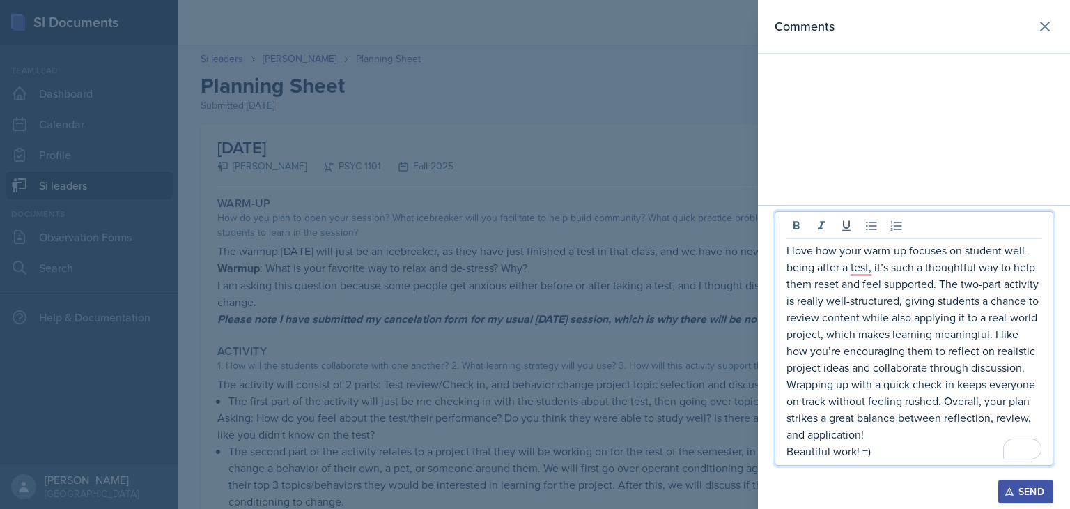
click at [787, 252] on p "I love how your warm-up focuses on student well-being after a test, it’s such a…" at bounding box center [914, 342] width 255 height 201
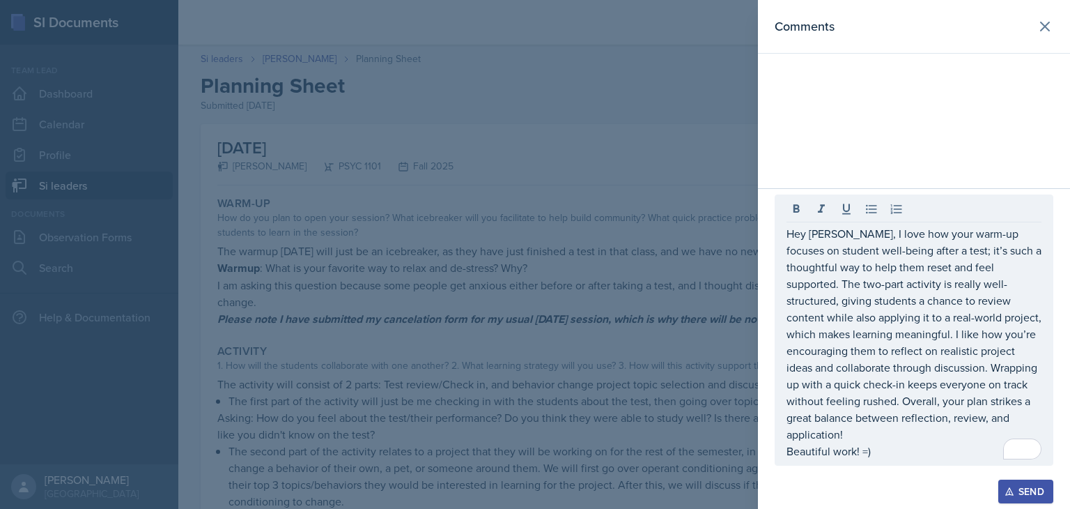
drag, startPoint x: 784, startPoint y: 249, endPoint x: 890, endPoint y: 431, distance: 210.1
click at [890, 431] on div "Hey Audrianna, I love how your warm-up focuses on student well-being after a te…" at bounding box center [914, 329] width 279 height 271
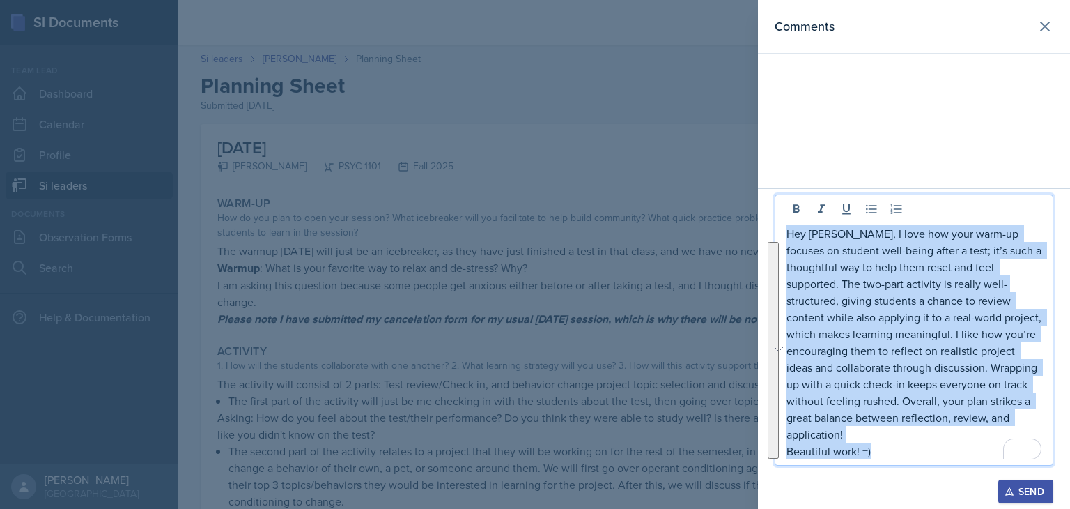
drag, startPoint x: 788, startPoint y: 249, endPoint x: 913, endPoint y: 458, distance: 244.3
click at [913, 458] on div "Hey Audrianna, I love how your warm-up focuses on student well-being after a te…" at bounding box center [914, 342] width 255 height 234
copy div "Hey Audrianna, I love how your warm-up focuses on student well-being after a te…"
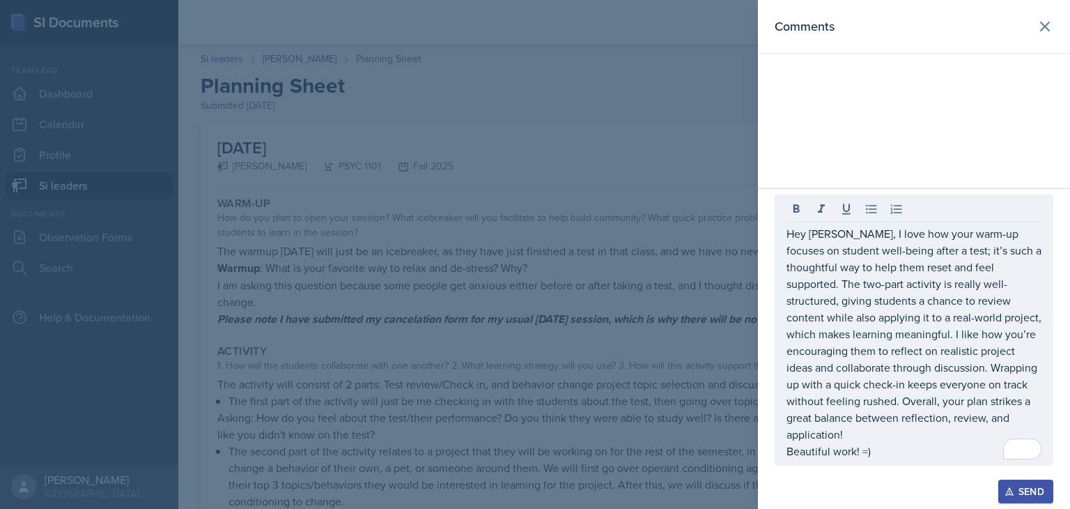
click at [953, 494] on div "Send" at bounding box center [914, 491] width 279 height 24
click at [1028, 495] on div "Send" at bounding box center [1025, 491] width 37 height 11
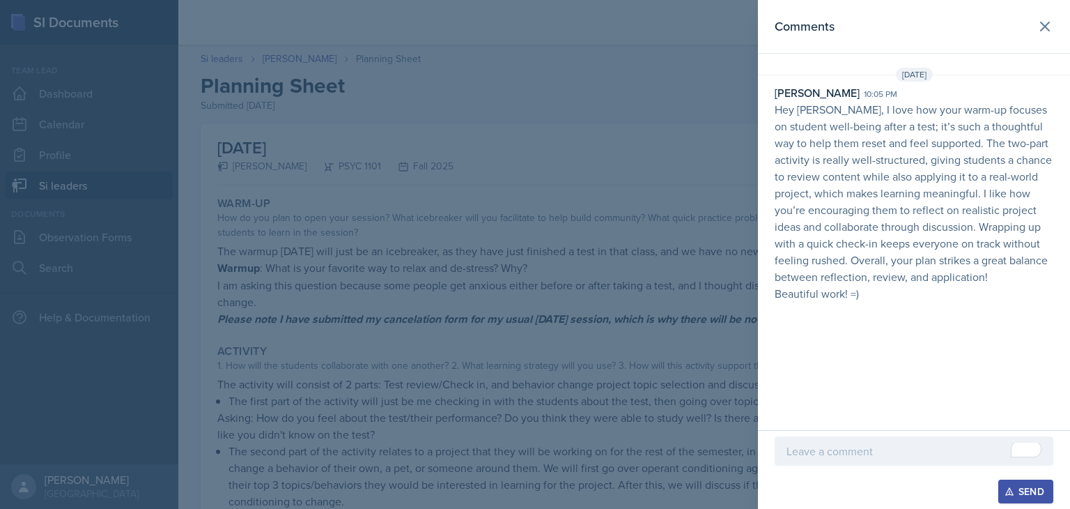
click at [495, 303] on div at bounding box center [535, 254] width 1070 height 509
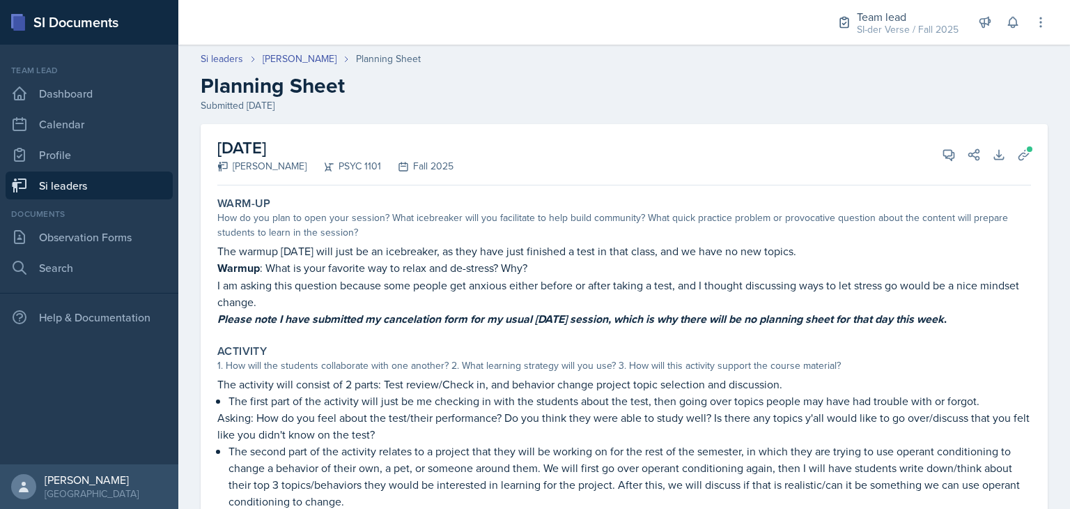
click at [92, 184] on link "Si leaders" at bounding box center [89, 185] width 167 height 28
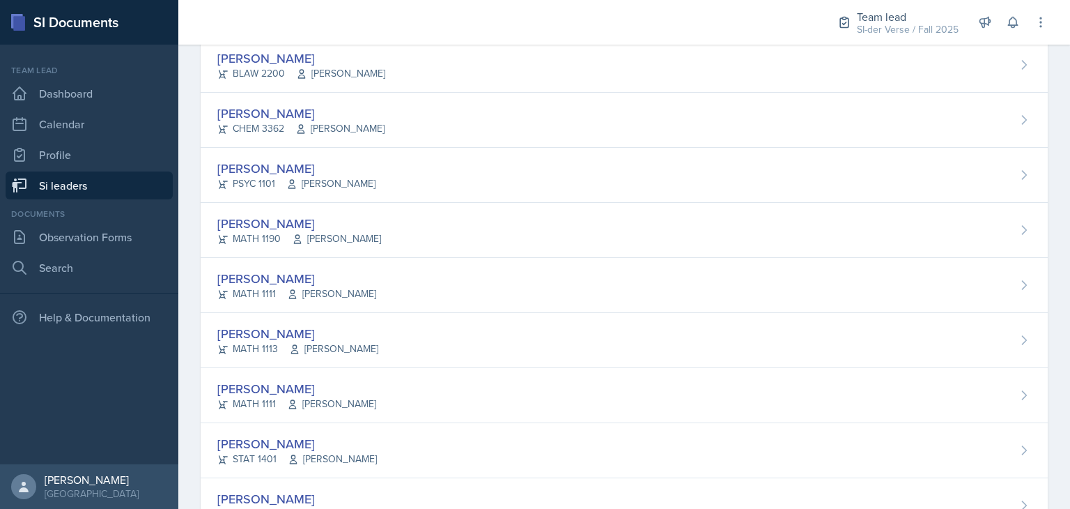
scroll to position [805, 0]
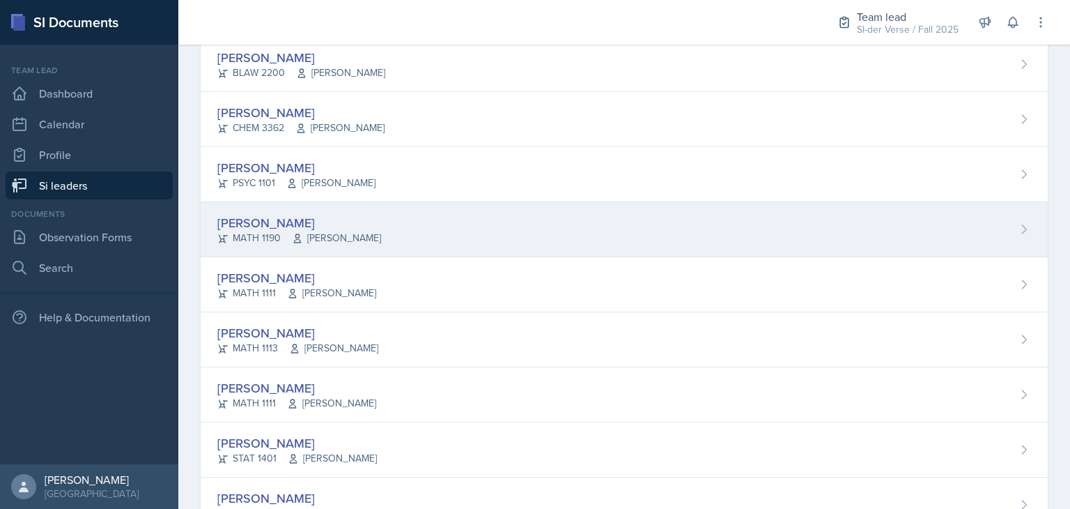
click at [308, 217] on div "[PERSON_NAME]" at bounding box center [299, 222] width 164 height 19
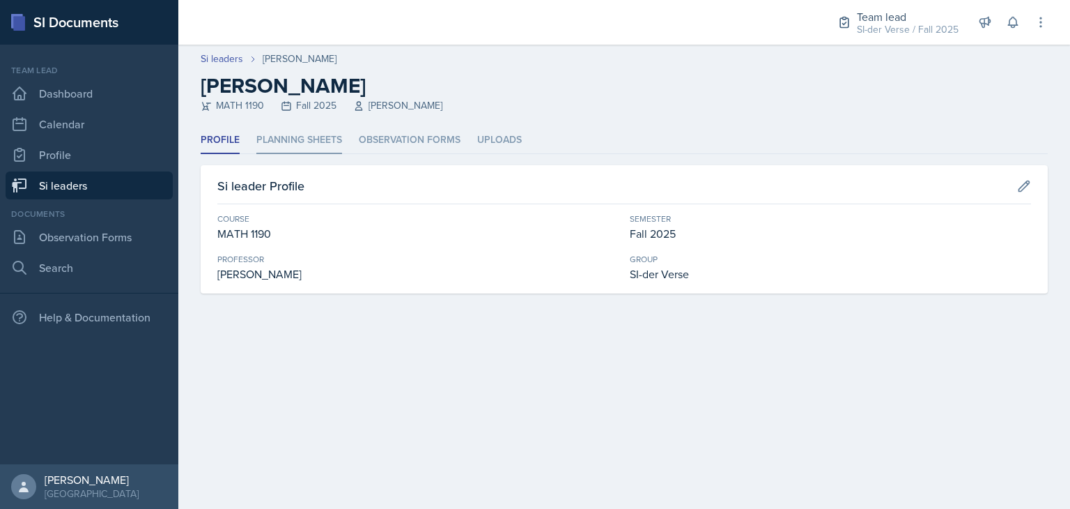
click at [283, 144] on li "Planning Sheets" at bounding box center [299, 140] width 86 height 27
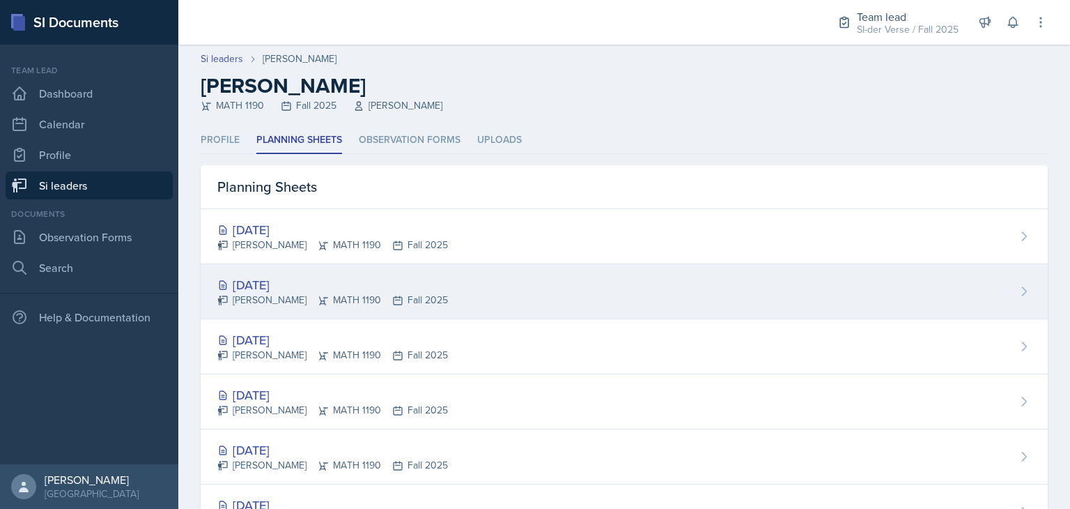
click at [334, 267] on div "Sep 9th, 2025 Savannah Merrefield MATH 1190 Fall 2025" at bounding box center [624, 291] width 847 height 55
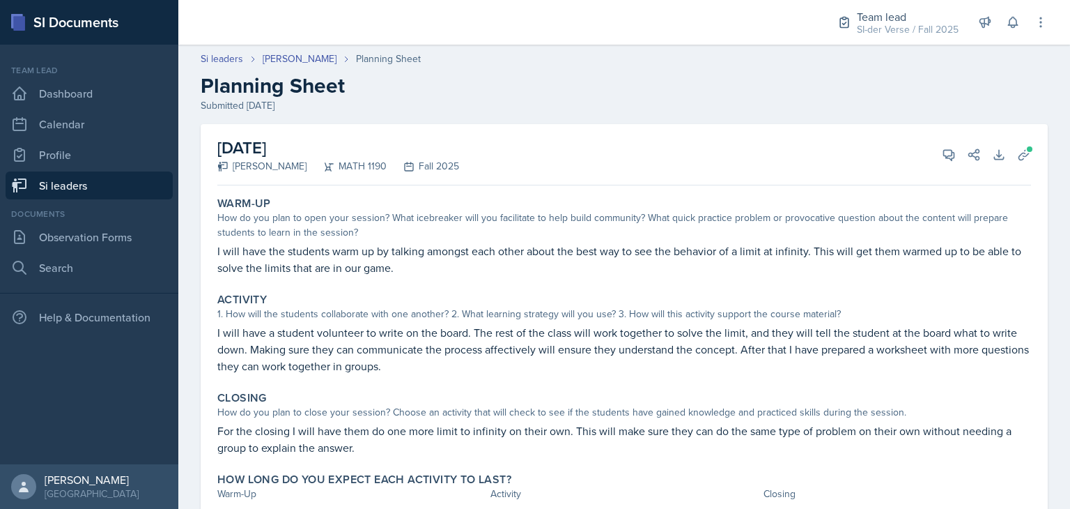
scroll to position [68, 0]
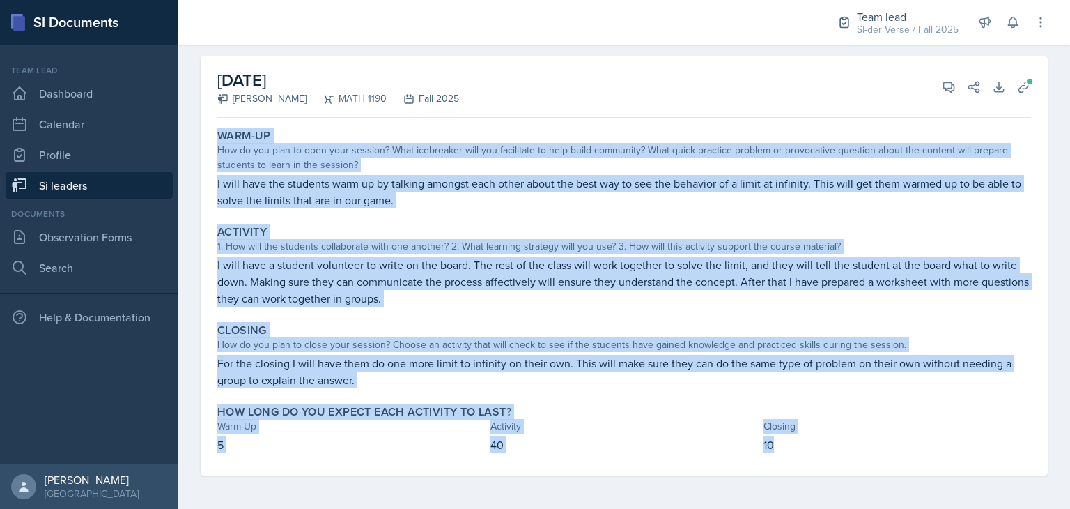
drag, startPoint x: 217, startPoint y: 132, endPoint x: 805, endPoint y: 444, distance: 664.8
click at [805, 444] on div "Warm-Up How do you plan to open your session? What icebreaker will you facilita…" at bounding box center [624, 299] width 814 height 352
copy div "Warm-Up How do you plan to open your session? What icebreaker will you facilita…"
click at [642, 152] on div "How do you plan to open your session? What icebreaker will you facilitate to he…" at bounding box center [624, 157] width 814 height 29
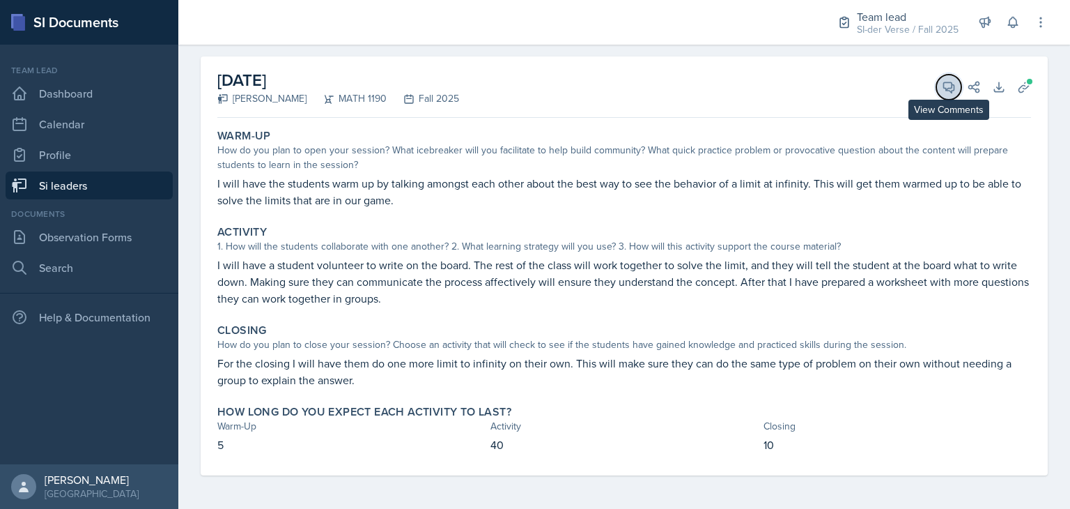
click at [936, 84] on button "View Comments" at bounding box center [948, 87] width 25 height 25
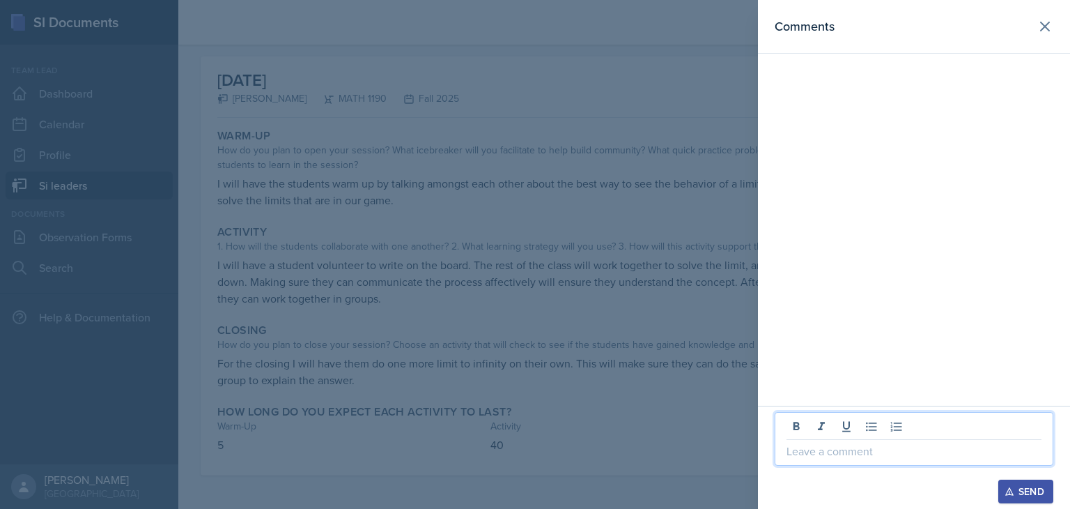
click at [801, 455] on p at bounding box center [914, 450] width 255 height 17
paste div
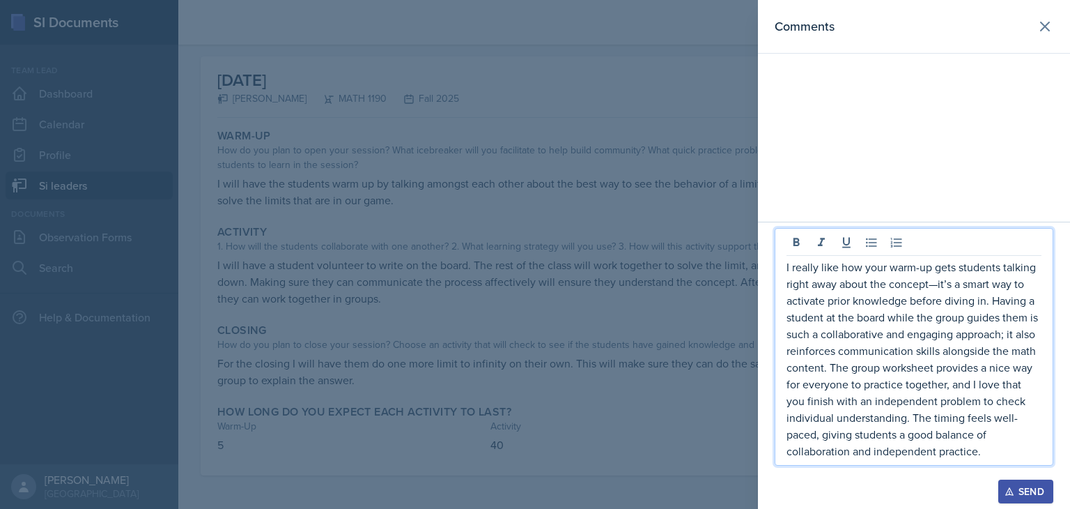
click at [938, 283] on p "I really like how your warm-up gets students talking right away about the conce…" at bounding box center [914, 358] width 255 height 201
click at [785, 263] on div "I really like how your warm-up gets students talking right away about the conce…" at bounding box center [914, 347] width 279 height 238
click at [787, 265] on p "I really like how your warm-up gets students talking right away about the conce…" at bounding box center [914, 358] width 255 height 201
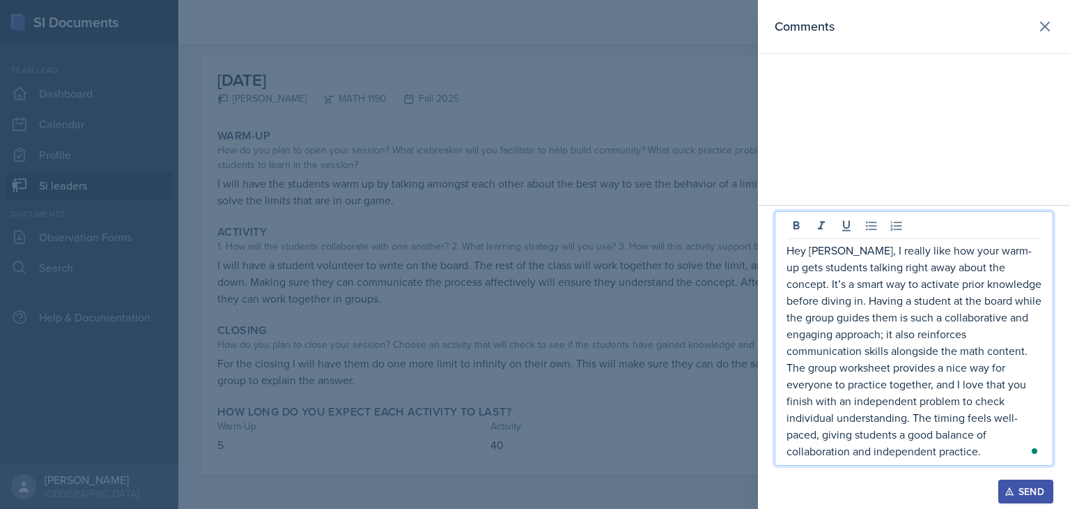
click at [889, 286] on p "Hey Savannah, I really like how your warm-up gets students talking right away a…" at bounding box center [914, 350] width 255 height 217
click at [983, 455] on p "Hey Savannah, I really like how your warm-up gets students talking right away a…" at bounding box center [914, 350] width 255 height 217
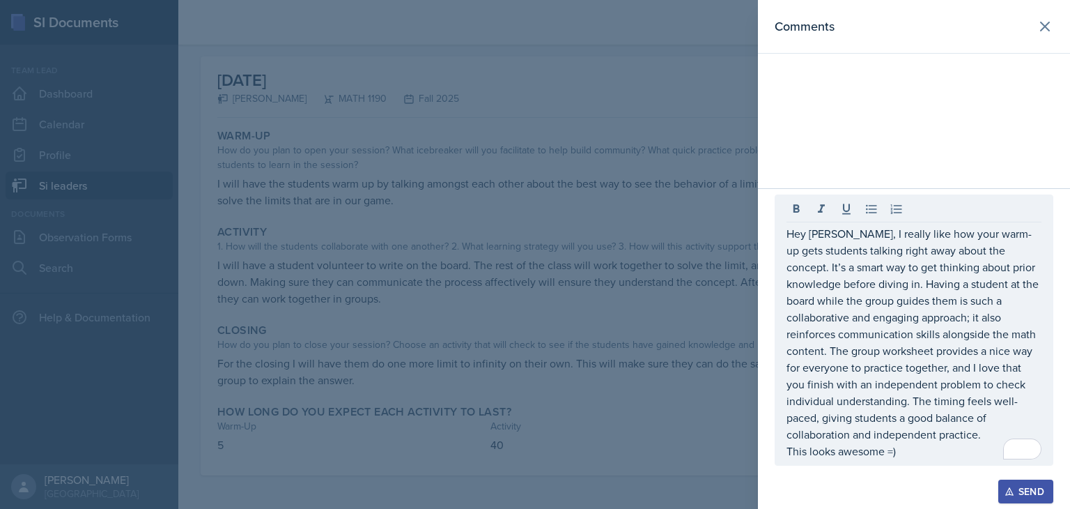
drag, startPoint x: 784, startPoint y: 235, endPoint x: 899, endPoint y: 369, distance: 175.9
click at [899, 369] on div "Hey Savannah, I really like how your warm-up gets students talking right away a…" at bounding box center [914, 329] width 279 height 271
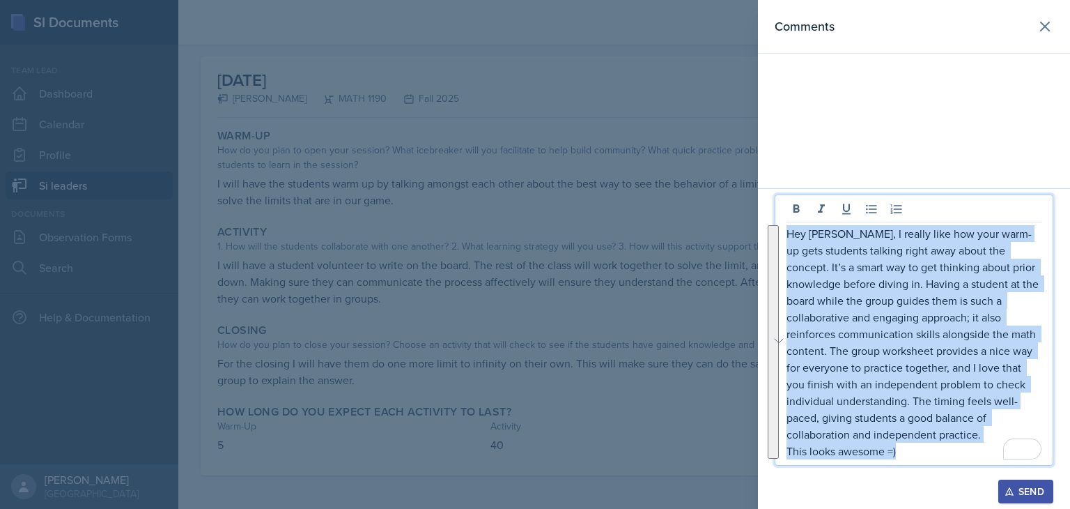
drag, startPoint x: 787, startPoint y: 232, endPoint x: 938, endPoint y: 451, distance: 265.5
click at [938, 451] on div "Hey Savannah, I really like how your warm-up gets students talking right away a…" at bounding box center [914, 342] width 255 height 234
click at [918, 392] on p "Hey Savannah, I really like how your warm-up gets students talking right away a…" at bounding box center [914, 333] width 255 height 217
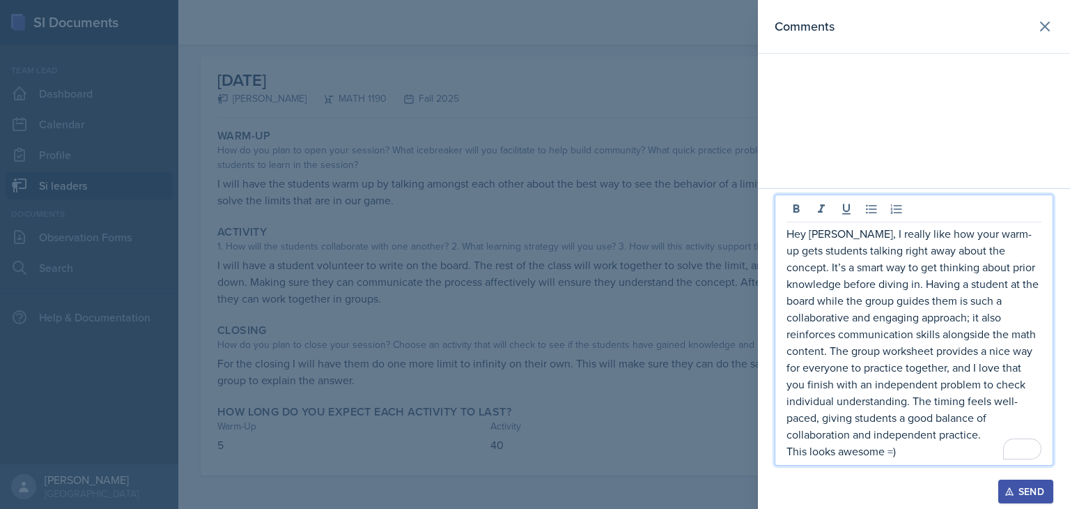
click at [939, 337] on p "Hey Savannah, I really like how your warm-up gets students talking right away a…" at bounding box center [914, 333] width 255 height 217
click at [823, 353] on p "Hey Savannah, I really like how your warm-up gets students talking right away a…" at bounding box center [914, 333] width 255 height 217
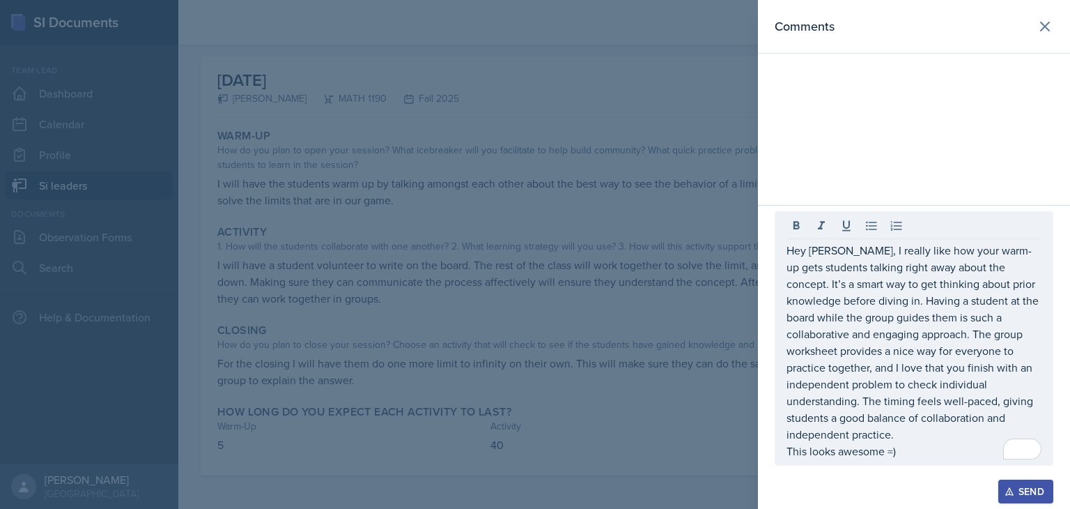
click at [922, 460] on div "Hey Savannah, I really like how your warm-up gets students talking right away a…" at bounding box center [914, 338] width 279 height 254
click at [1023, 495] on div "Send" at bounding box center [1025, 491] width 37 height 11
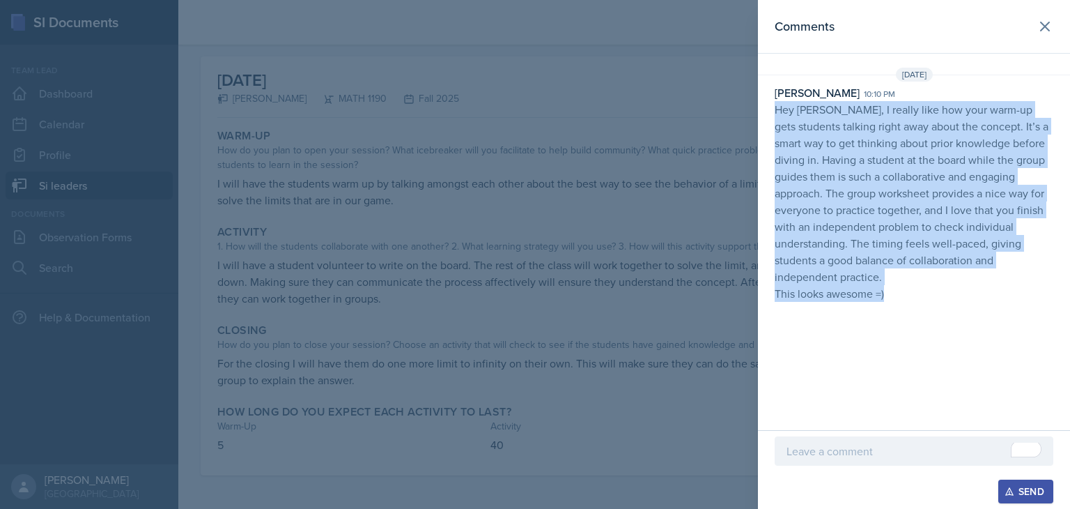
drag, startPoint x: 775, startPoint y: 107, endPoint x: 906, endPoint y: 299, distance: 232.1
click at [906, 299] on p "Hey Savannah, I really like how your warm-up gets students talking right away a…" at bounding box center [914, 201] width 279 height 201
copy p "Hey Savannah, I really like how your warm-up gets students talking right away a…"
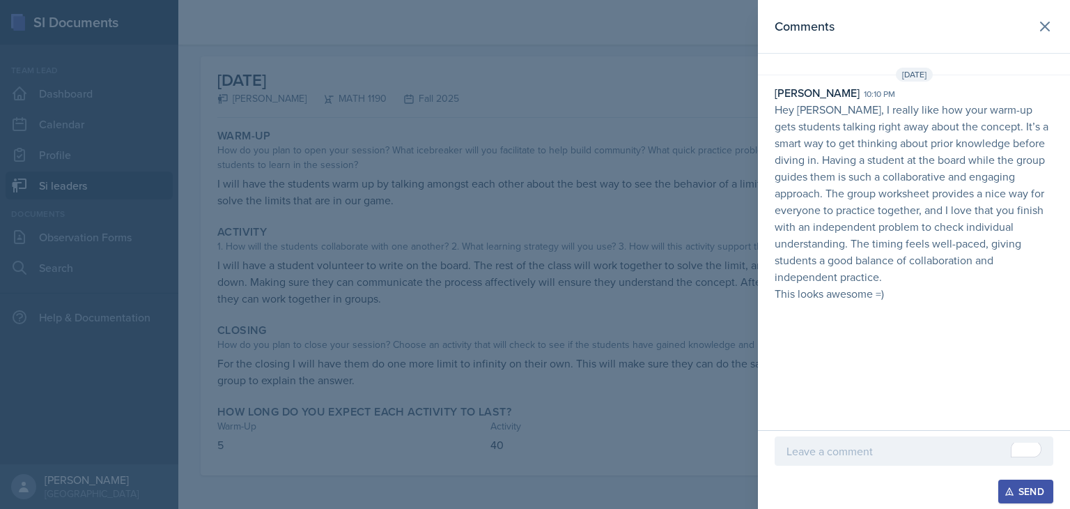
click at [722, 316] on div at bounding box center [535, 254] width 1070 height 509
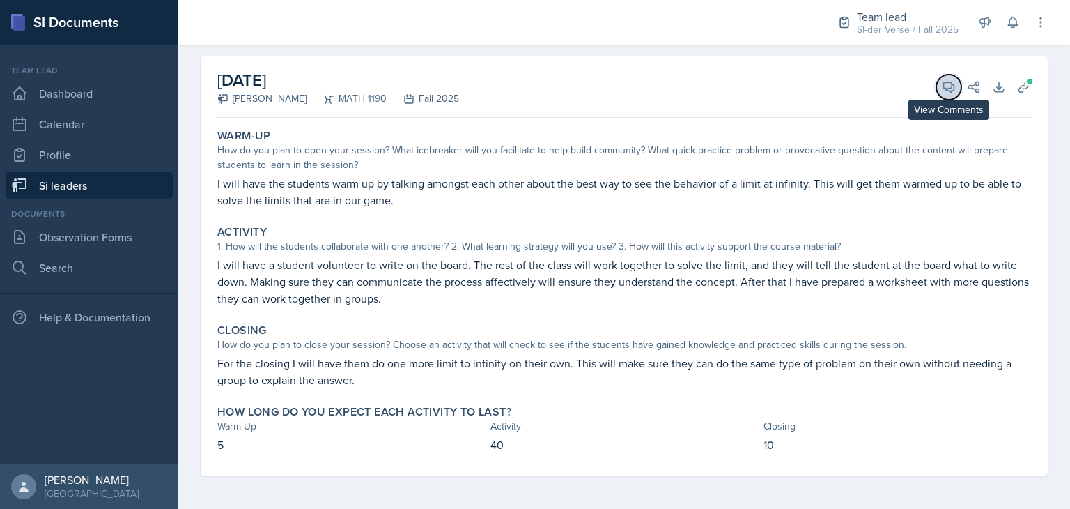
click at [944, 87] on icon at bounding box center [949, 87] width 10 height 10
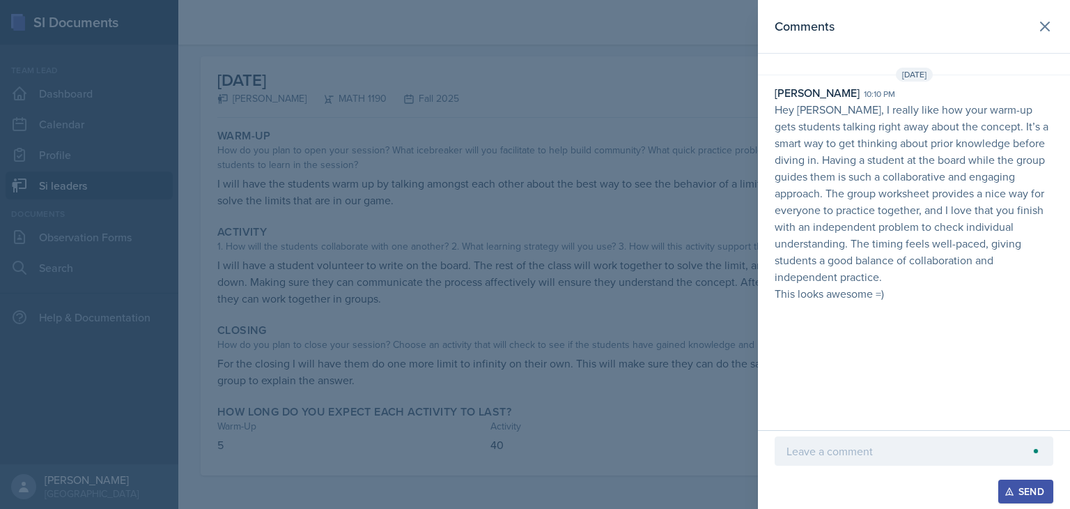
scroll to position [84, 0]
click at [653, 215] on div at bounding box center [535, 254] width 1070 height 509
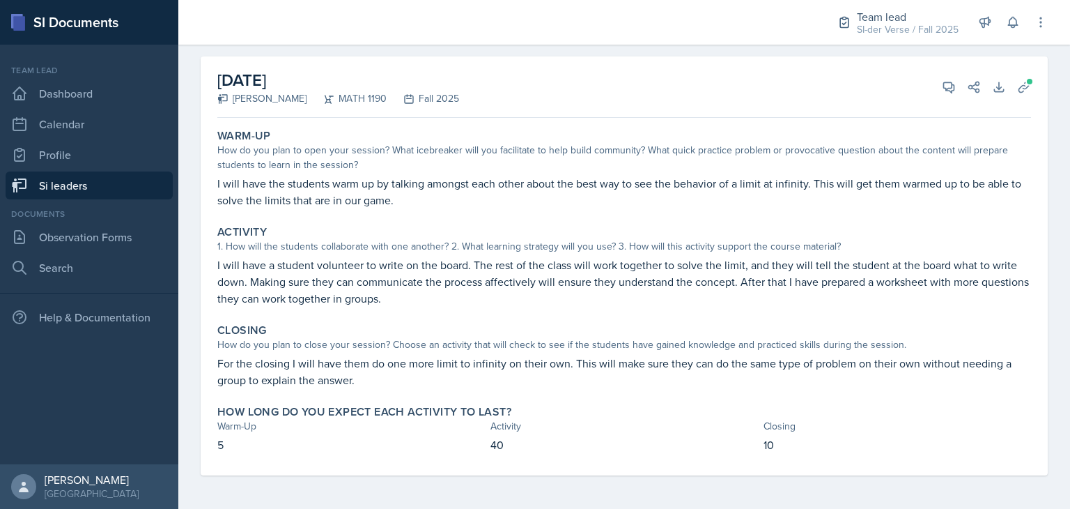
scroll to position [0, 0]
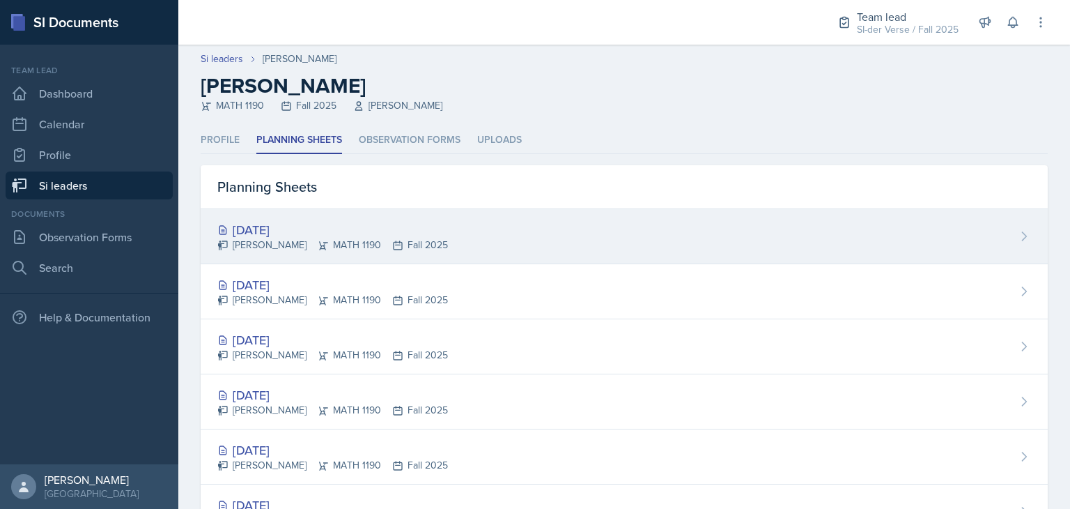
click at [305, 220] on div "[DATE]" at bounding box center [332, 229] width 231 height 19
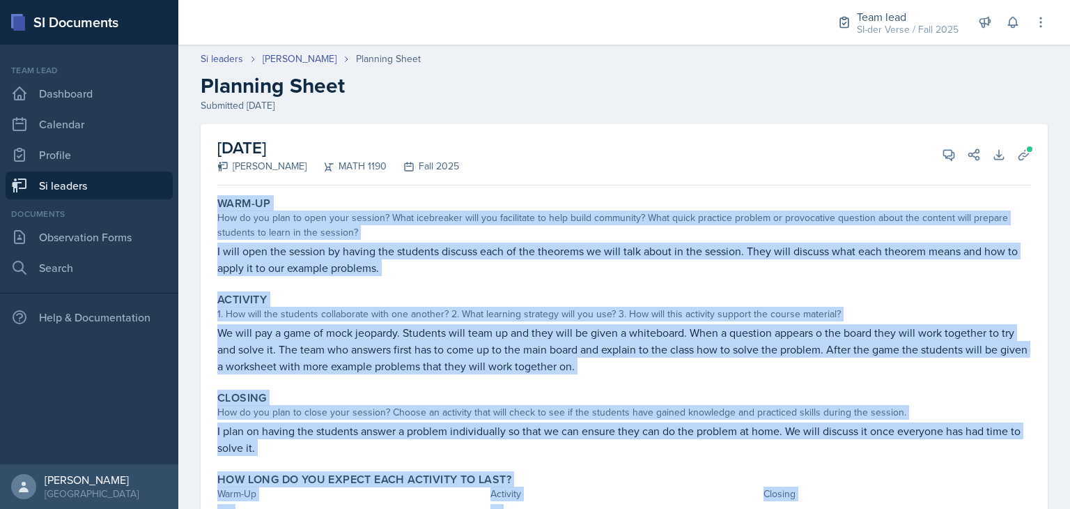
scroll to position [68, 0]
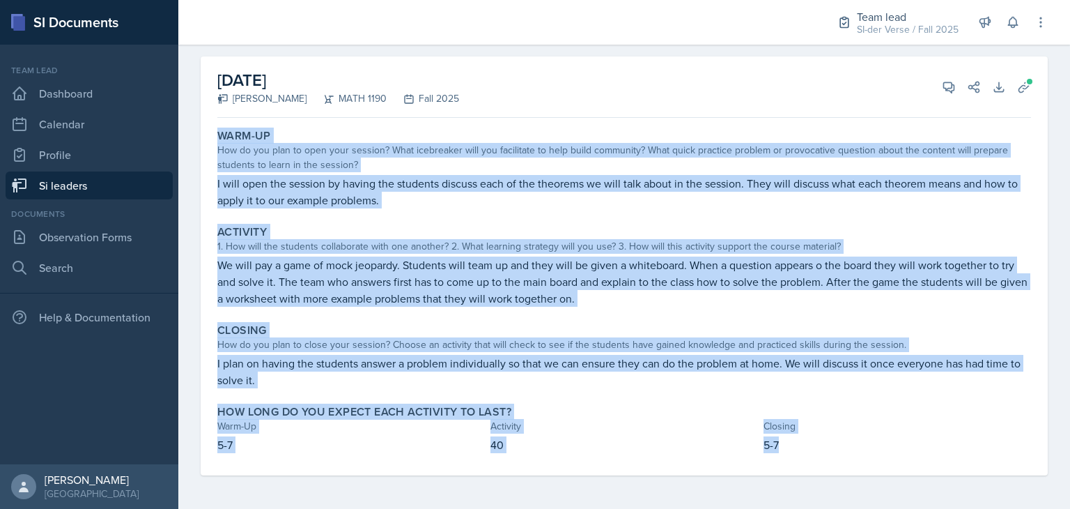
drag, startPoint x: 217, startPoint y: 201, endPoint x: 783, endPoint y: 446, distance: 617.2
click at [783, 446] on div "Warm-Up How do you plan to open your session? What icebreaker will you facilita…" at bounding box center [624, 299] width 814 height 352
copy div "Warm-Up How do you plan to open your session? What icebreaker will you facilita…"
click at [658, 332] on div "Closing" at bounding box center [624, 330] width 814 height 14
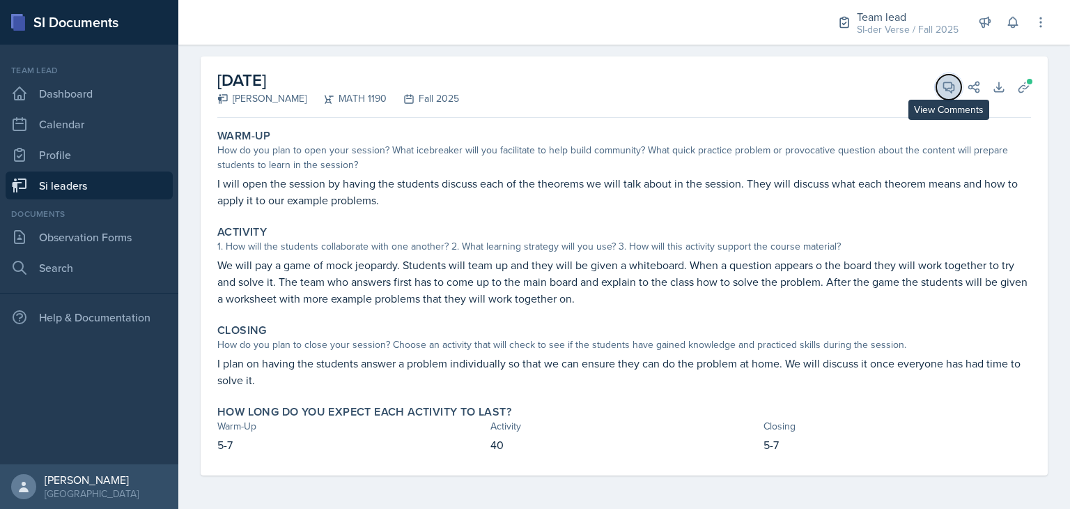
click at [942, 82] on icon at bounding box center [949, 87] width 14 height 14
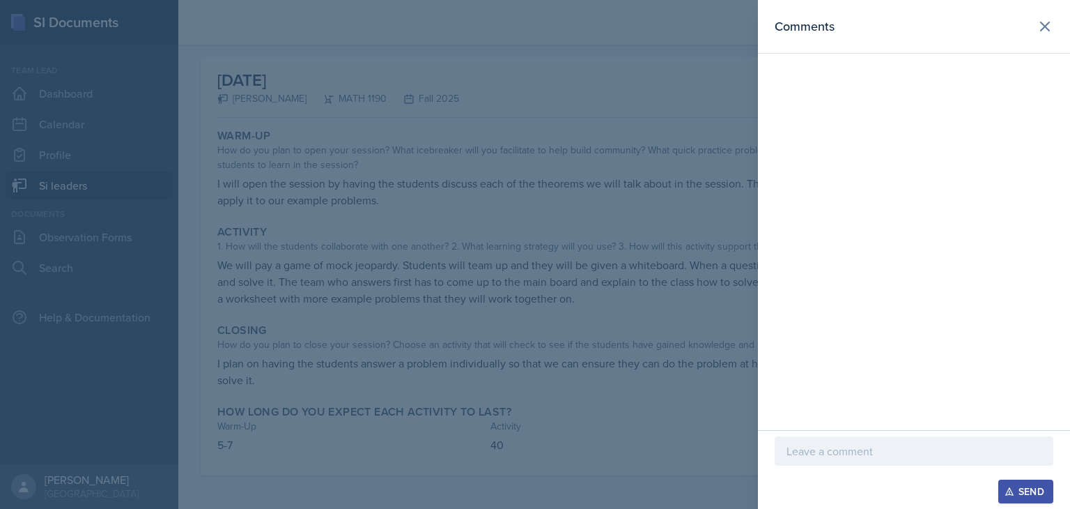
click at [886, 446] on p at bounding box center [914, 450] width 255 height 17
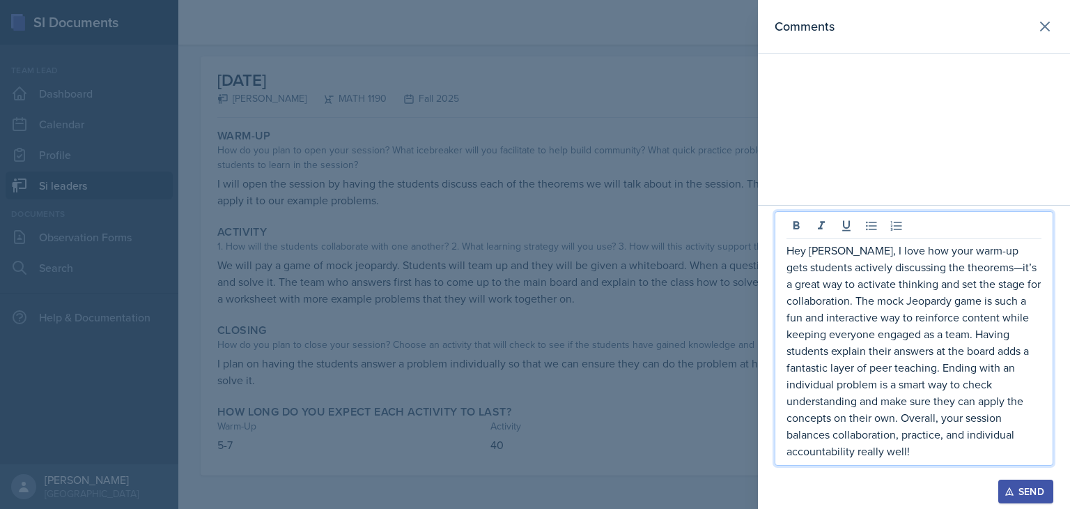
click at [995, 268] on p "Hey Savannah, I love how your warm-up gets students actively discussing the the…" at bounding box center [914, 350] width 255 height 217
click at [915, 454] on p "Hey Savannah, I love how your warm-up gets students actively discussing the the…" at bounding box center [914, 350] width 255 height 217
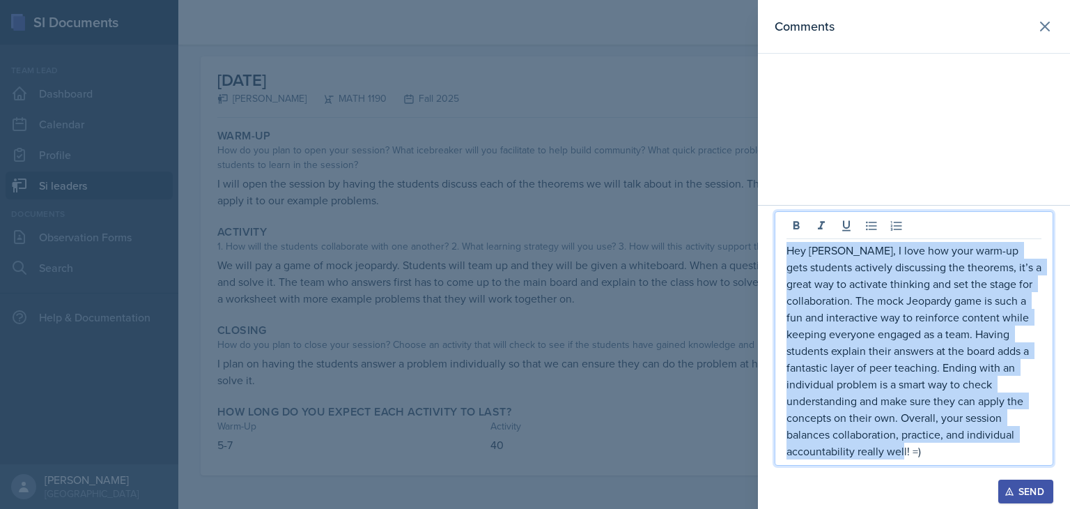
drag, startPoint x: 787, startPoint y: 249, endPoint x: 970, endPoint y: 458, distance: 277.5
click at [970, 458] on p "Hey Savannah, I love how your warm-up gets students actively discussing the the…" at bounding box center [914, 350] width 255 height 217
copy p "Hey Savannah, I love how your warm-up gets students actively discussing the the…"
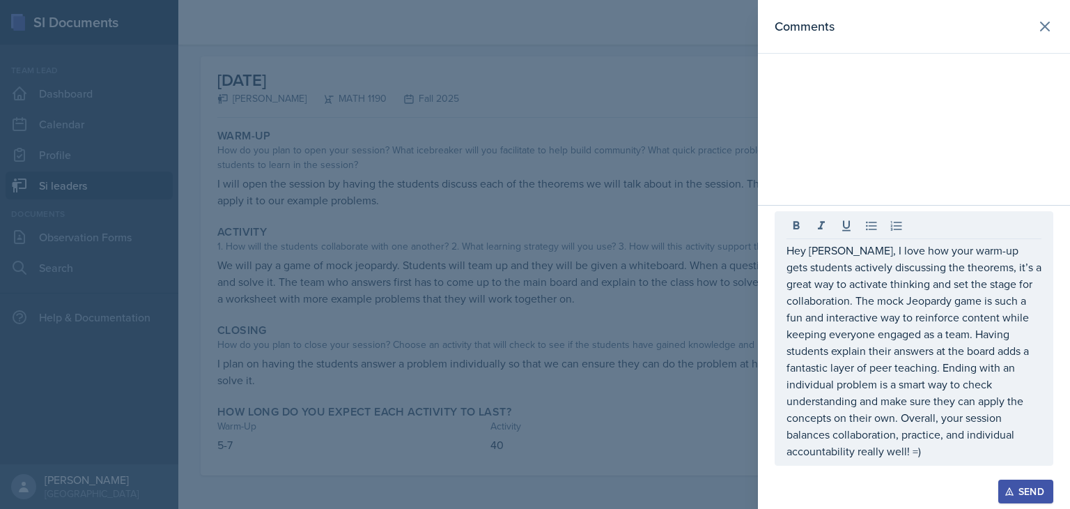
click at [965, 461] on div "Hey Savannah, I love how your warm-up gets students actively discussing the the…" at bounding box center [914, 338] width 279 height 254
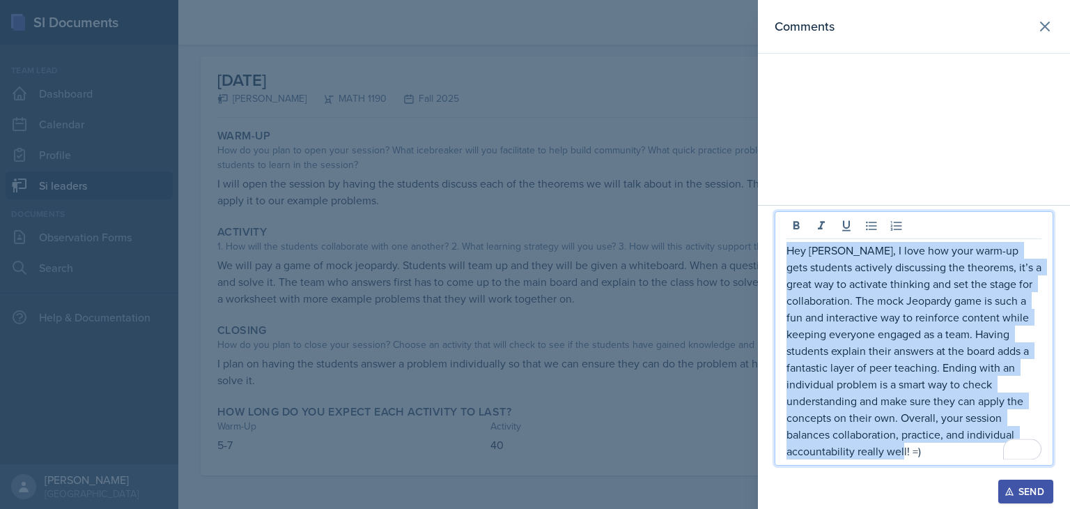
click at [984, 458] on p "Hey Savannah, I love how your warm-up gets students actively discussing the the…" at bounding box center [914, 350] width 255 height 217
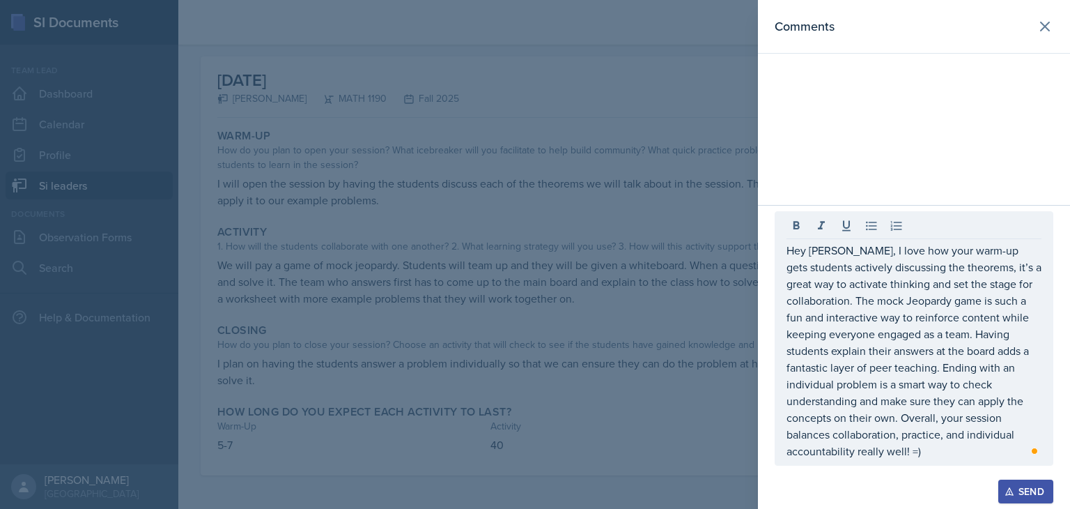
click at [1012, 496] on div "Send" at bounding box center [1025, 491] width 37 height 11
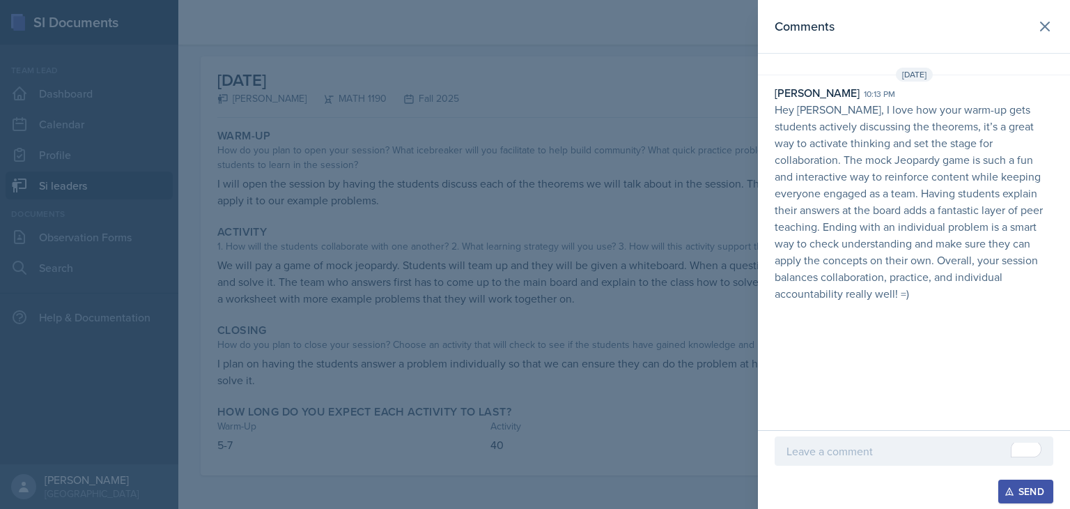
click at [612, 188] on div at bounding box center [535, 254] width 1070 height 509
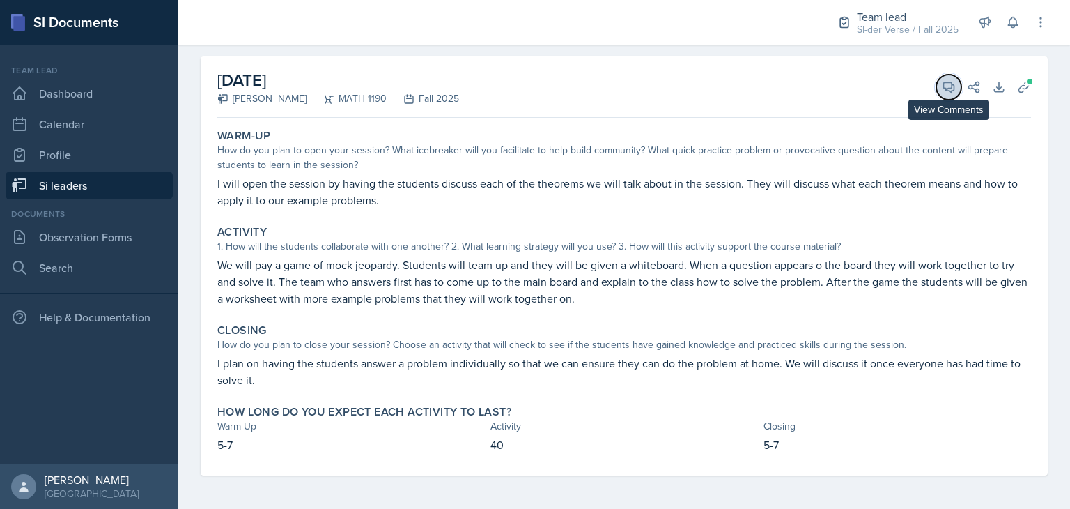
click at [936, 97] on button "View Comments" at bounding box center [948, 87] width 25 height 25
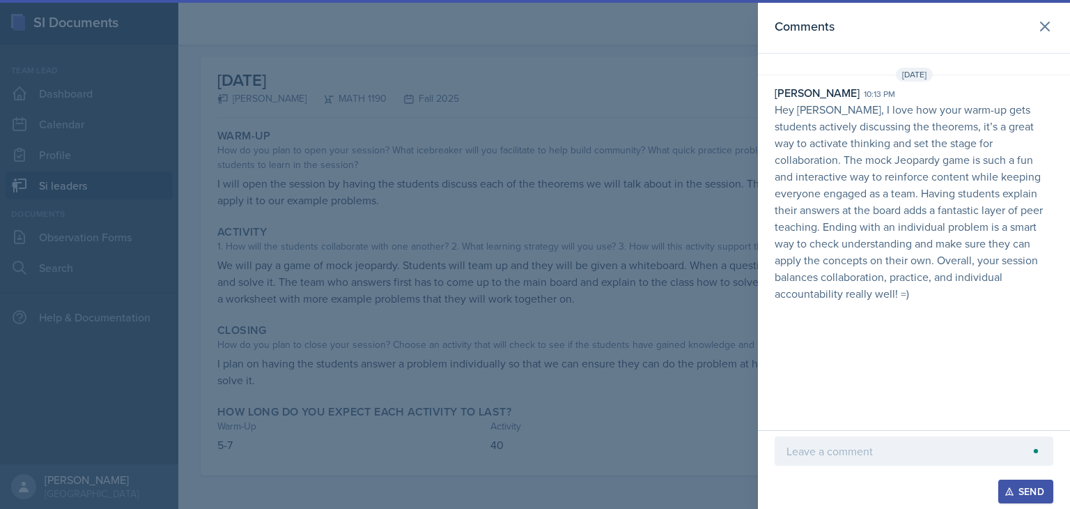
click at [588, 157] on div at bounding box center [535, 254] width 1070 height 509
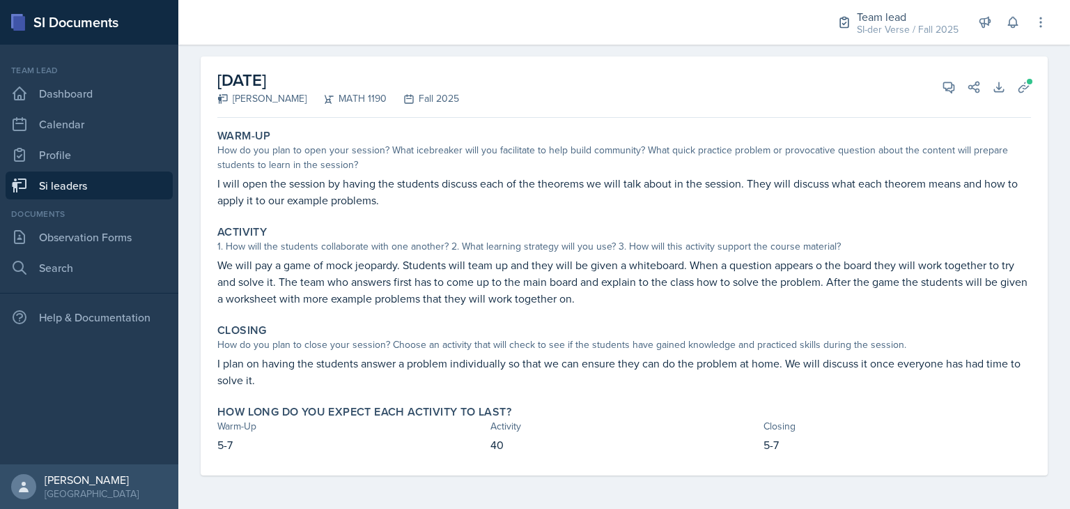
click at [90, 183] on link "Si leaders" at bounding box center [89, 185] width 167 height 28
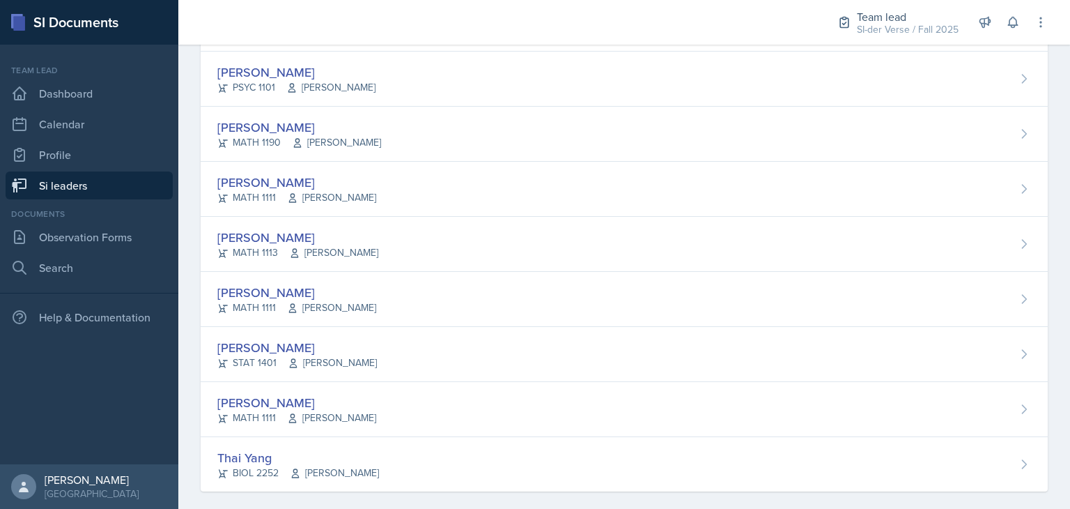
scroll to position [913, 0]
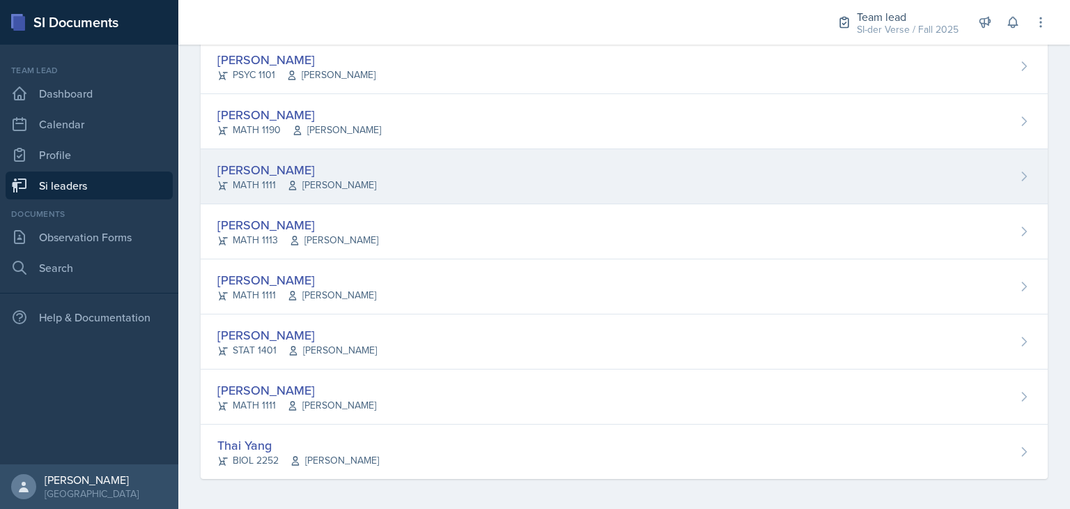
click at [399, 171] on div "Lilianne Mezayek MATH 1111 Lori Joseph" at bounding box center [624, 176] width 847 height 55
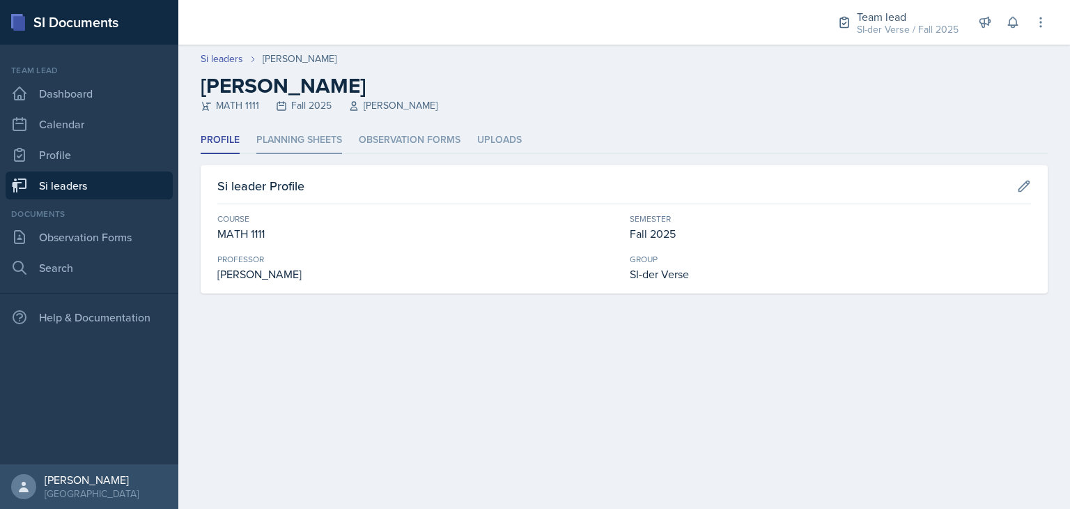
click at [318, 138] on li "Planning Sheets" at bounding box center [299, 140] width 86 height 27
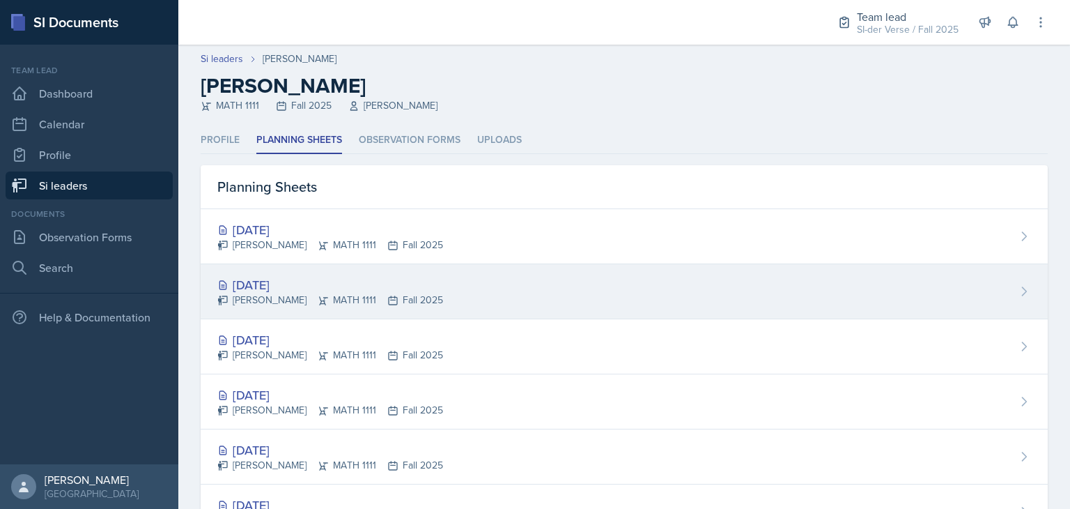
click at [330, 272] on div "Sep 8th, 2025 Lilianne Mezayek MATH 1111 Fall 2025" at bounding box center [624, 291] width 847 height 55
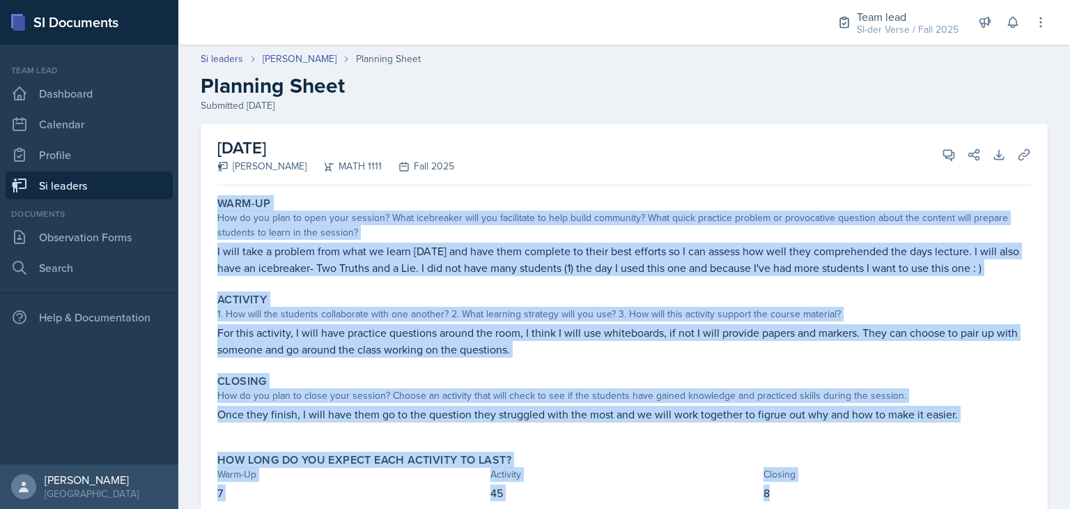
drag, startPoint x: 215, startPoint y: 203, endPoint x: 834, endPoint y: 488, distance: 681.8
click at [834, 488] on div "Warm-Up How do you plan to open your session? What icebreaker will you facilita…" at bounding box center [624, 357] width 814 height 332
copy div "Warm-Up How do you plan to open your session? What icebreaker will you facilita…"
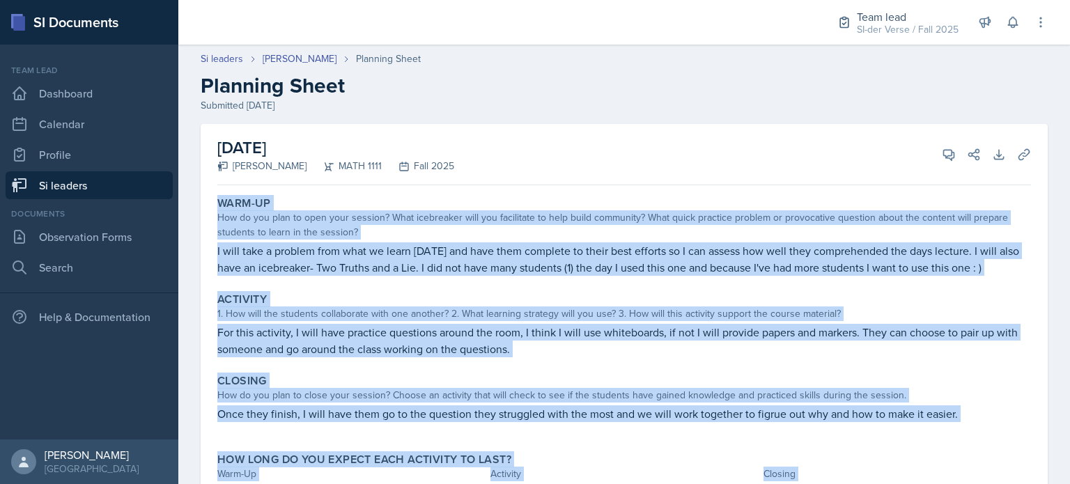
click at [851, 196] on div "Warm-Up" at bounding box center [624, 203] width 814 height 14
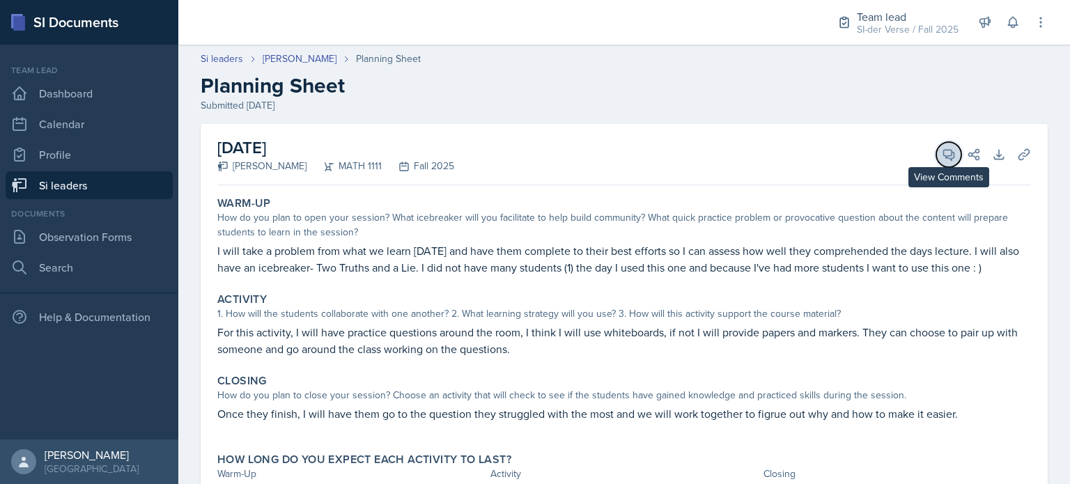
click at [942, 158] on icon at bounding box center [949, 155] width 14 height 14
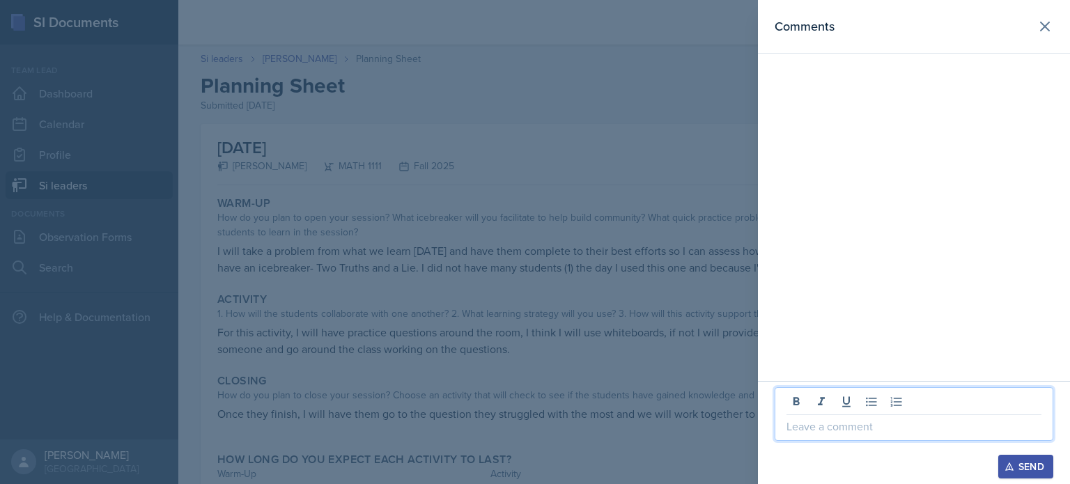
click at [859, 431] on p at bounding box center [914, 426] width 255 height 17
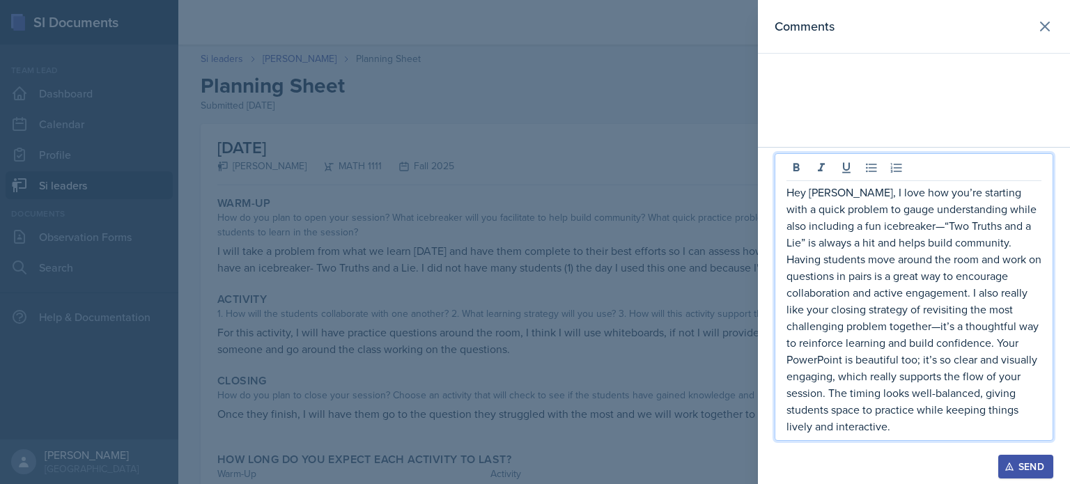
click at [921, 226] on p "Hey Lilianna, I love how you’re starting with a quick problem to gauge understa…" at bounding box center [914, 309] width 255 height 251
click at [939, 325] on p "Hey Lilianna, I love how you’re starting with a quick problem to gauge understa…" at bounding box center [914, 309] width 255 height 251
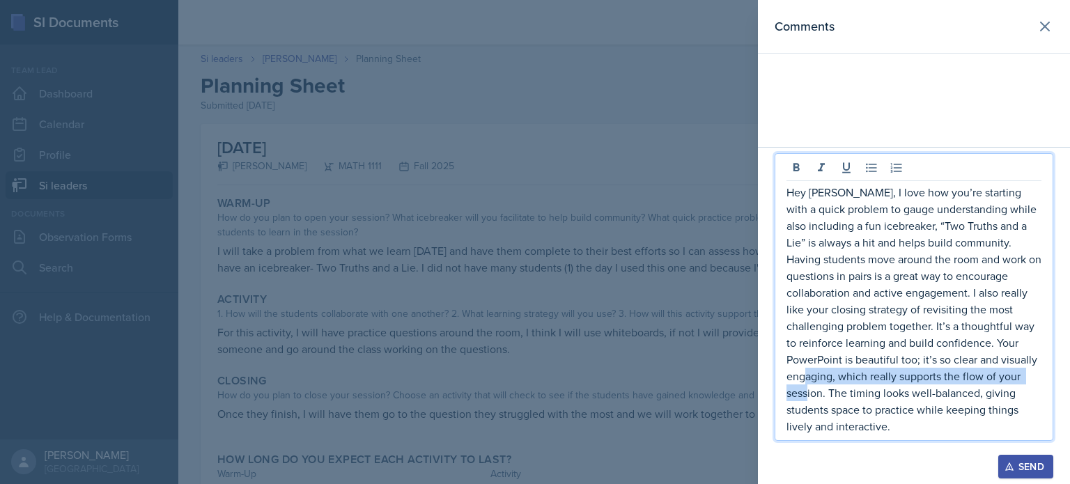
drag, startPoint x: 833, startPoint y: 379, endPoint x: 829, endPoint y: 395, distance: 16.6
click at [829, 395] on p "Hey Lilianna, I love how you’re starting with a quick problem to gauge understa…" at bounding box center [914, 309] width 255 height 251
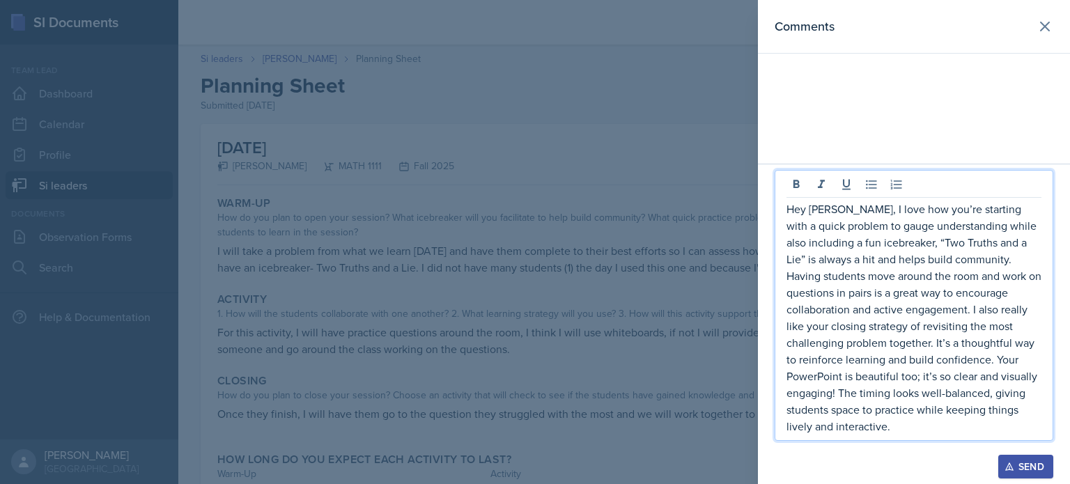
click at [906, 430] on p "Hey Lilianna, I love how you’re starting with a quick problem to gauge understa…" at bounding box center [914, 318] width 255 height 234
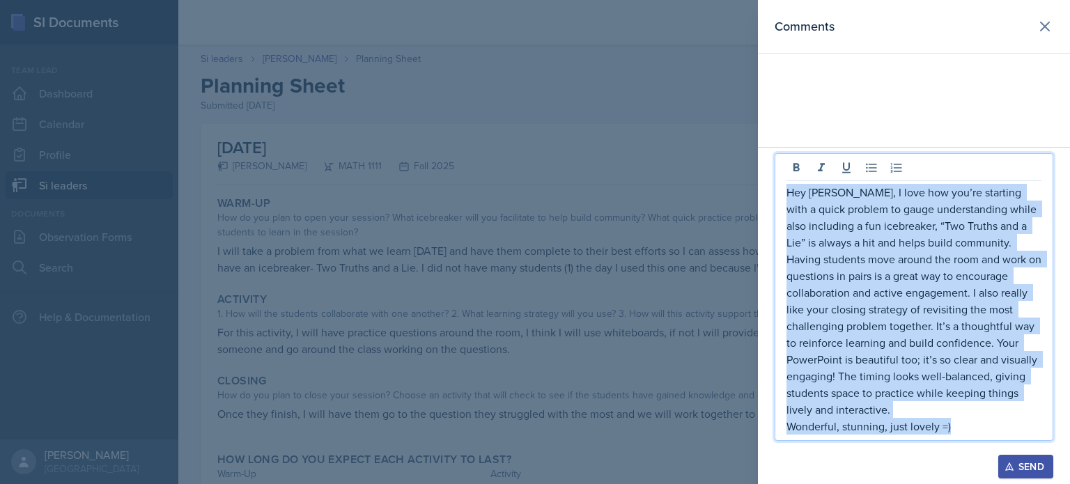
drag, startPoint x: 786, startPoint y: 189, endPoint x: 948, endPoint y: 434, distance: 293.7
click at [948, 434] on div "Hey Lilianna, I love how you’re starting with a quick problem to gauge understa…" at bounding box center [914, 309] width 255 height 251
copy div "Hey Lilianna, I love how you’re starting with a quick problem to gauge understa…"
click at [954, 394] on p "Hey Lilianna, I love how you’re starting with a quick problem to gauge understa…" at bounding box center [914, 301] width 255 height 234
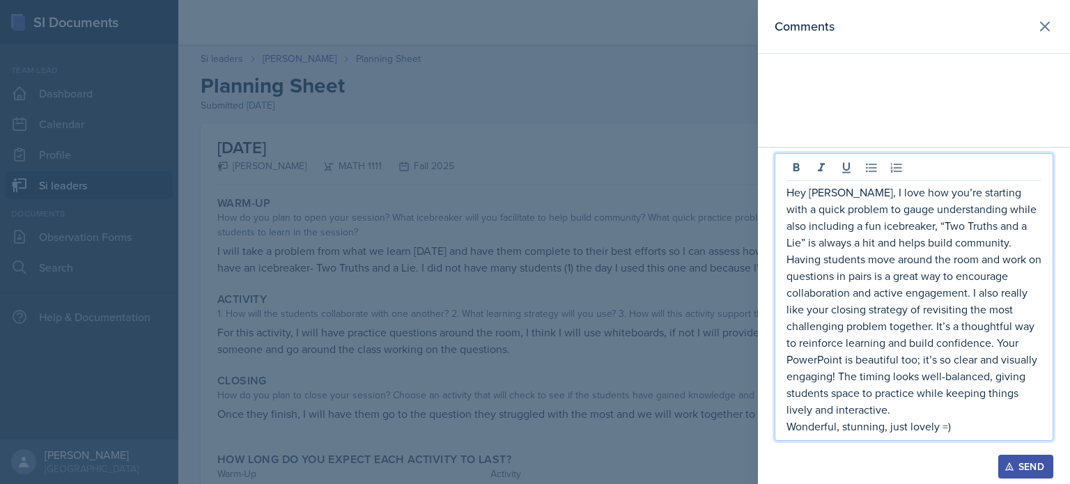
click at [1026, 461] on div "Send" at bounding box center [1025, 466] width 37 height 11
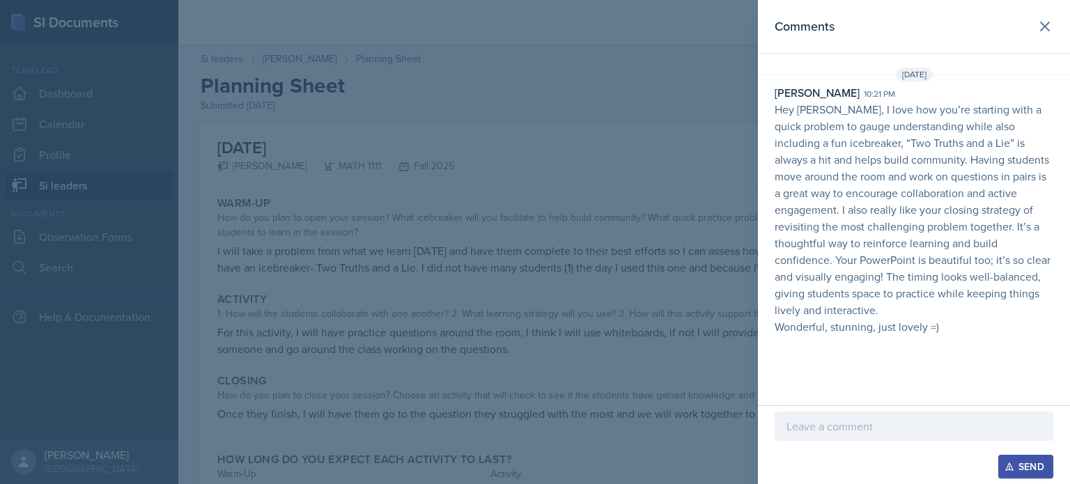
click at [603, 259] on div at bounding box center [535, 242] width 1070 height 484
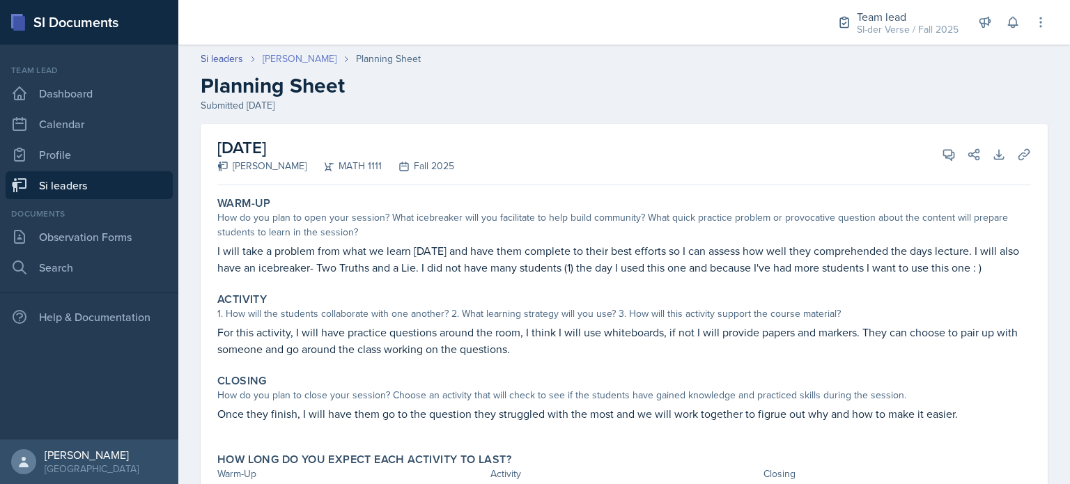
click at [320, 59] on link "[PERSON_NAME]" at bounding box center [300, 59] width 74 height 15
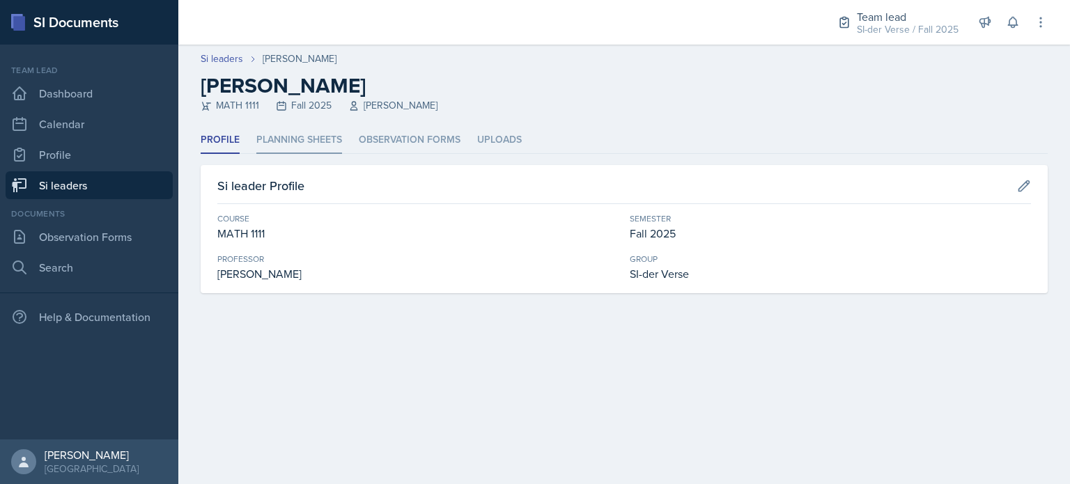
click at [308, 139] on li "Planning Sheets" at bounding box center [299, 140] width 86 height 27
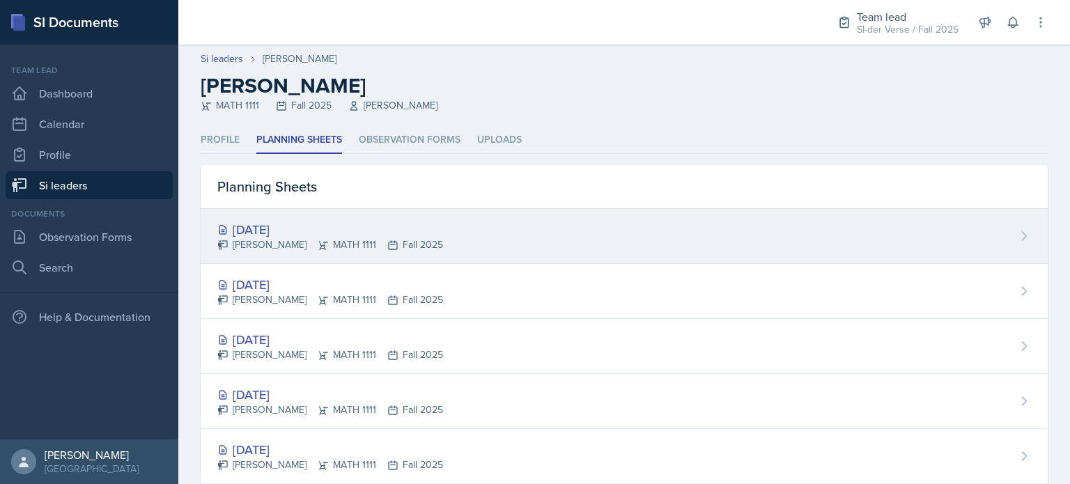
click at [320, 226] on div "[DATE]" at bounding box center [330, 229] width 226 height 19
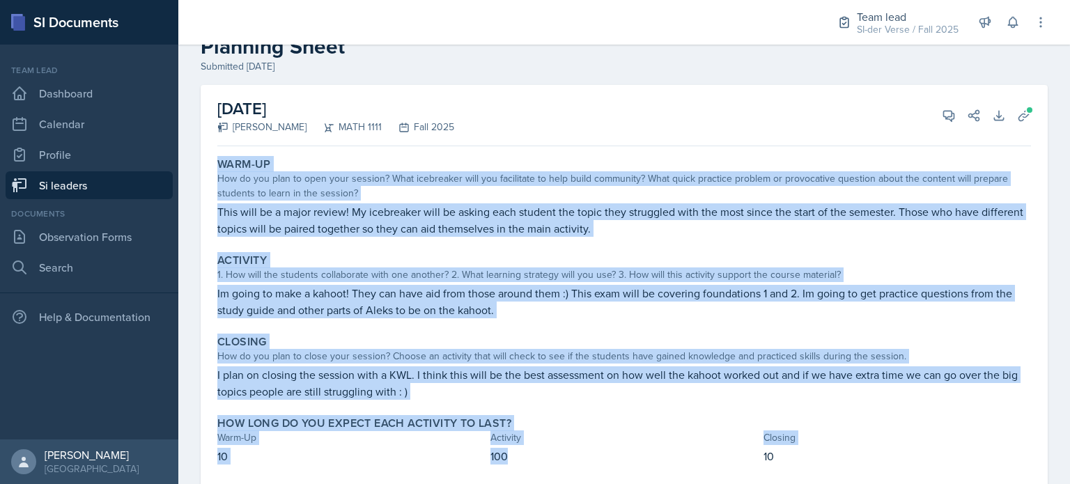
scroll to position [75, 0]
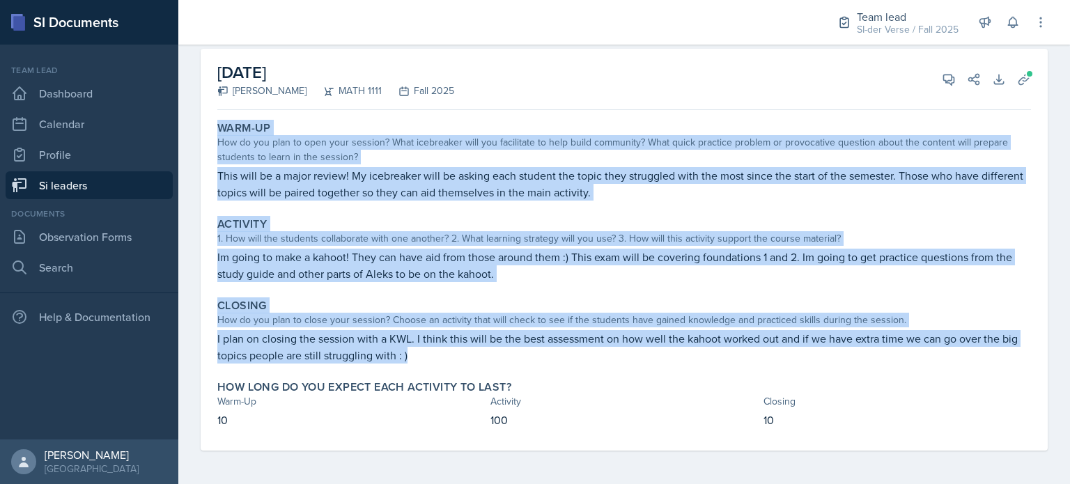
drag, startPoint x: 215, startPoint y: 198, endPoint x: 736, endPoint y: 351, distance: 543.2
click at [736, 351] on div "Warm-Up How do you plan to open your session? What icebreaker will you facilita…" at bounding box center [624, 283] width 814 height 335
copy div "Warm-Up How do you plan to open your session? What icebreaker will you facilita…"
click at [830, 122] on div "Warm-Up" at bounding box center [624, 128] width 814 height 14
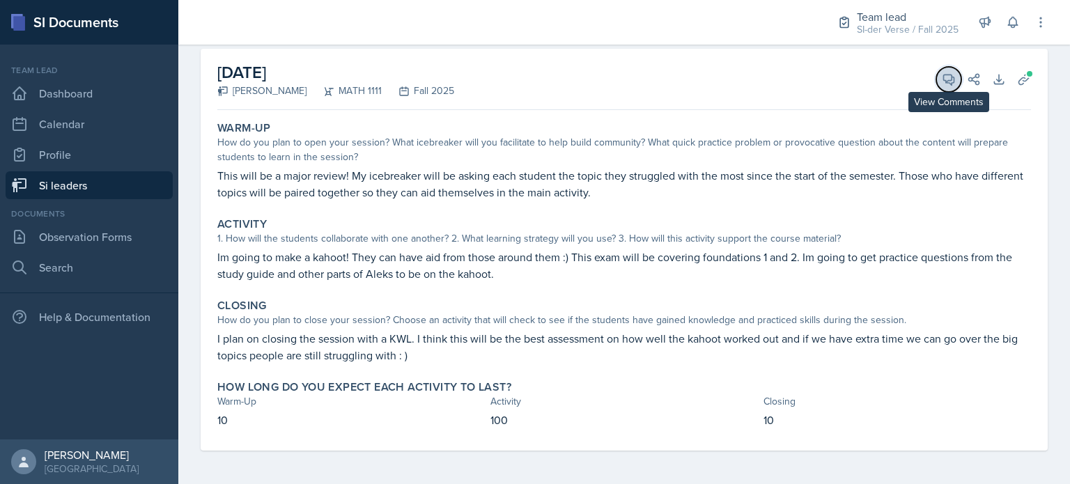
click at [936, 90] on button "View Comments" at bounding box center [948, 79] width 25 height 25
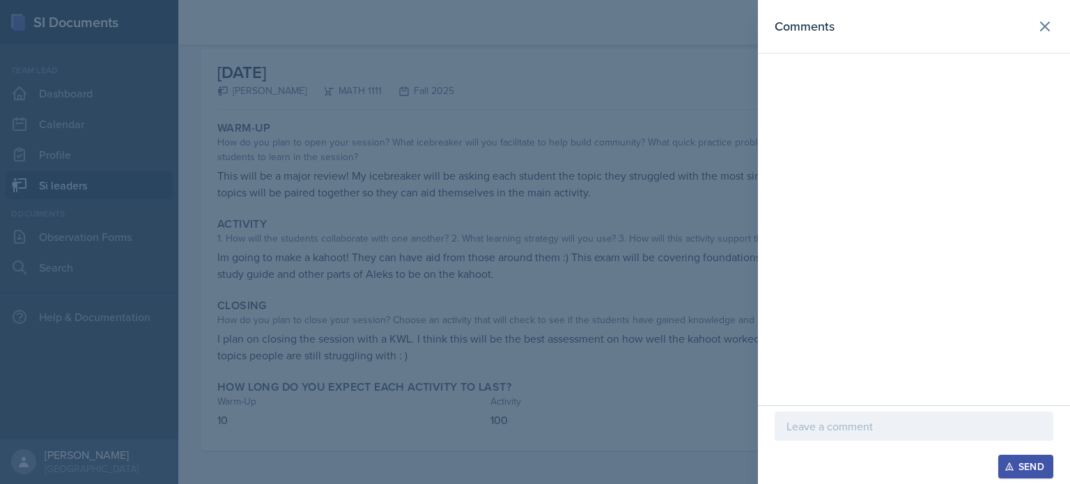
click at [857, 415] on div at bounding box center [914, 426] width 279 height 29
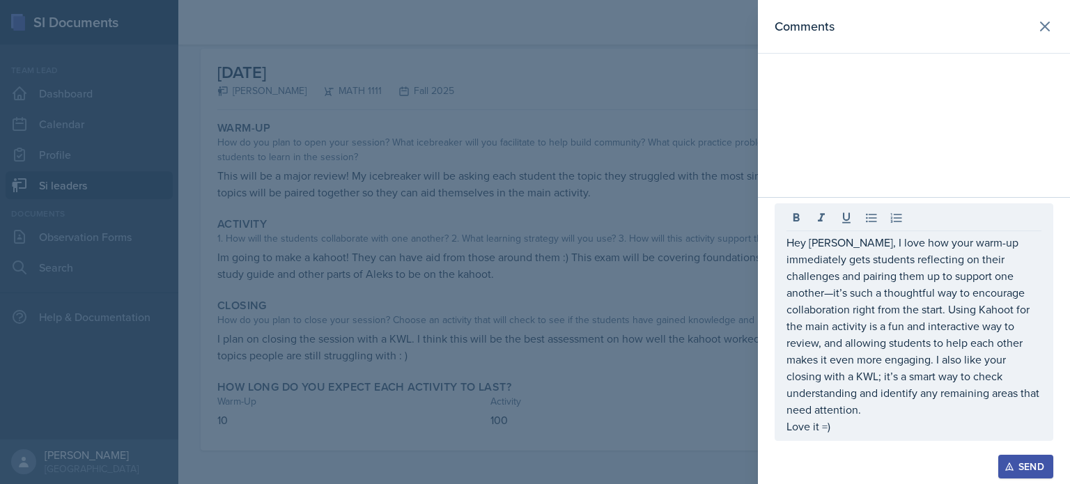
click at [897, 455] on div "Send" at bounding box center [914, 467] width 279 height 24
click at [1033, 469] on div "Send" at bounding box center [1025, 466] width 37 height 11
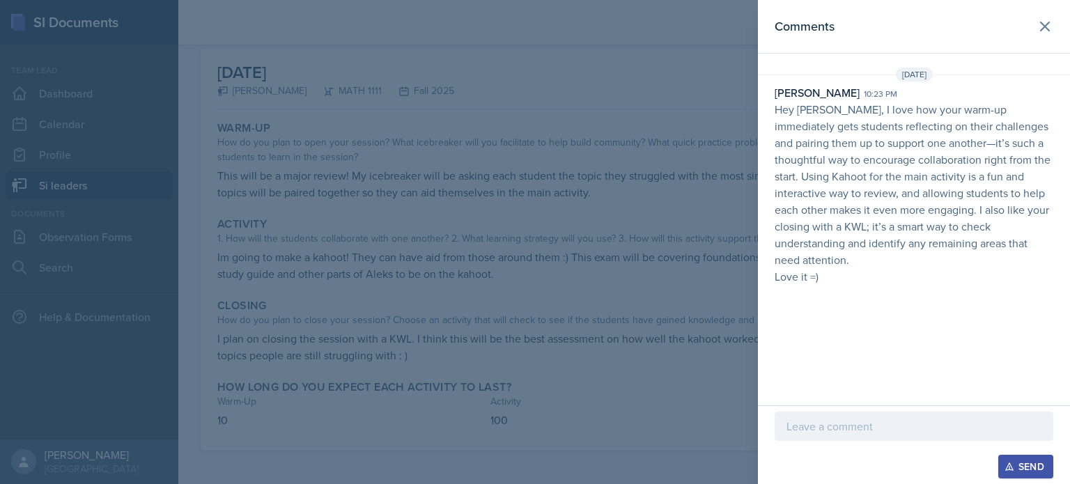
click at [861, 161] on p "Hey Lilianne, I love how your warm-up immediately gets students reflecting on t…" at bounding box center [914, 184] width 279 height 167
click at [908, 143] on p "Hey Lilianne, I love how your warm-up immediately gets students reflecting on t…" at bounding box center [914, 184] width 279 height 167
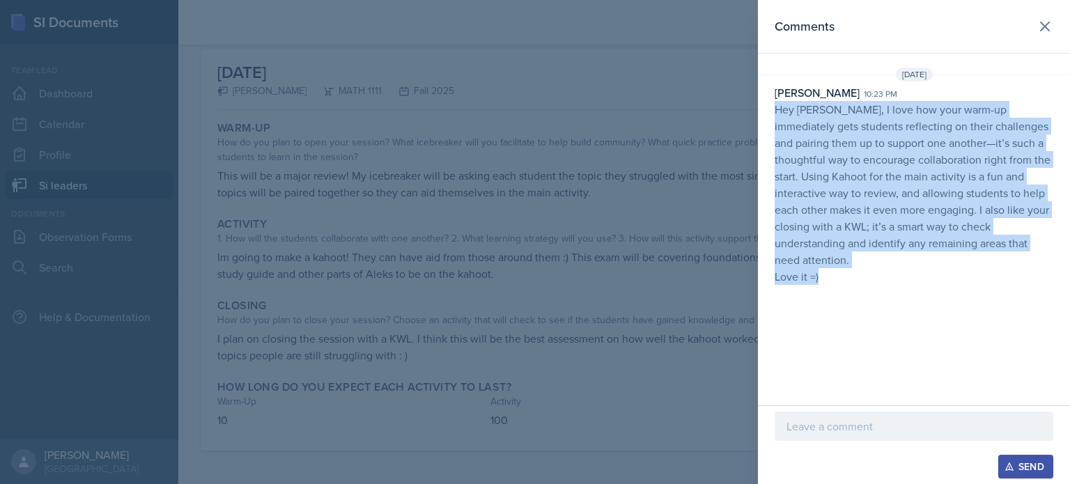
drag, startPoint x: 774, startPoint y: 109, endPoint x: 950, endPoint y: 257, distance: 229.4
click at [950, 257] on div "Emma Holt 10:23 pm Hey Lilianne, I love how your warm-up immediately gets stude…" at bounding box center [914, 184] width 312 height 201
copy p "Hey Lilianne, I love how your warm-up immediately gets students reflecting on t…"
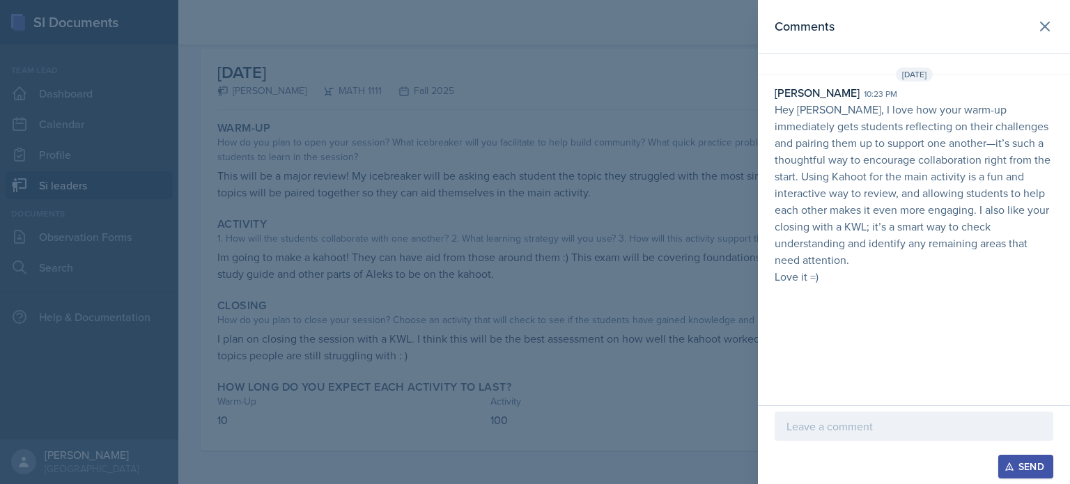
click at [626, 284] on div at bounding box center [535, 242] width 1070 height 484
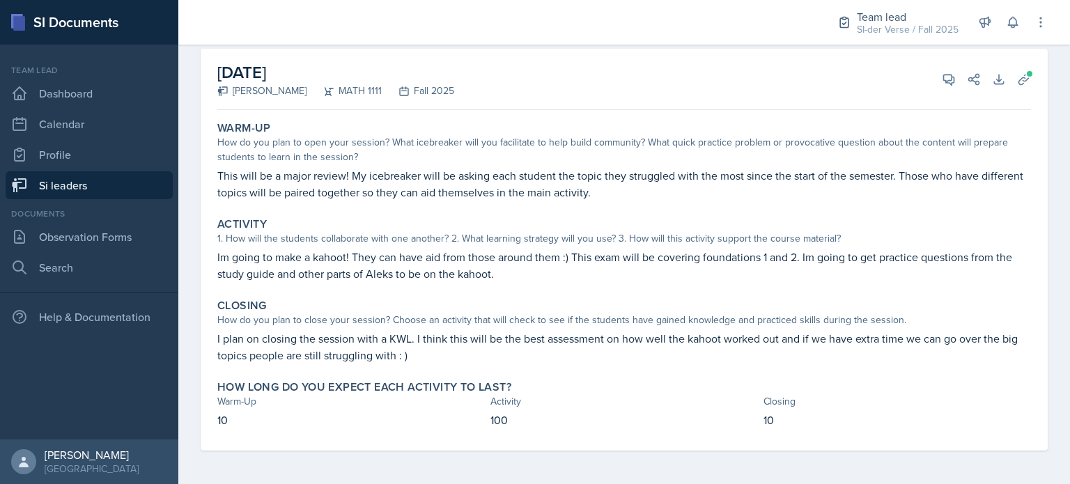
click at [91, 180] on link "Si leaders" at bounding box center [89, 185] width 167 height 28
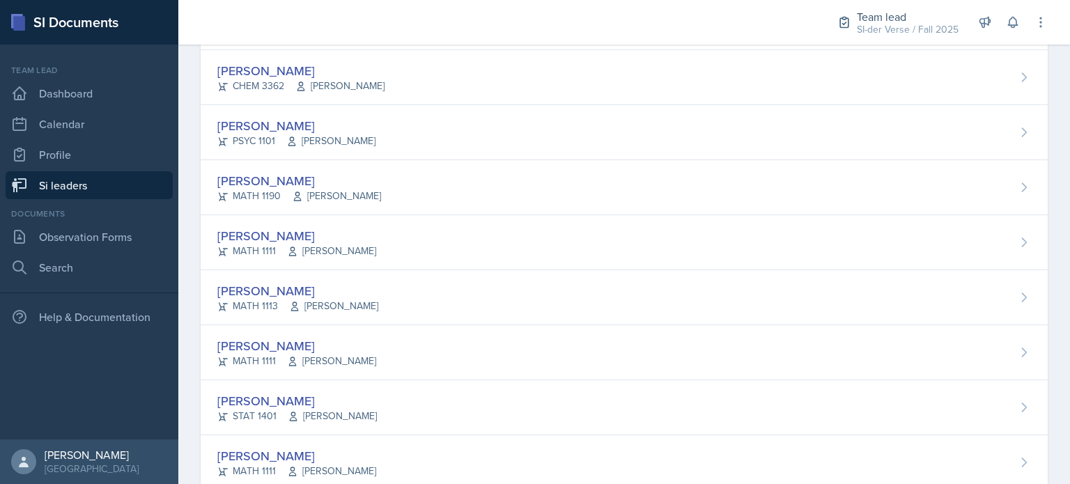
scroll to position [854, 0]
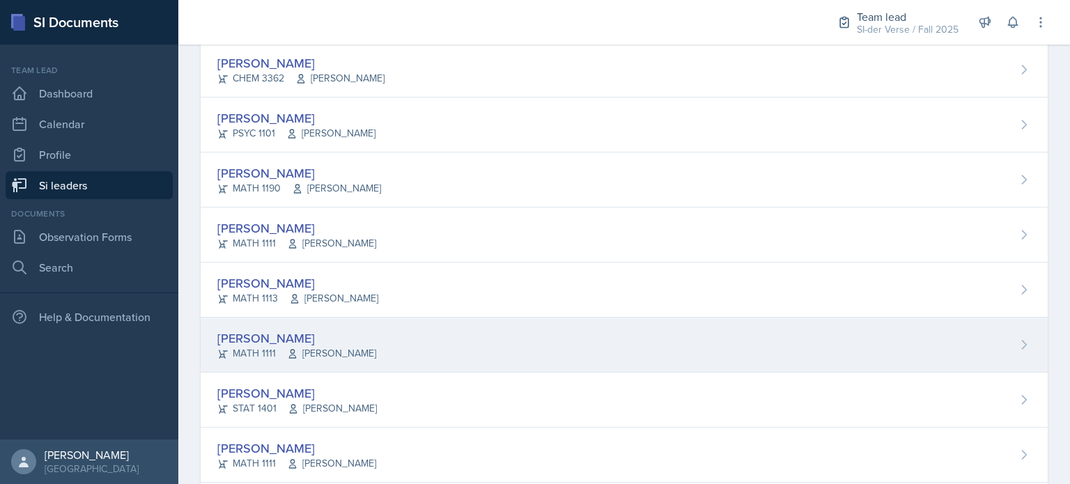
click at [344, 330] on div "[PERSON_NAME]" at bounding box center [296, 338] width 159 height 19
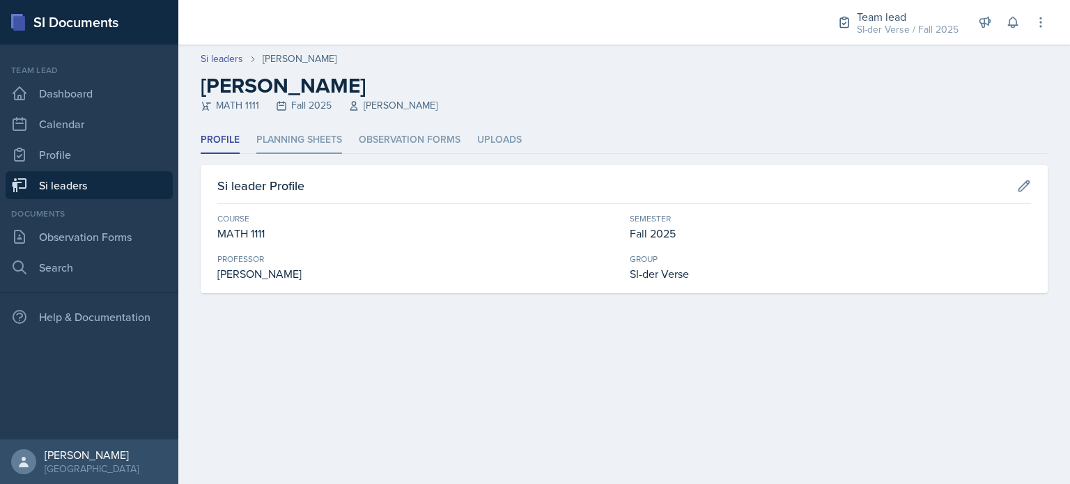
click at [295, 137] on li "Planning Sheets" at bounding box center [299, 140] width 86 height 27
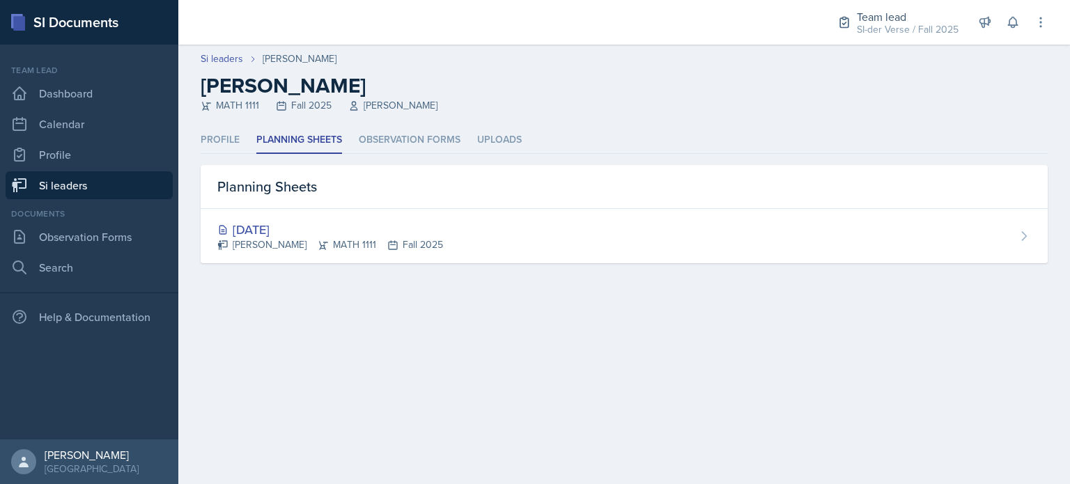
click at [88, 191] on link "Si leaders" at bounding box center [89, 185] width 167 height 28
